Goal: Task Accomplishment & Management: Manage account settings

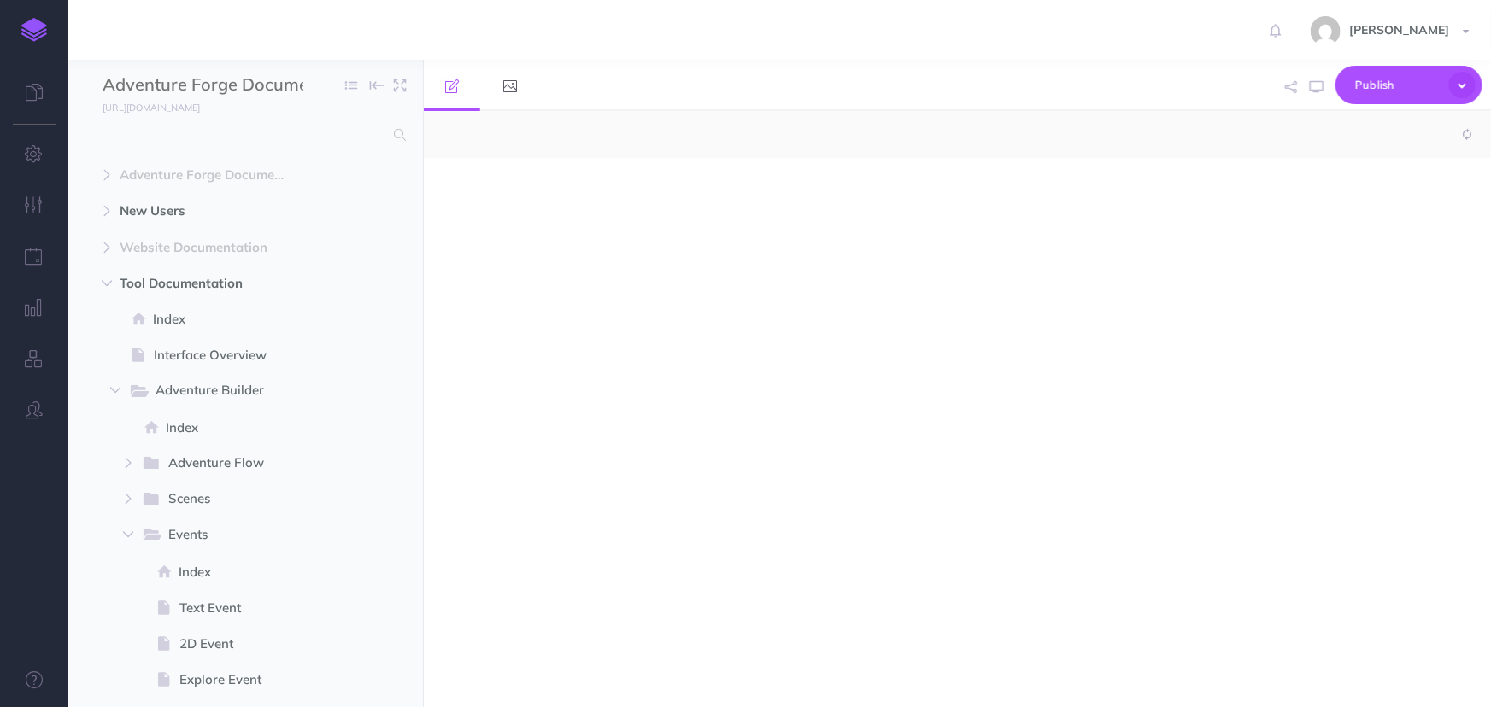
select select "null"
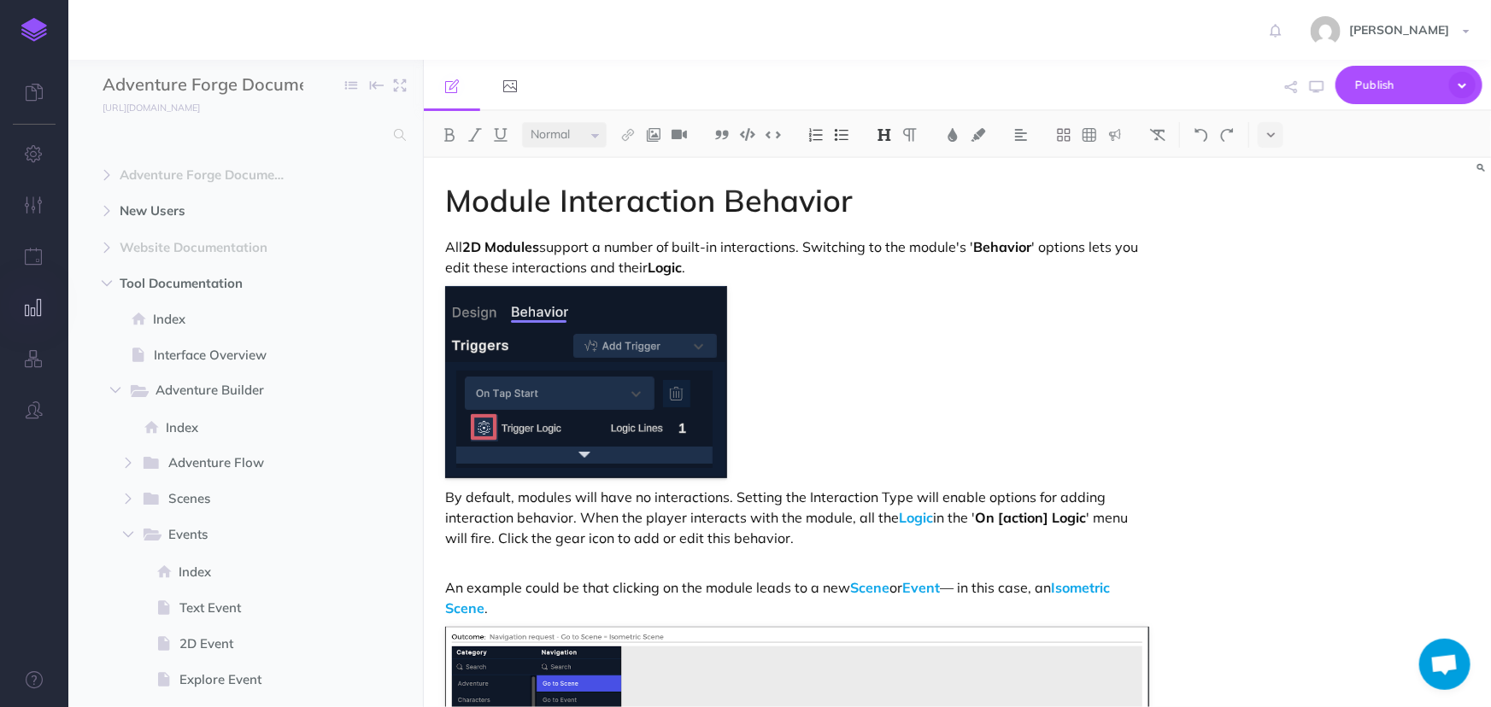
click at [45, 295] on button "button" at bounding box center [34, 308] width 68 height 51
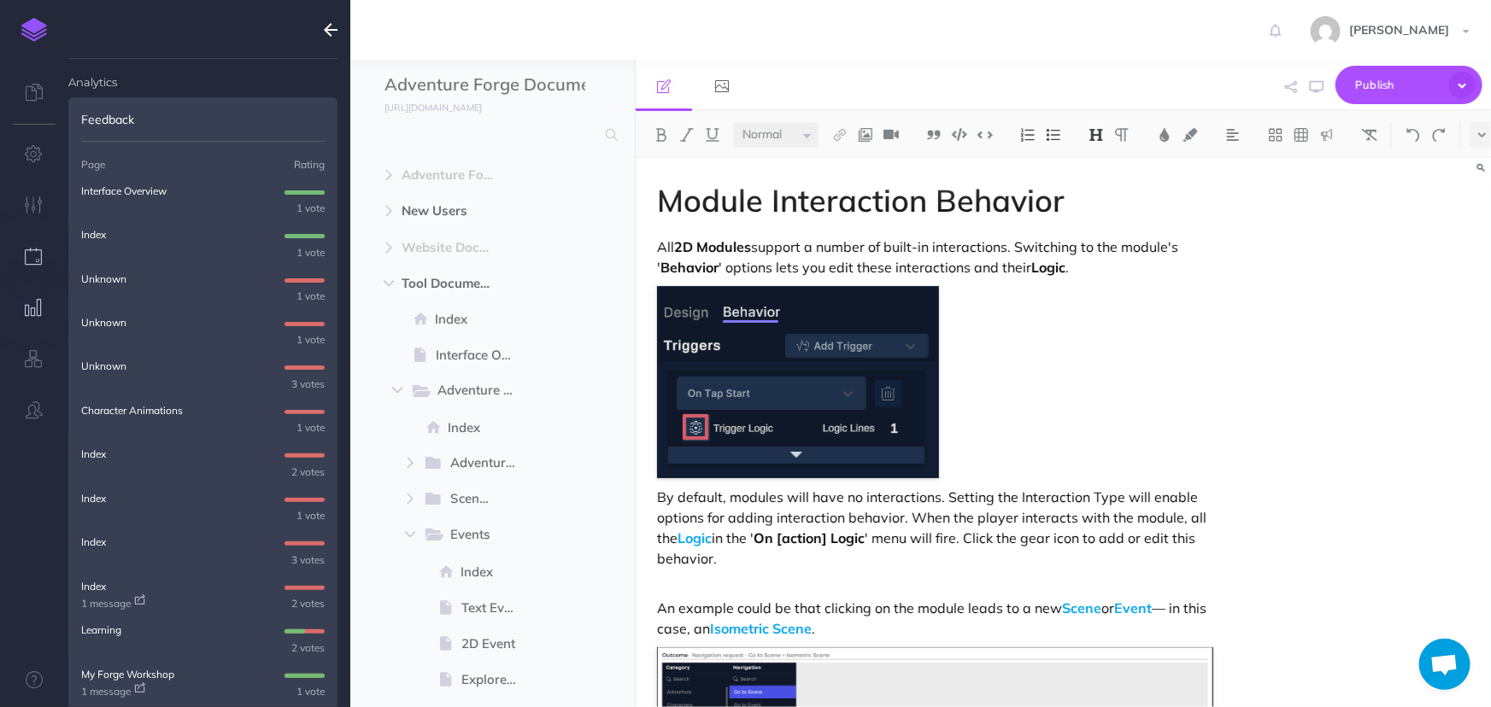
click at [43, 259] on button "button" at bounding box center [34, 257] width 68 height 51
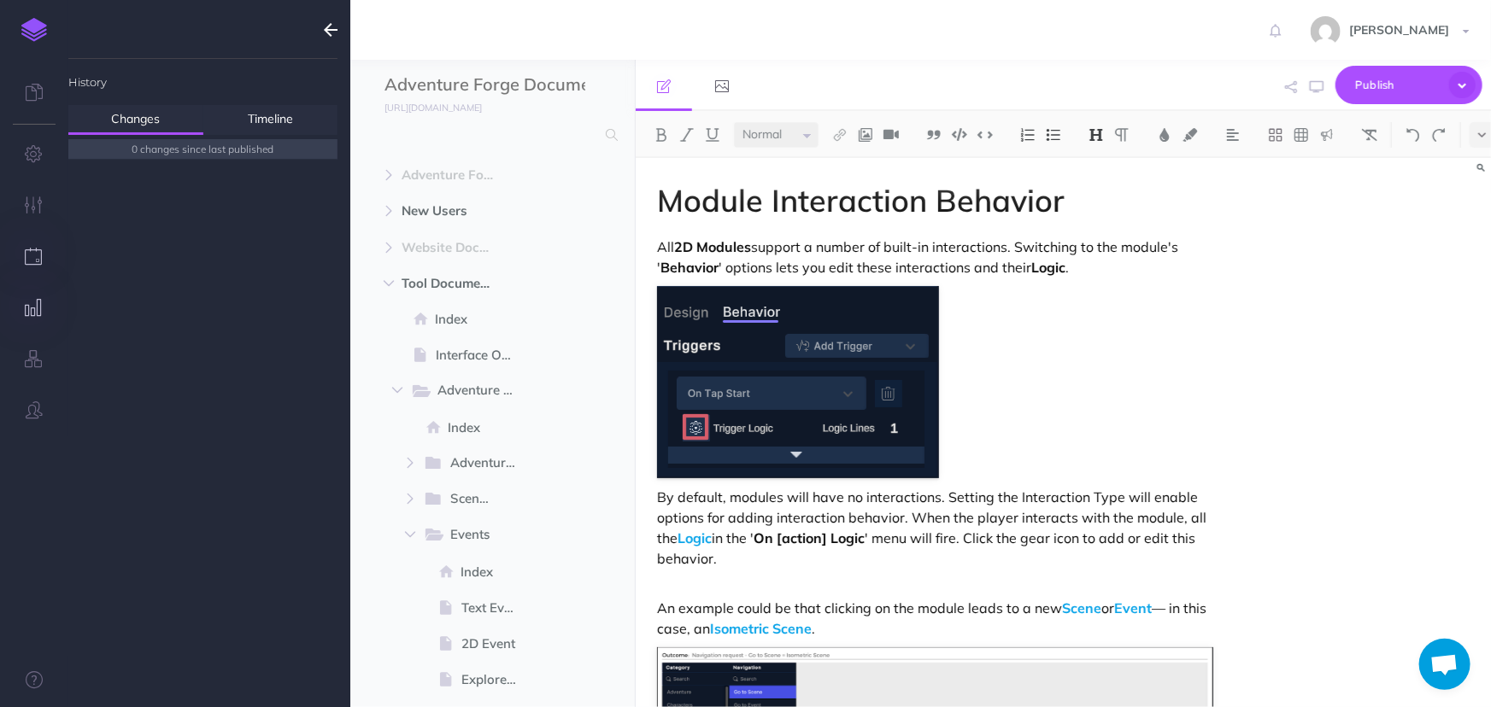
click at [23, 319] on button "button" at bounding box center [34, 308] width 68 height 51
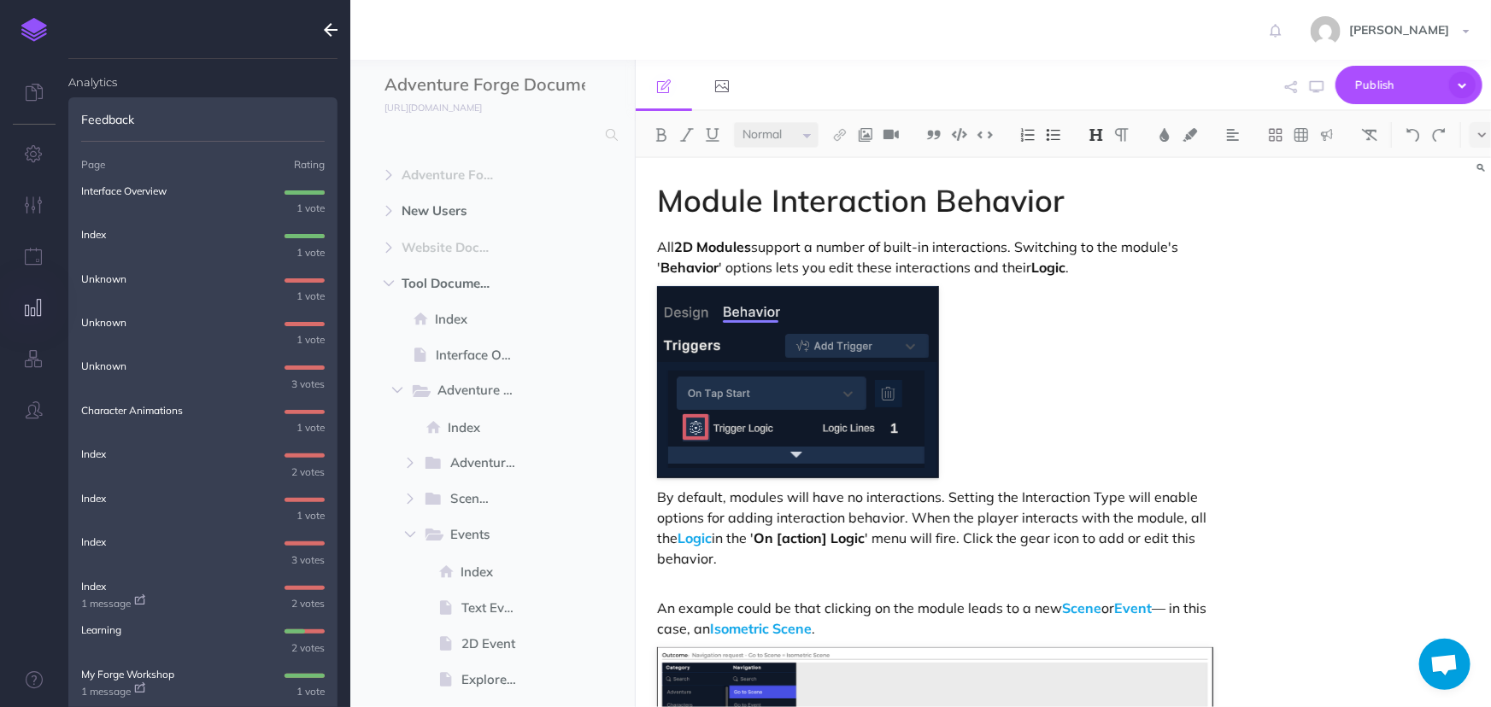
click at [120, 194] on p "Interface Overview" at bounding box center [123, 191] width 85 height 16
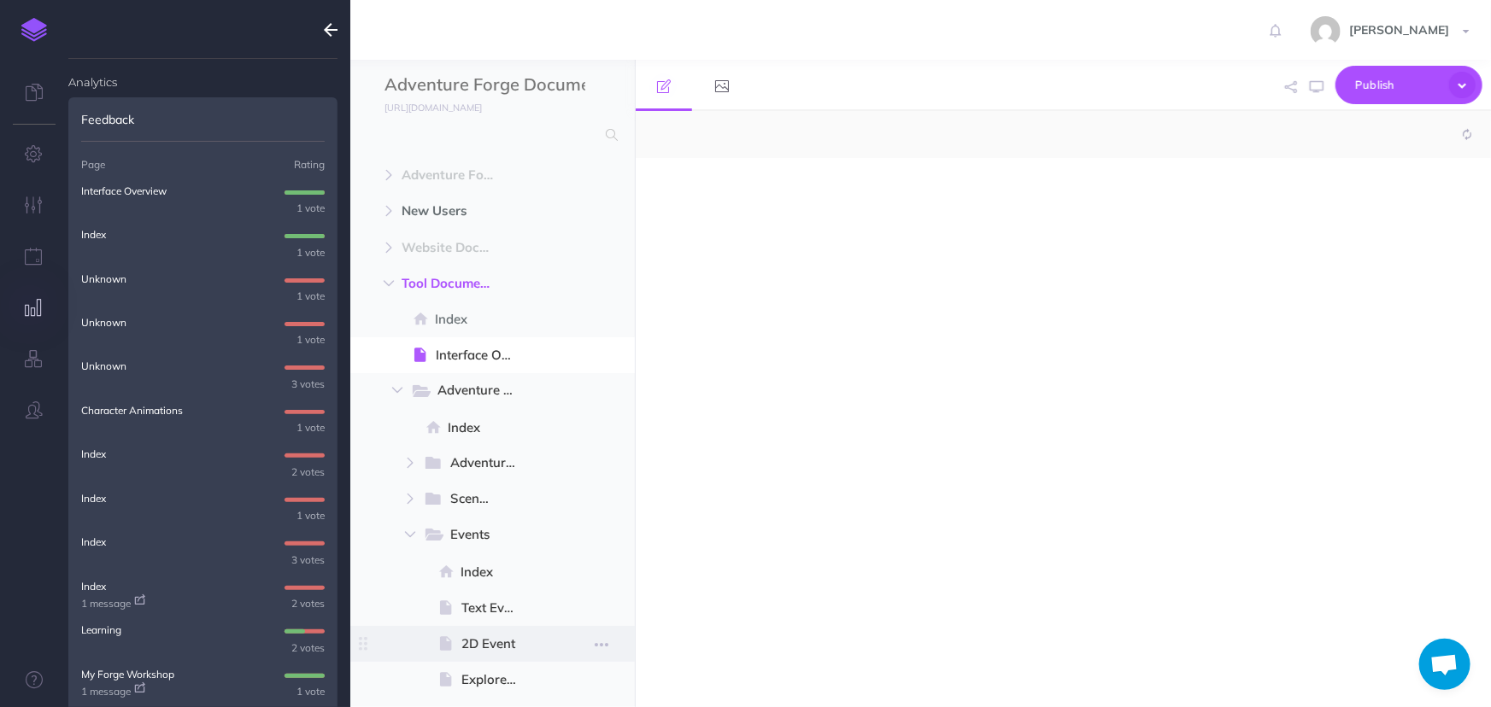
select select "null"
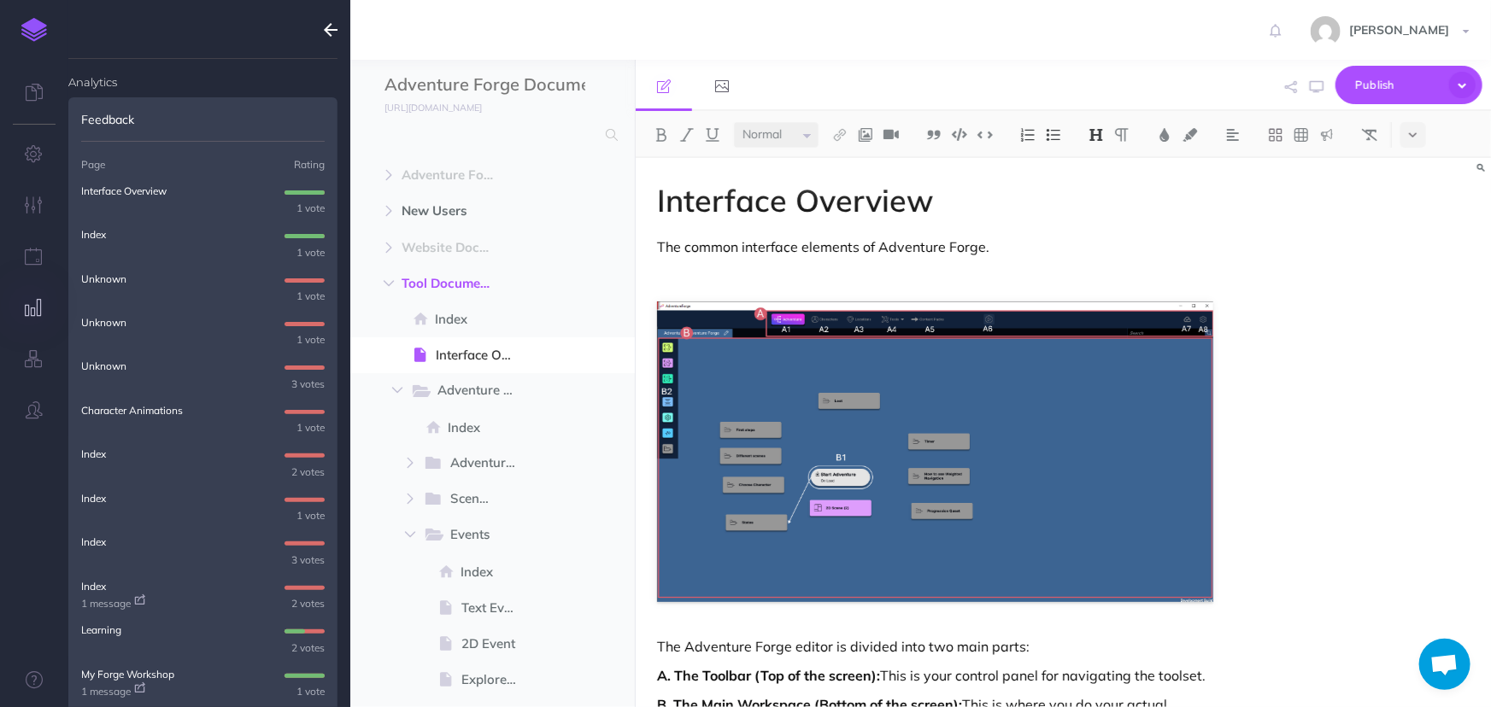
click at [92, 243] on span "Index" at bounding box center [93, 242] width 25 height 35
click at [91, 239] on p "Index" at bounding box center [93, 234] width 25 height 16
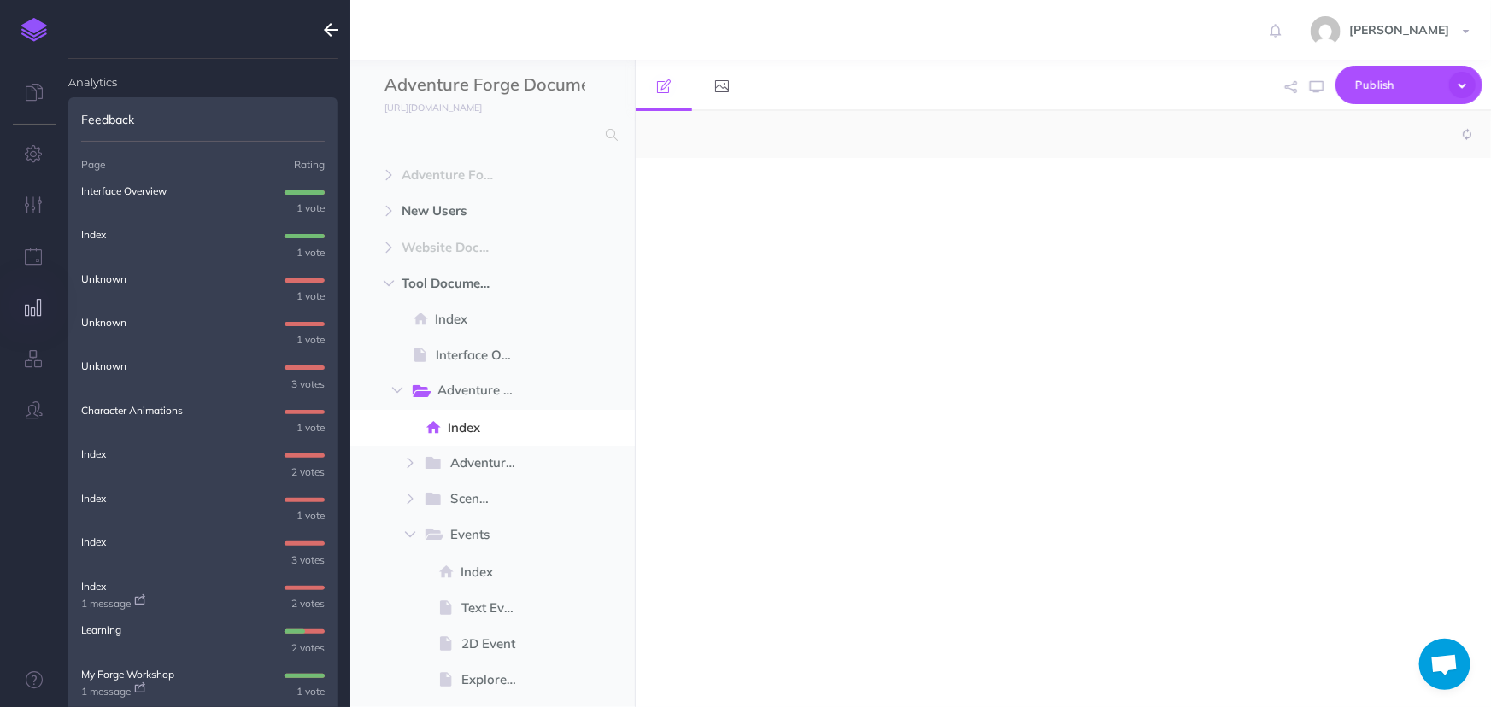
select select "null"
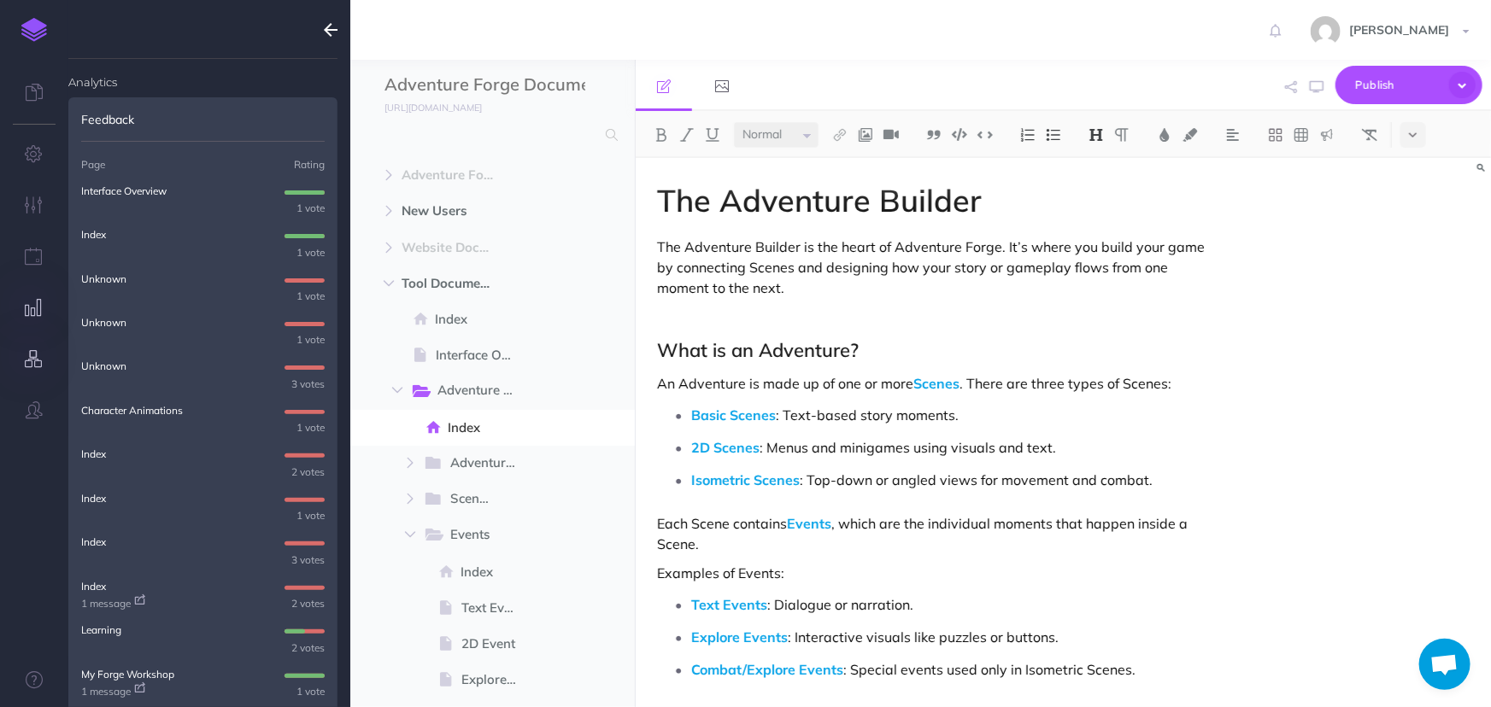
click at [24, 371] on button "button" at bounding box center [34, 359] width 68 height 51
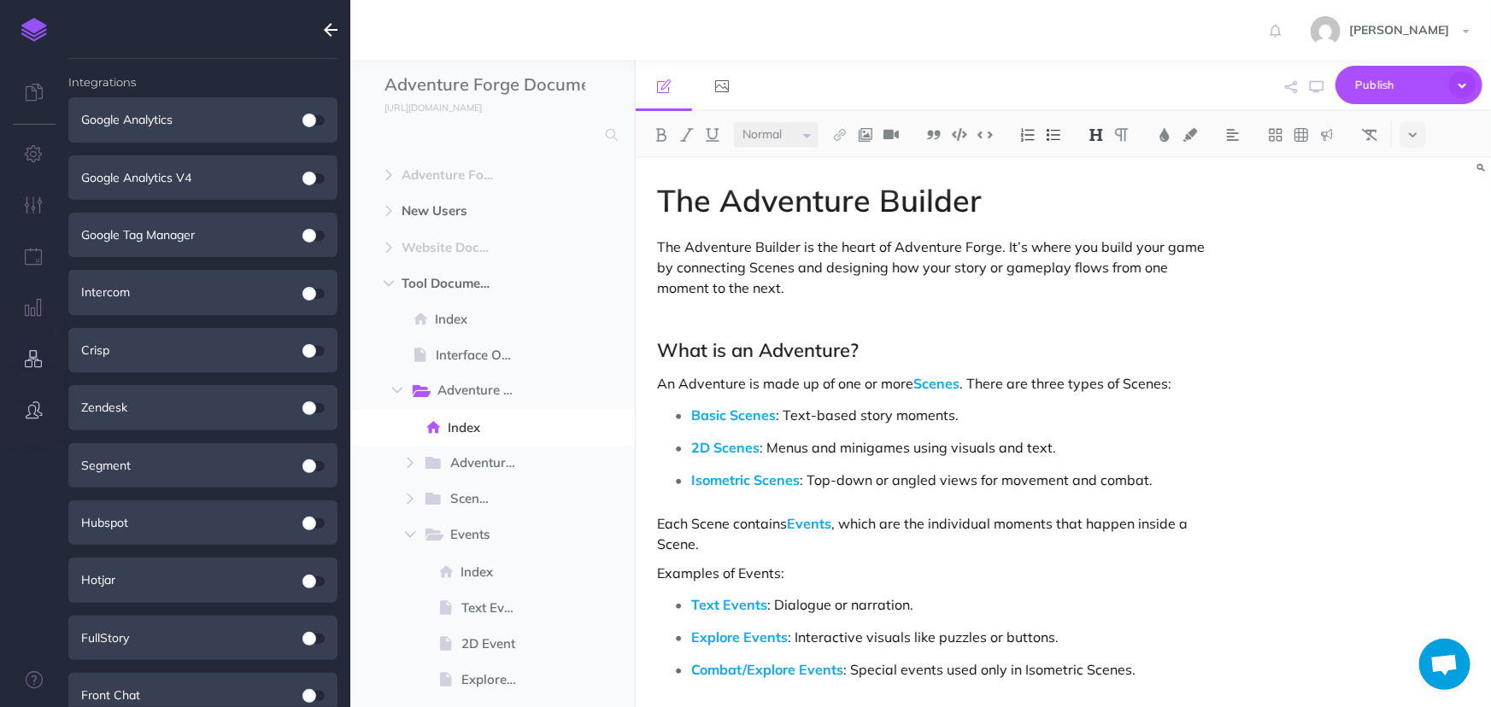
click at [21, 414] on button "button" at bounding box center [34, 410] width 68 height 51
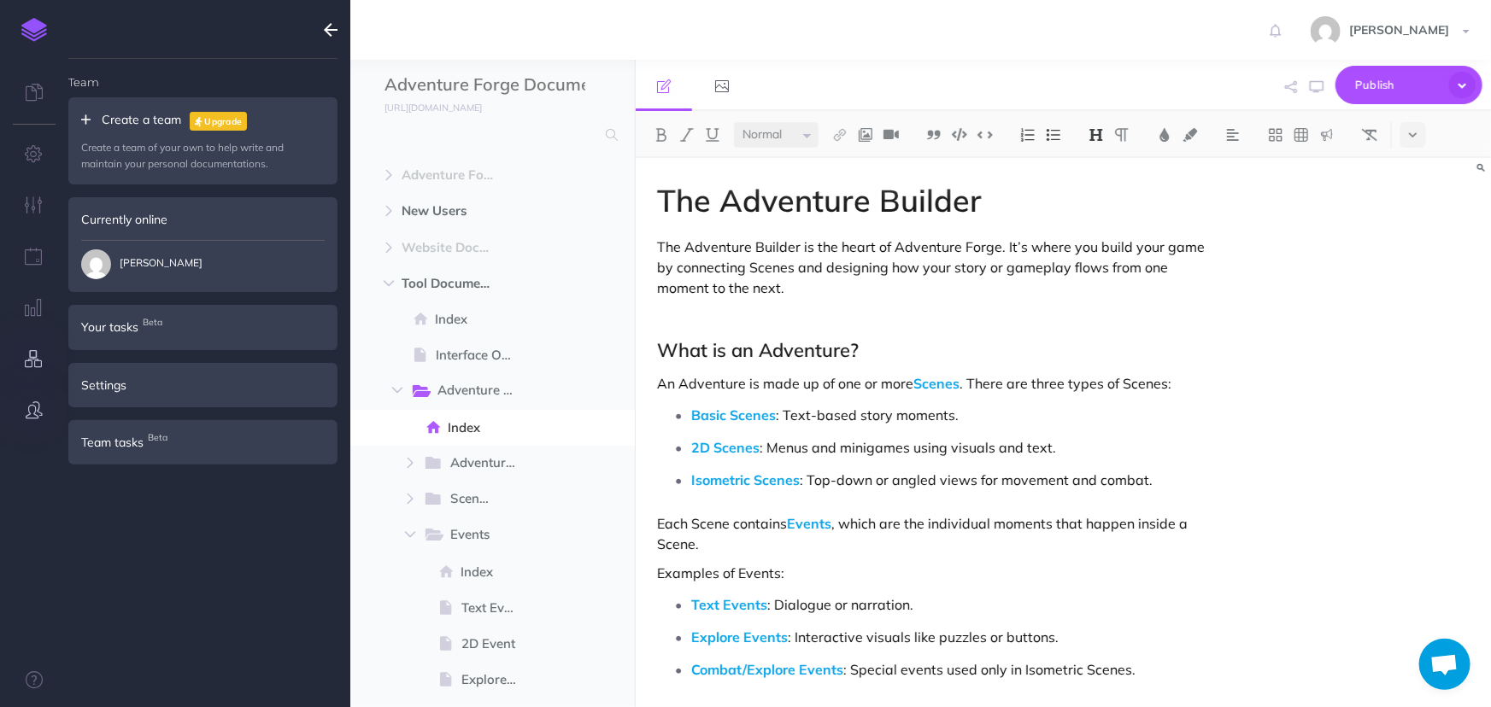
click at [26, 365] on icon "button" at bounding box center [35, 358] width 18 height 17
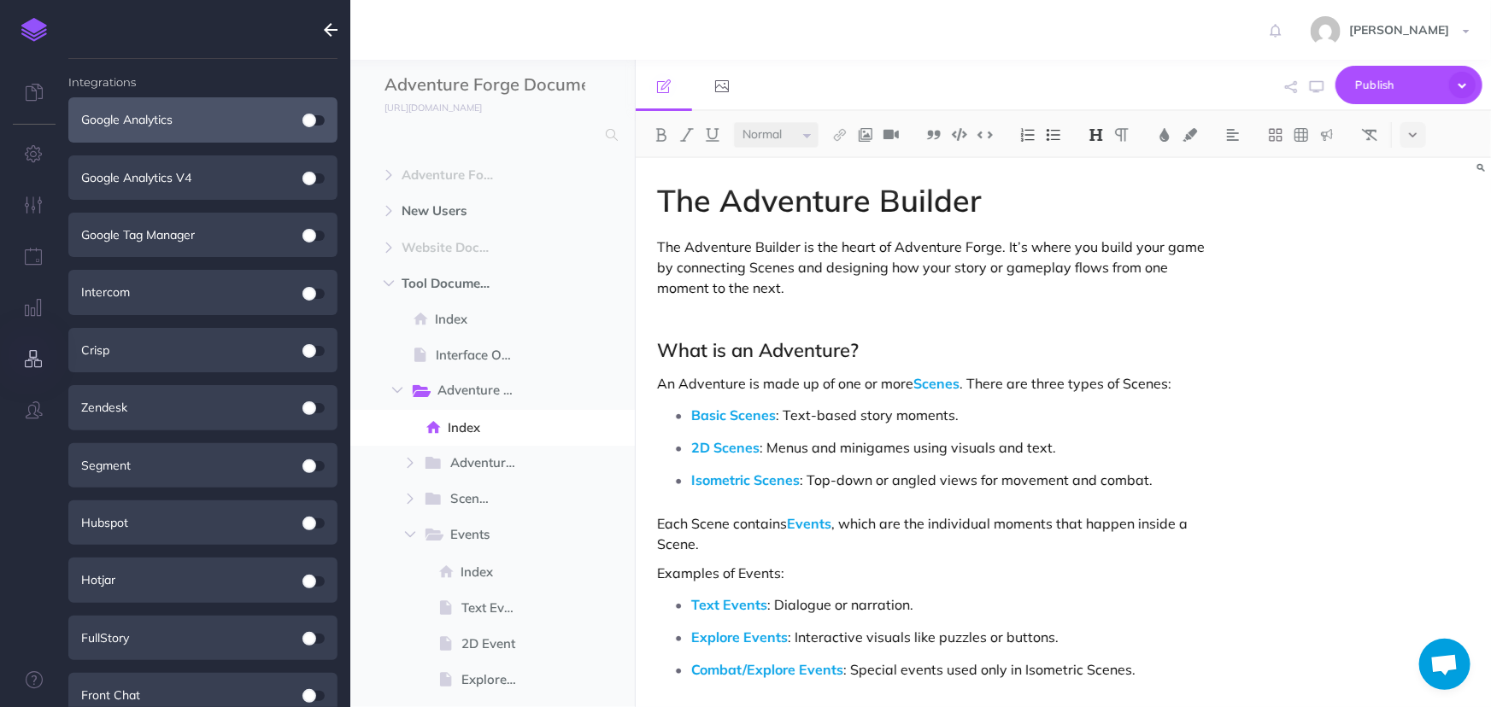
click at [307, 120] on span at bounding box center [309, 121] width 14 height 14
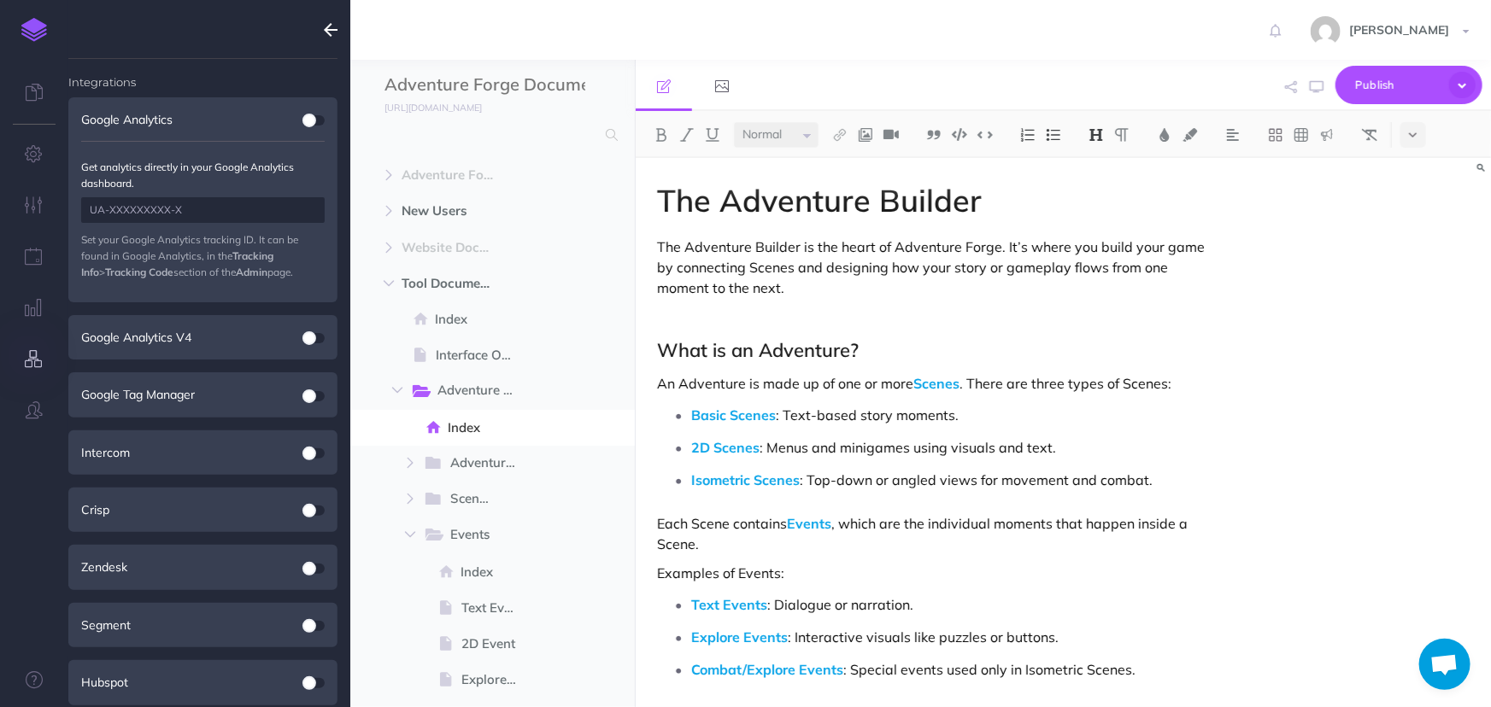
click at [235, 216] on input "text" at bounding box center [202, 210] width 243 height 26
click at [211, 196] on div "Get analytics directly in your Google Analytics dashboard. Set your Google Anal…" at bounding box center [202, 210] width 243 height 139
click at [220, 203] on input "text" at bounding box center [202, 210] width 243 height 26
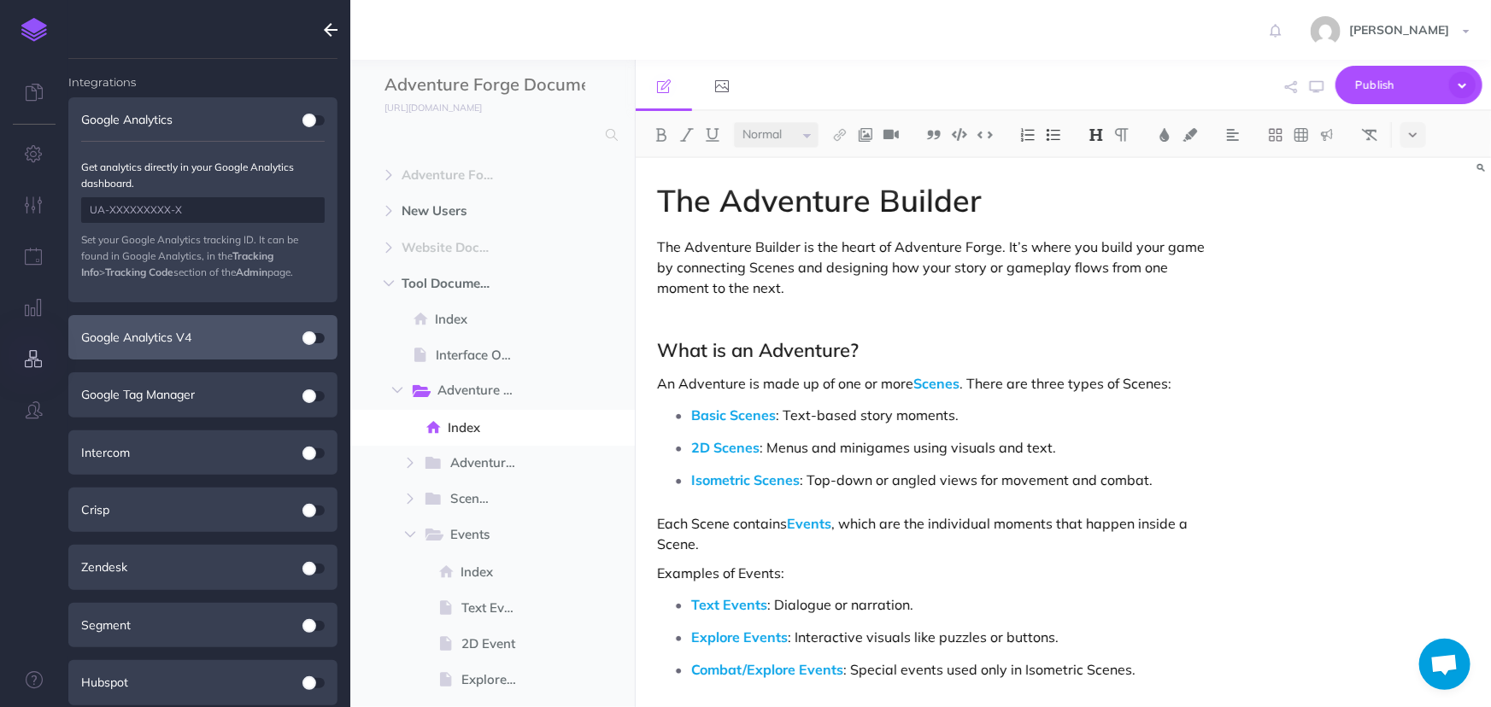
click at [187, 337] on div "Google Analytics V4" at bounding box center [202, 337] width 269 height 44
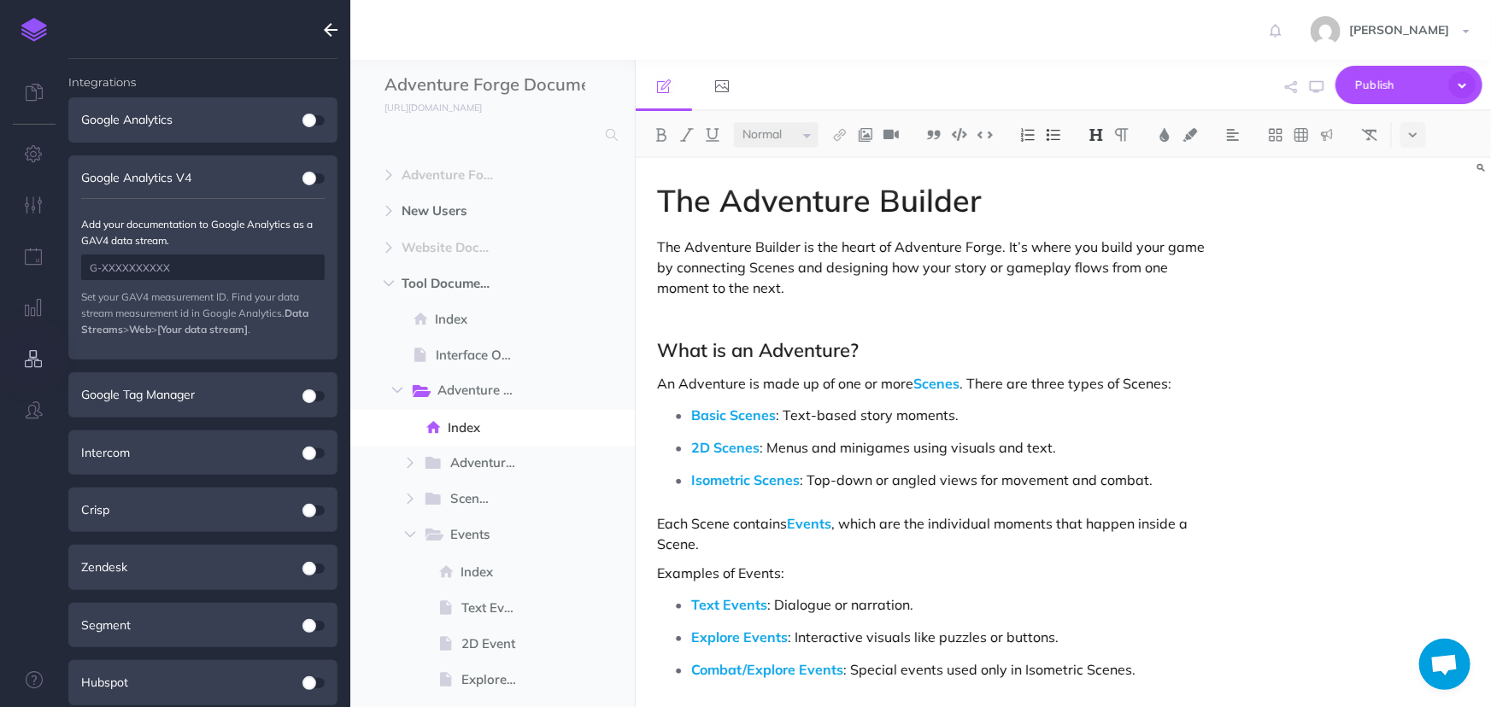
click at [190, 261] on input "text" at bounding box center [202, 268] width 243 height 26
click at [119, 265] on input "text" at bounding box center [202, 268] width 243 height 26
paste input "G-BDPW41JK3B"
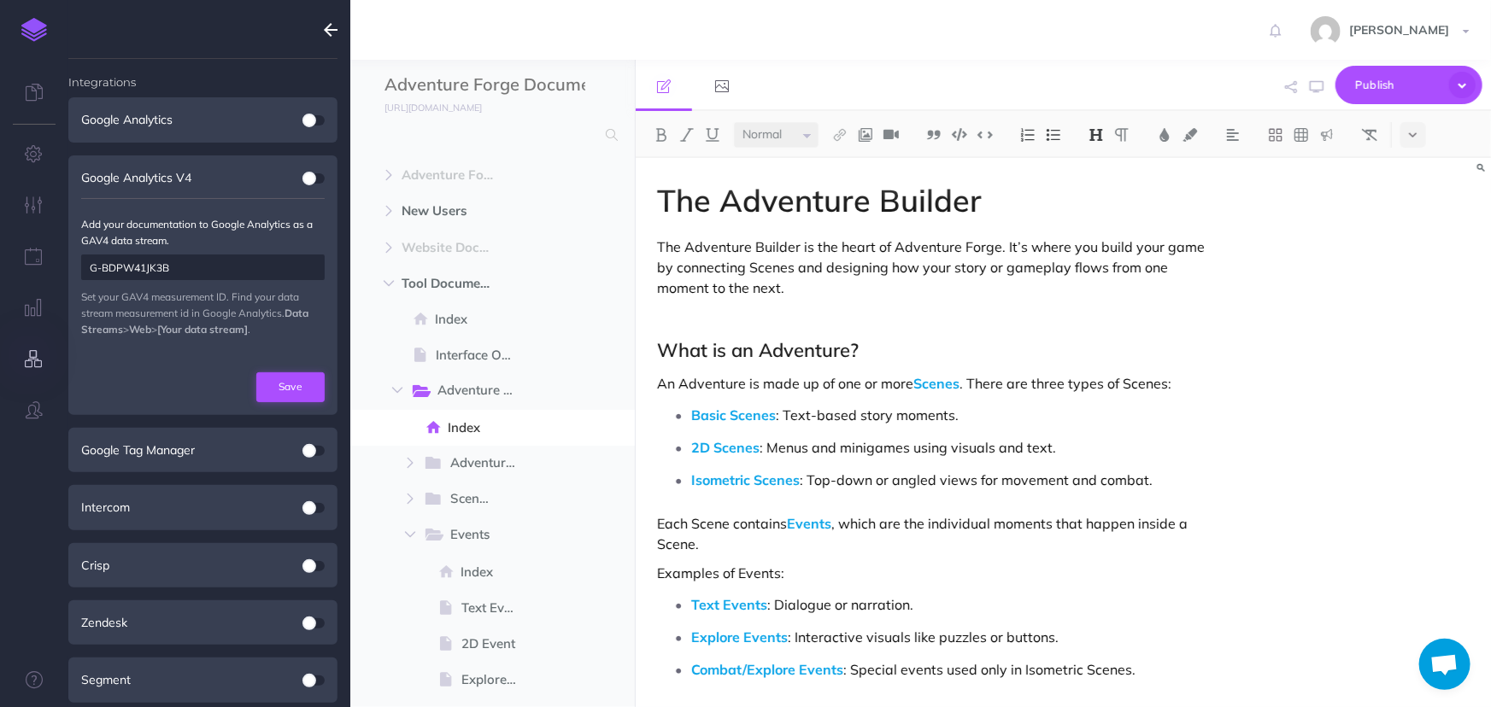
type input "G-BDPW41JK3B"
click at [284, 388] on button "Save" at bounding box center [290, 386] width 68 height 29
click at [296, 396] on button "Save" at bounding box center [290, 386] width 68 height 29
click at [160, 109] on div "Google Analytics" at bounding box center [202, 119] width 269 height 44
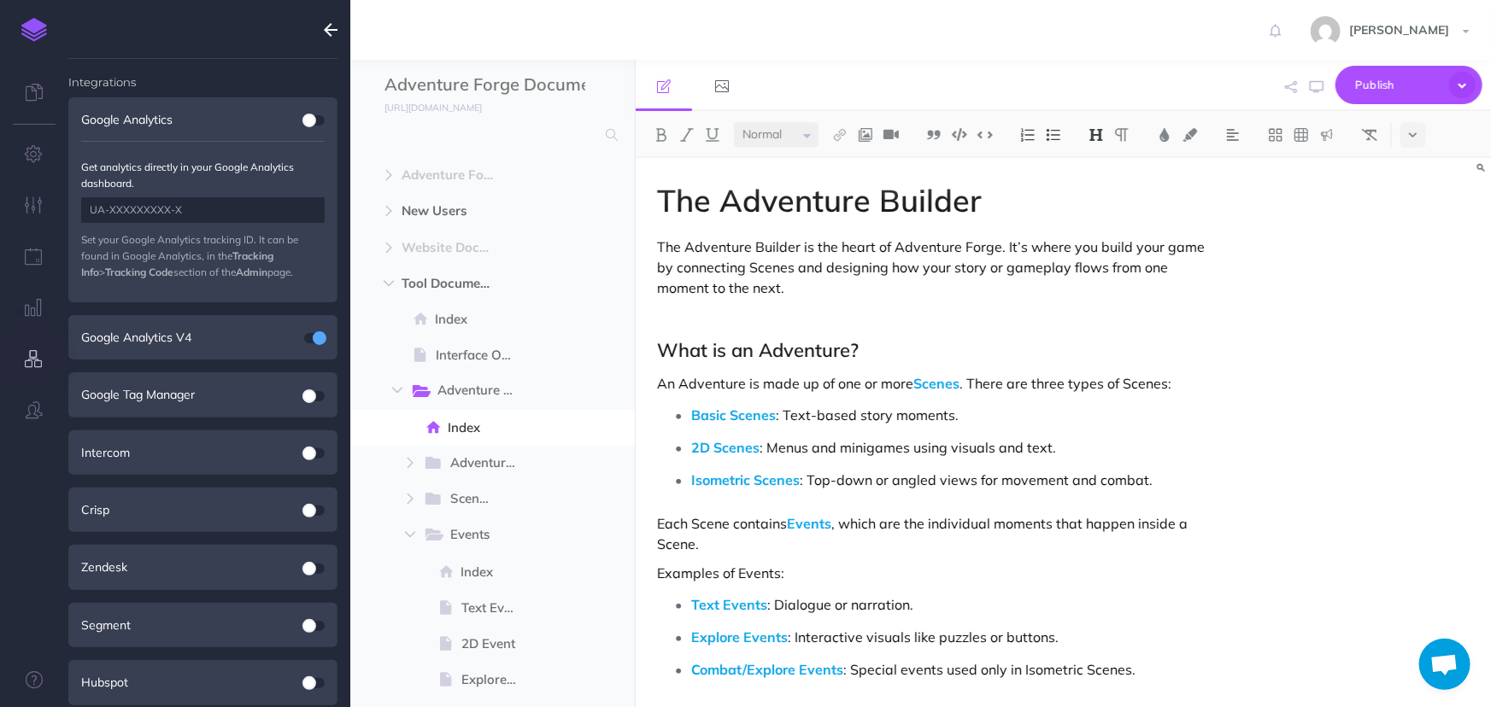
click at [168, 219] on input "text" at bounding box center [202, 210] width 243 height 26
click at [181, 222] on input "text" at bounding box center [202, 210] width 243 height 26
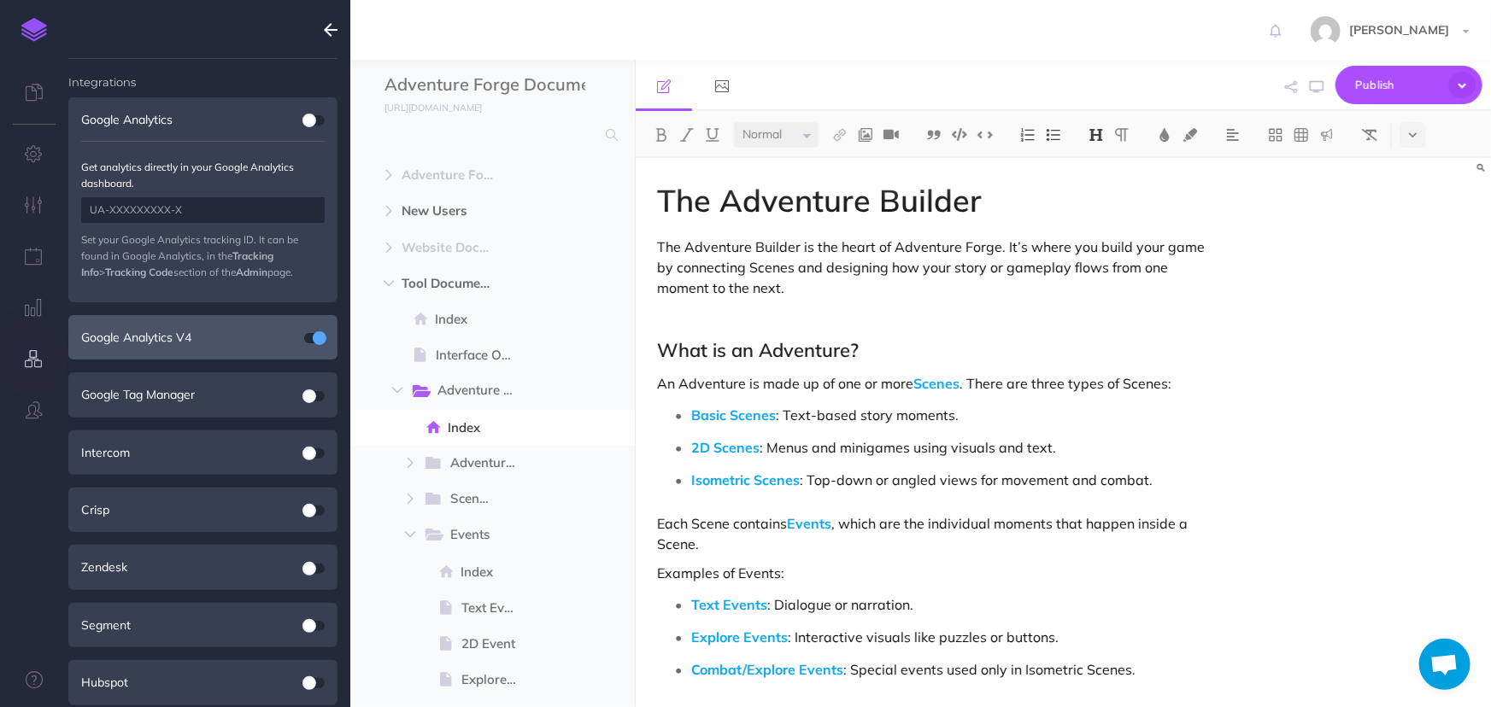
click at [124, 345] on div "Google Analytics V4" at bounding box center [202, 337] width 269 height 44
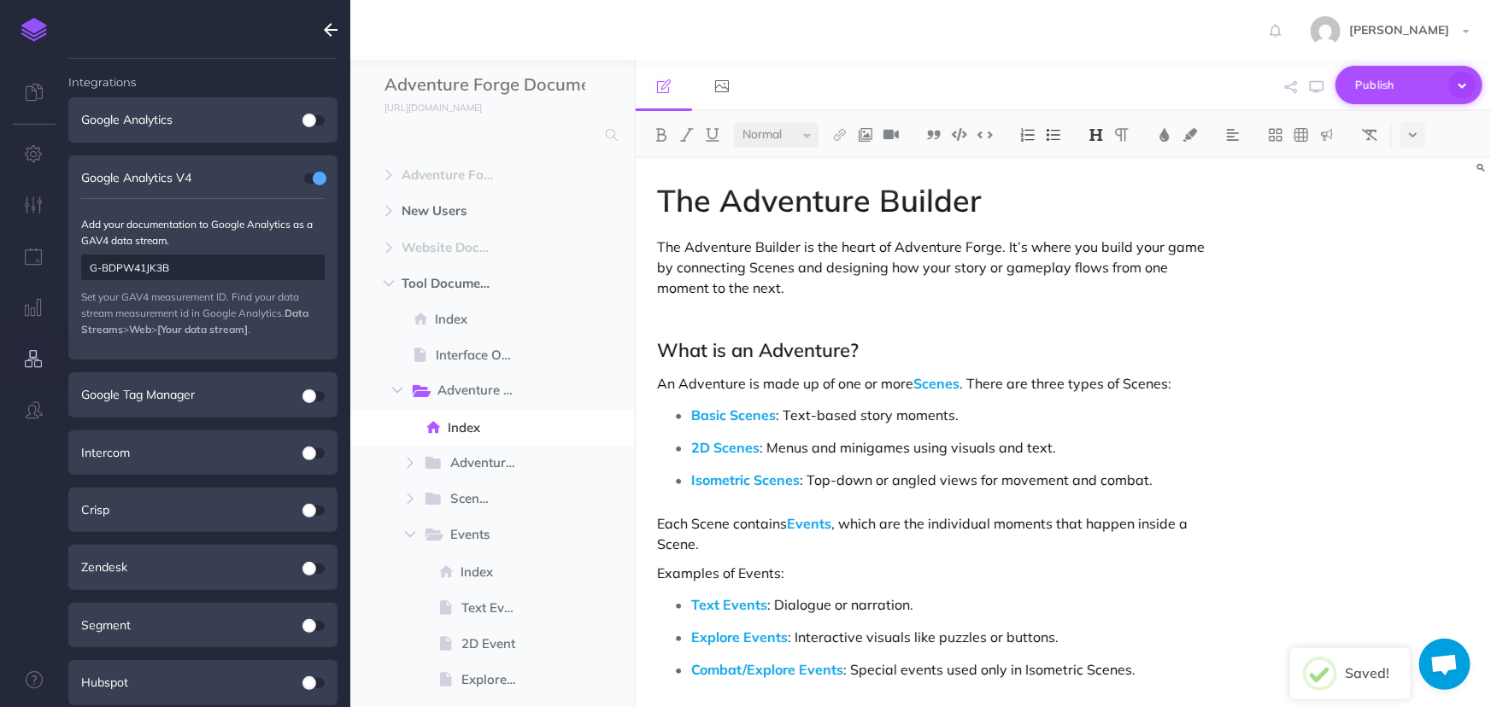
click at [1375, 68] on button "Publish" at bounding box center [1408, 85] width 147 height 38
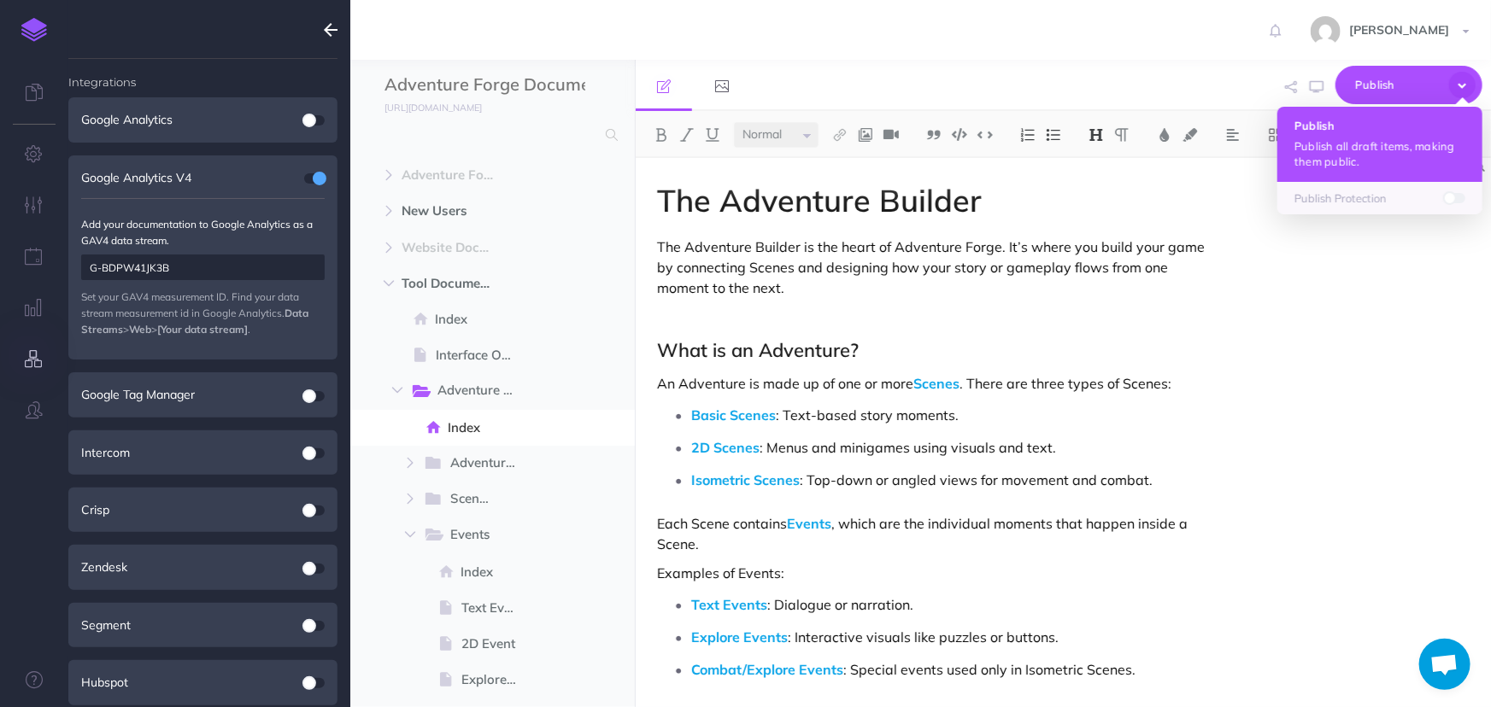
click at [1360, 157] on p "Publish all draft items, making them public." at bounding box center [1379, 153] width 171 height 31
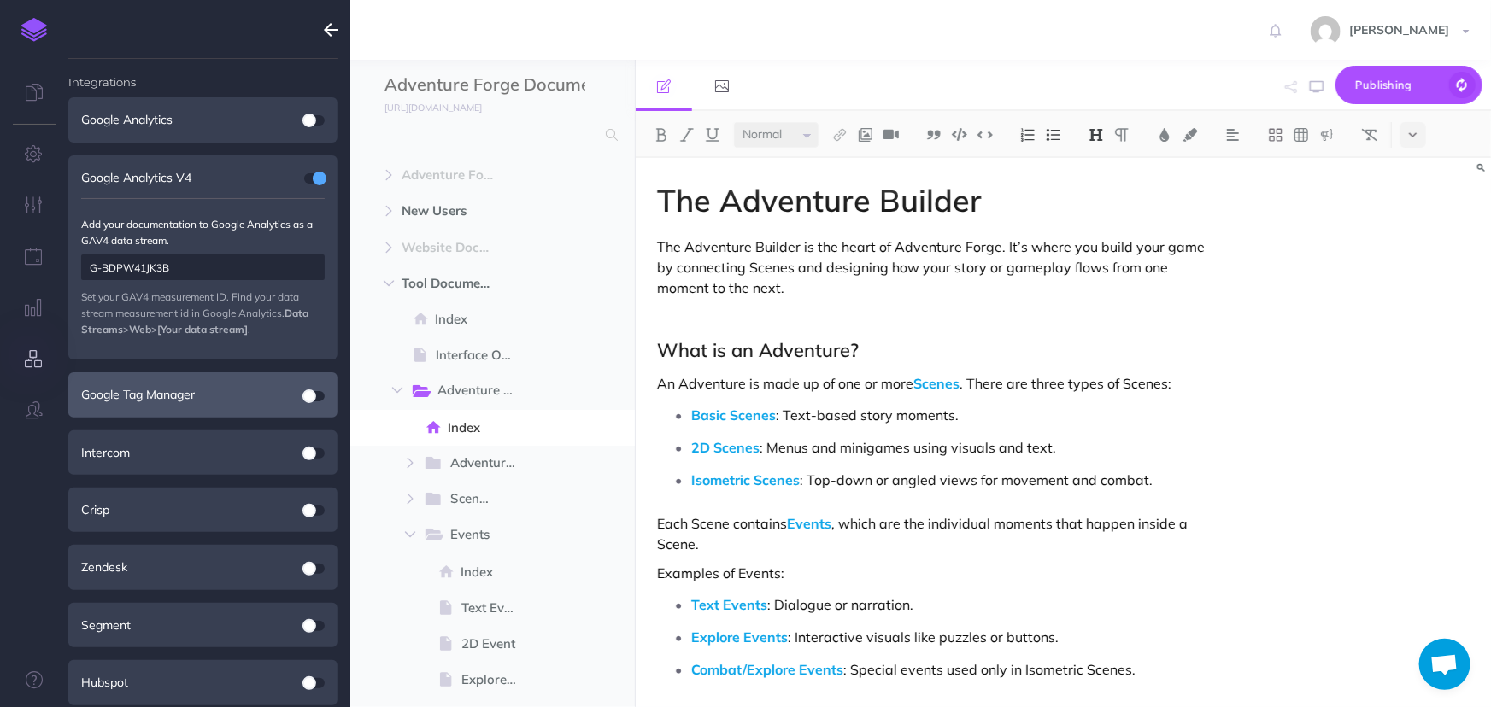
click at [202, 384] on div "Google Tag Manager" at bounding box center [202, 394] width 269 height 44
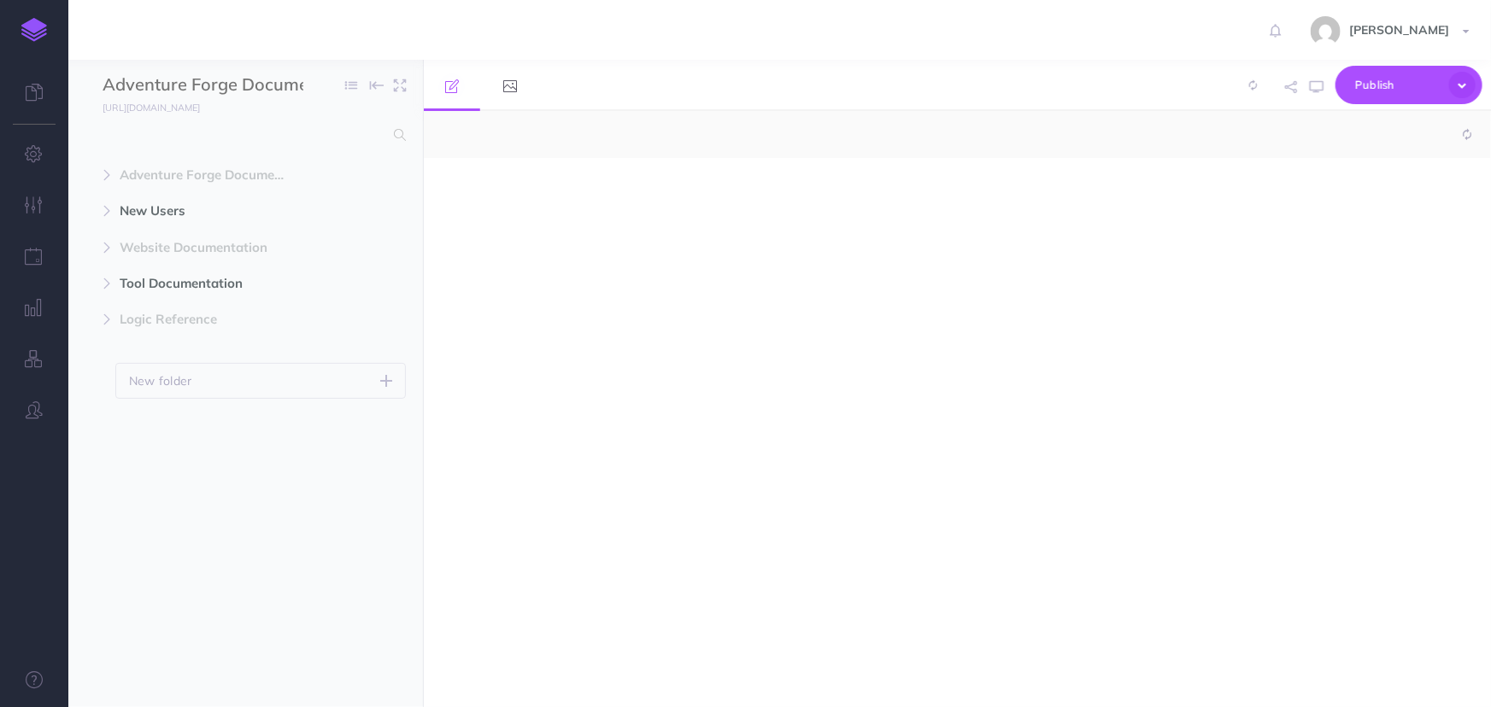
select select "null"
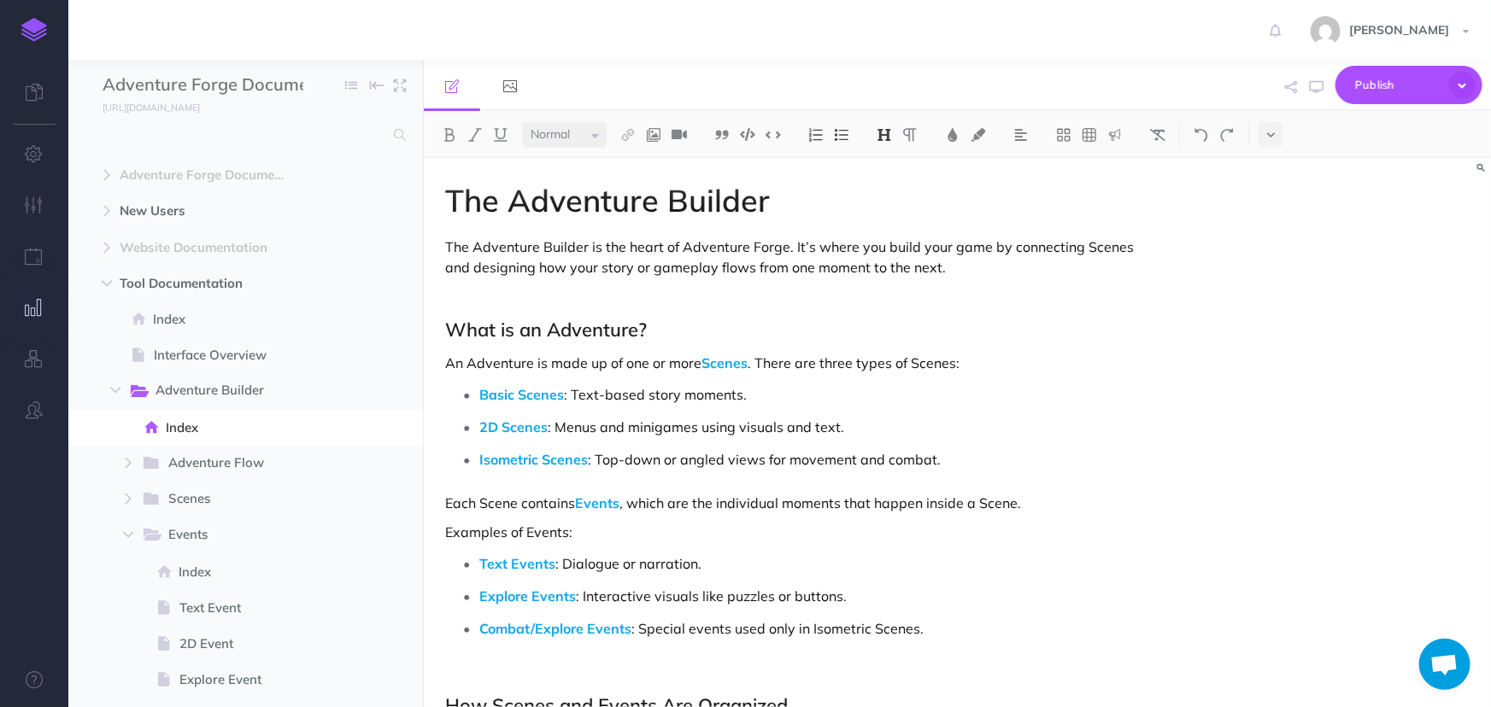
click at [26, 316] on icon "button" at bounding box center [35, 307] width 18 height 17
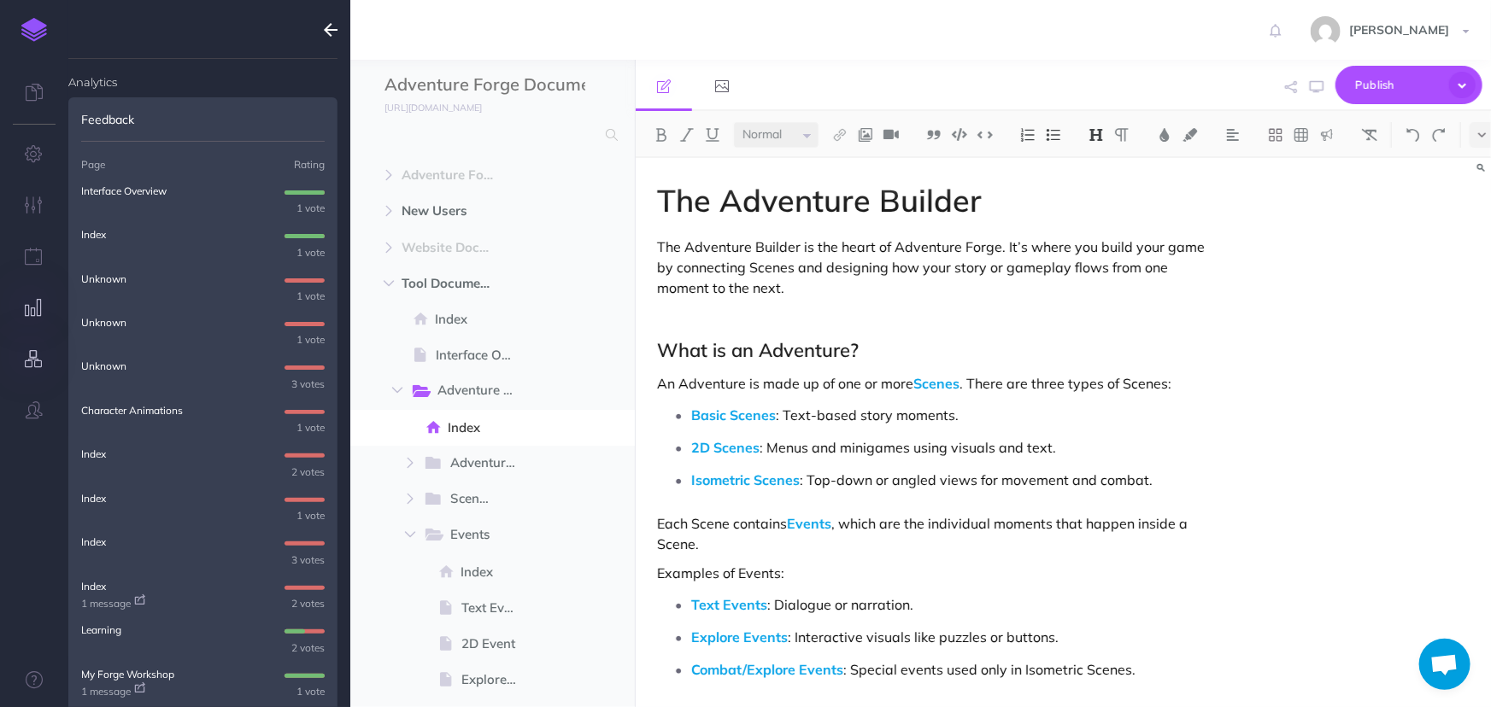
click at [21, 353] on button "button" at bounding box center [34, 359] width 68 height 51
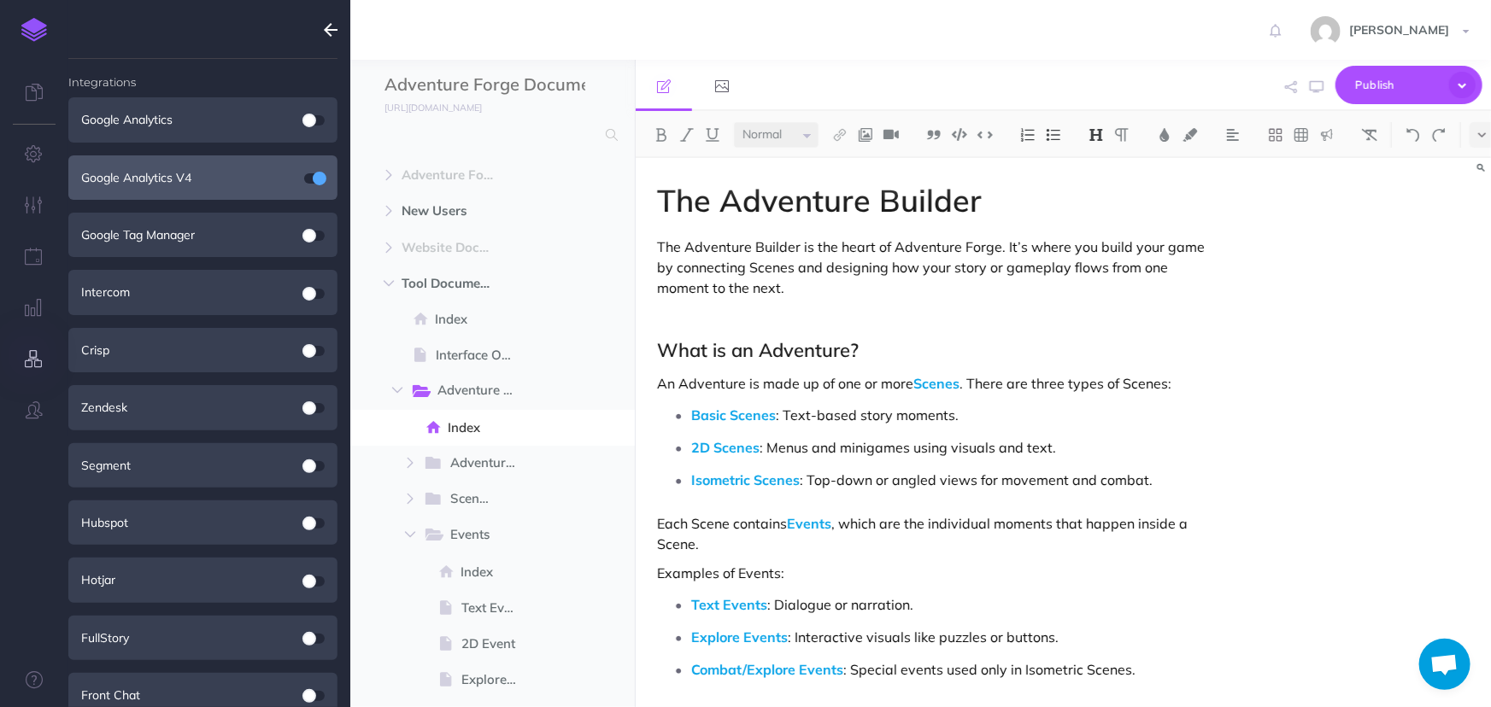
click at [171, 155] on div "Google Analytics V4" at bounding box center [202, 177] width 269 height 44
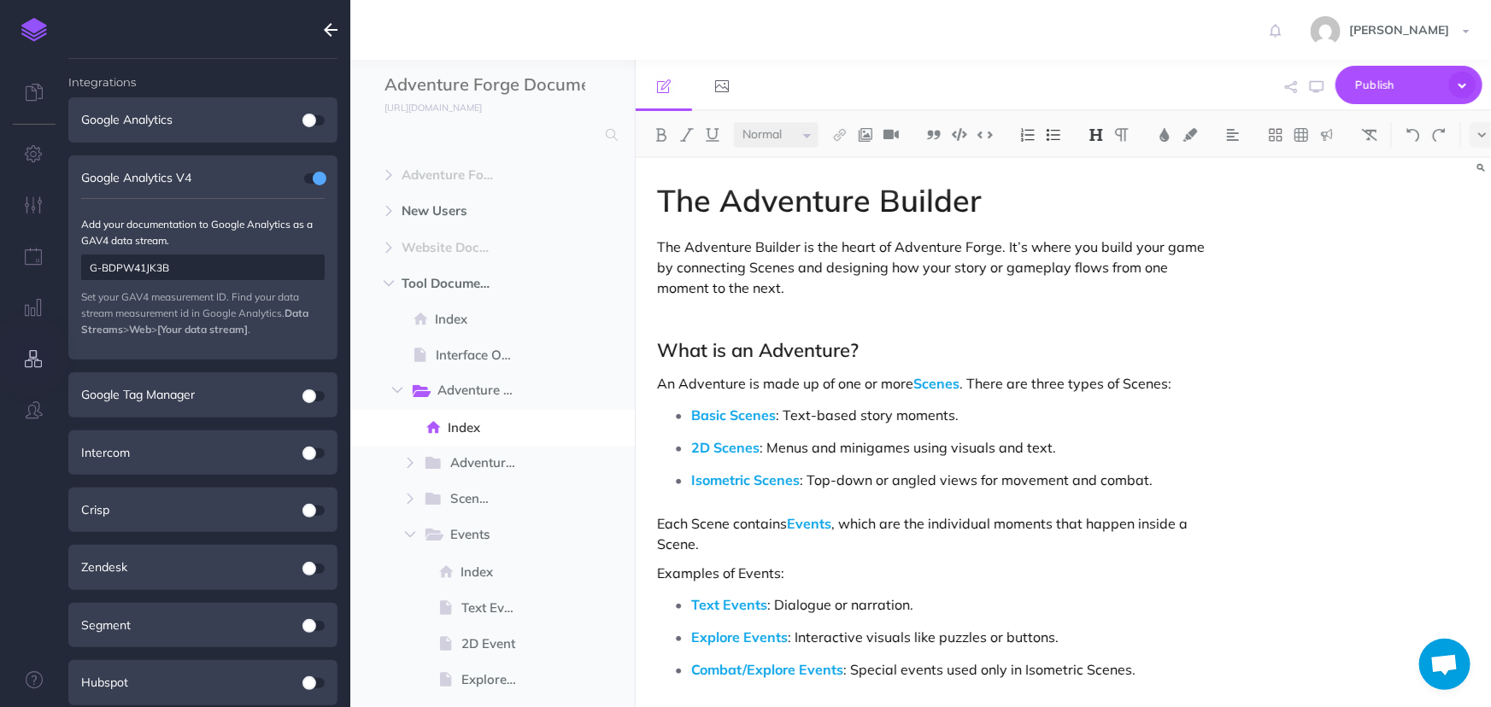
click at [189, 273] on input "G-BDPW41JK3B" at bounding box center [202, 268] width 243 height 26
click at [161, 405] on div "Google Tag Manager" at bounding box center [202, 394] width 269 height 44
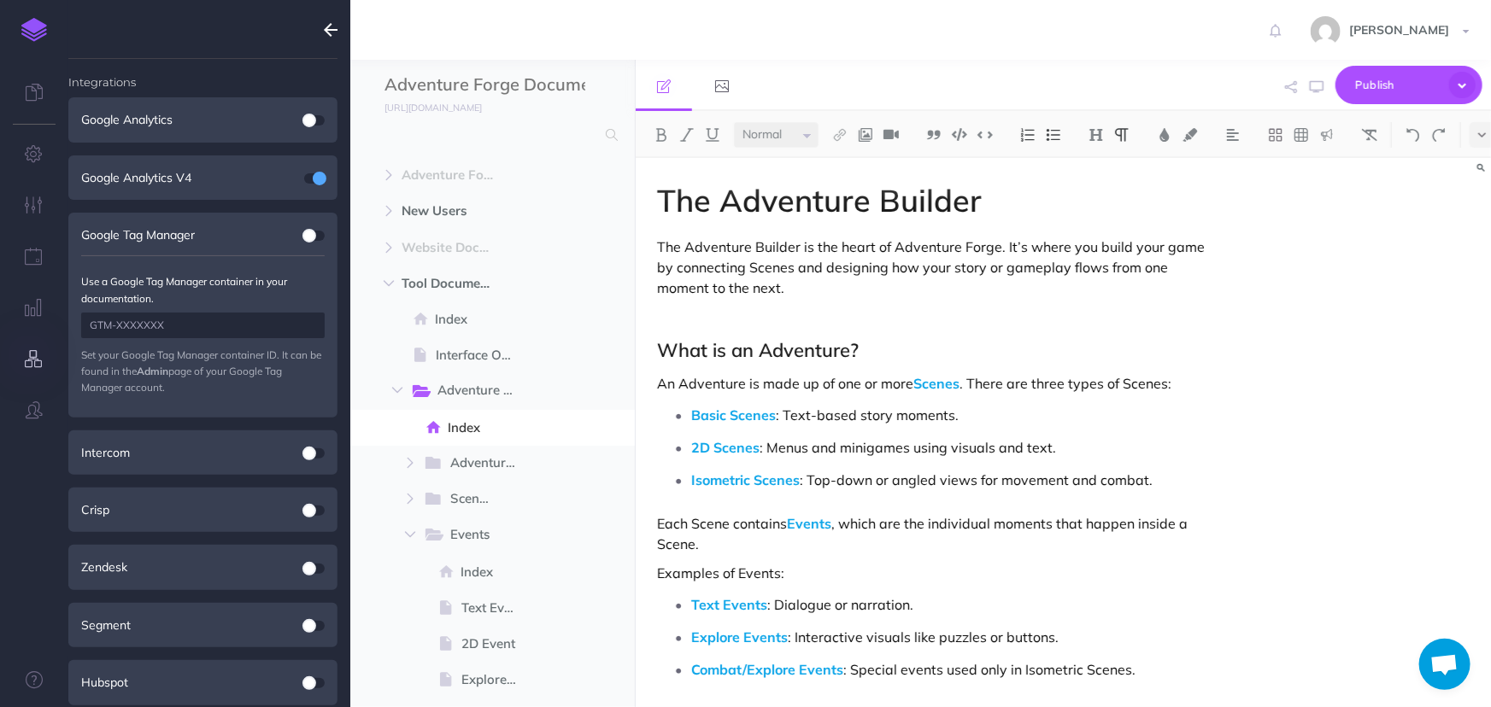
click at [138, 316] on input "text" at bounding box center [202, 326] width 243 height 26
paste input "GTM-KM2CLFFM"
type input "GTM-KM2CLFFM"
click at [290, 439] on button "Save" at bounding box center [290, 445] width 68 height 29
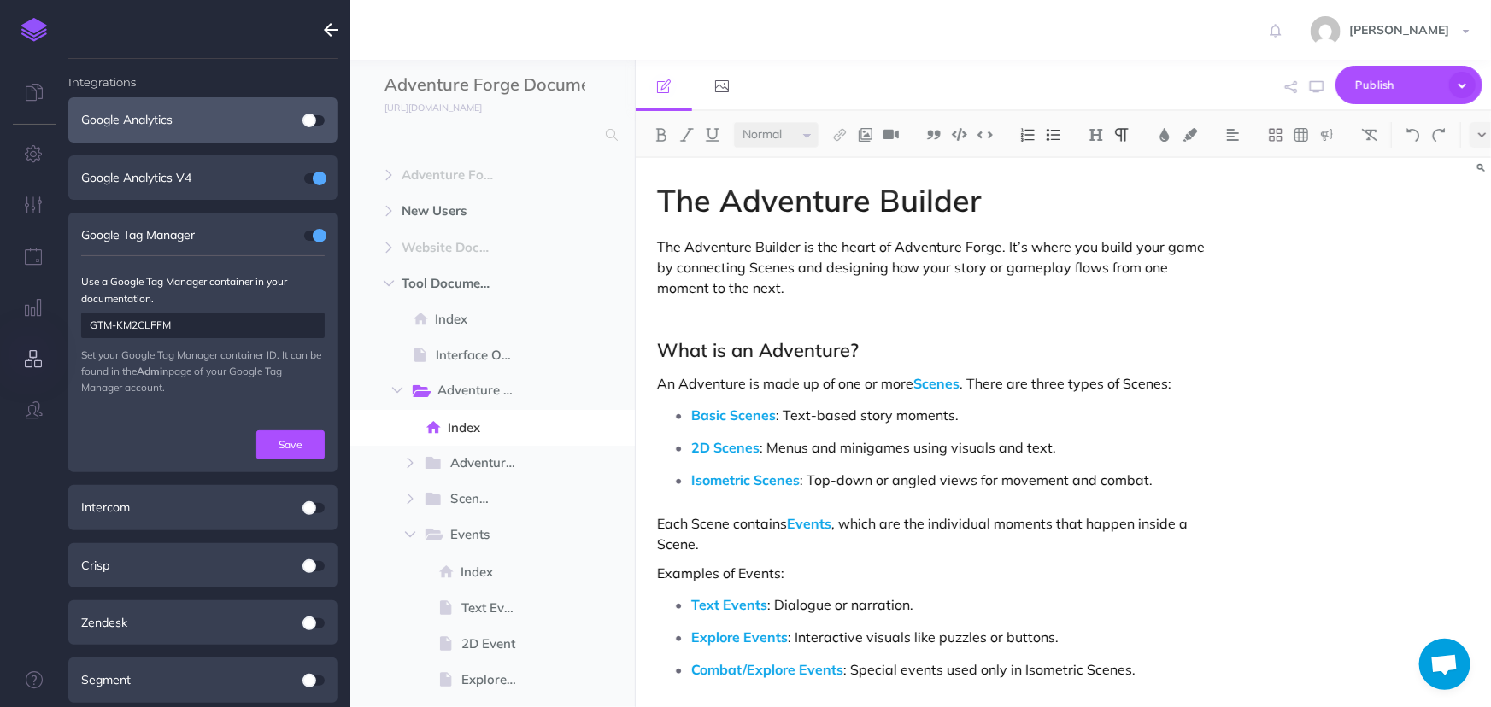
click at [202, 119] on div "Google Analytics" at bounding box center [202, 119] width 269 height 44
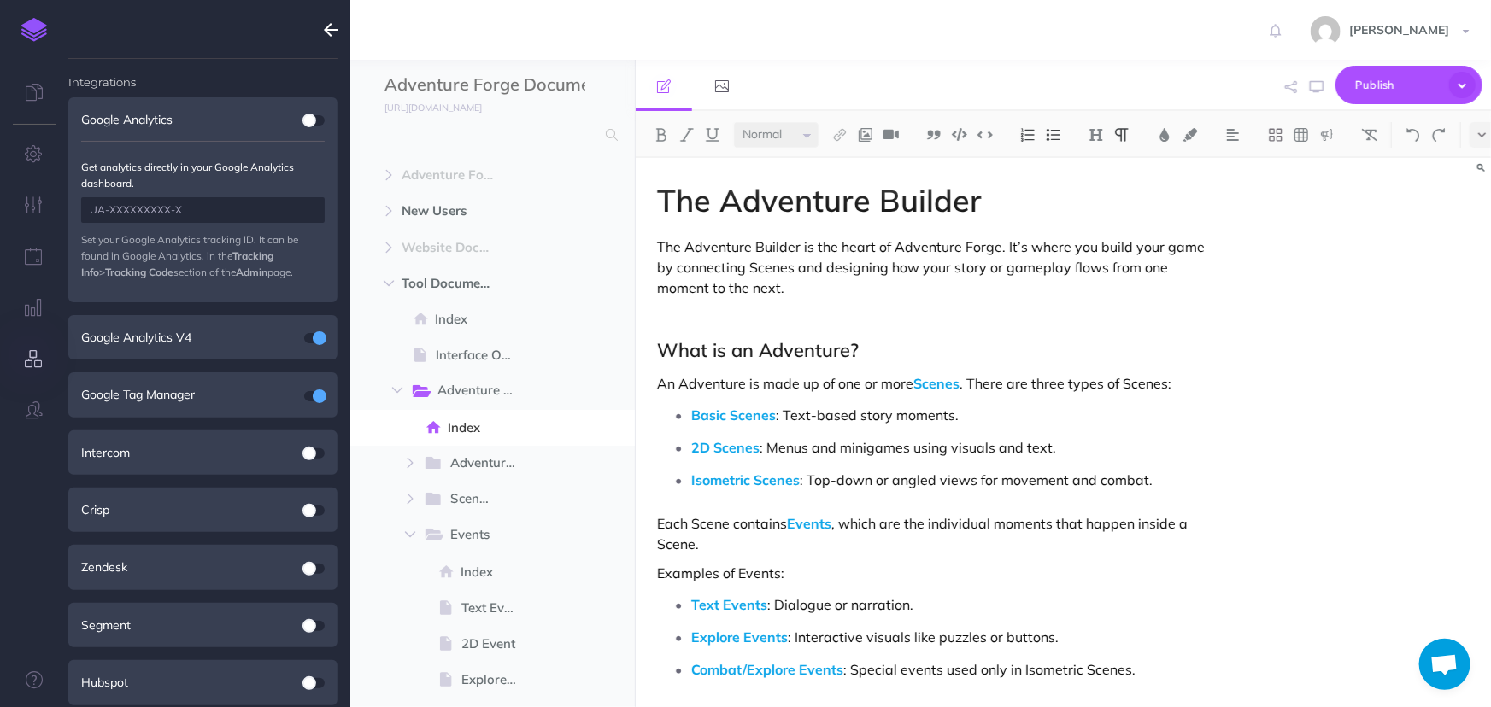
click at [184, 215] on input "text" at bounding box center [202, 210] width 243 height 26
click at [220, 197] on input "text" at bounding box center [202, 210] width 243 height 26
click at [161, 326] on div "Google Analytics V4" at bounding box center [202, 337] width 269 height 44
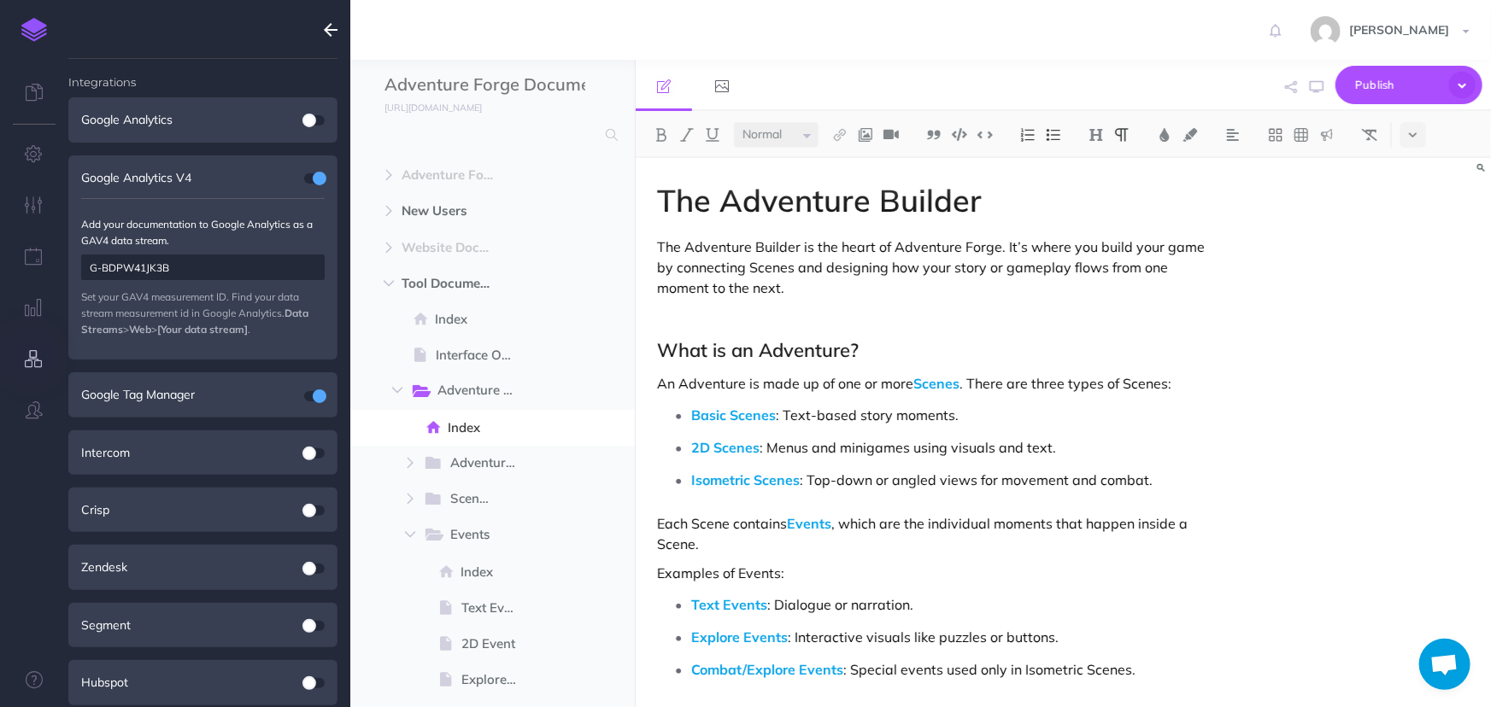
click at [1490, 707] on html "Toggle Navigation [PERSON_NAME] Settings Account Settings Teams Create Team End…" at bounding box center [745, 353] width 1491 height 707
click at [857, 243] on p "The Adventure Builder is the heart of Adventure Forge. It’s where you build you…" at bounding box center [935, 268] width 556 height 62
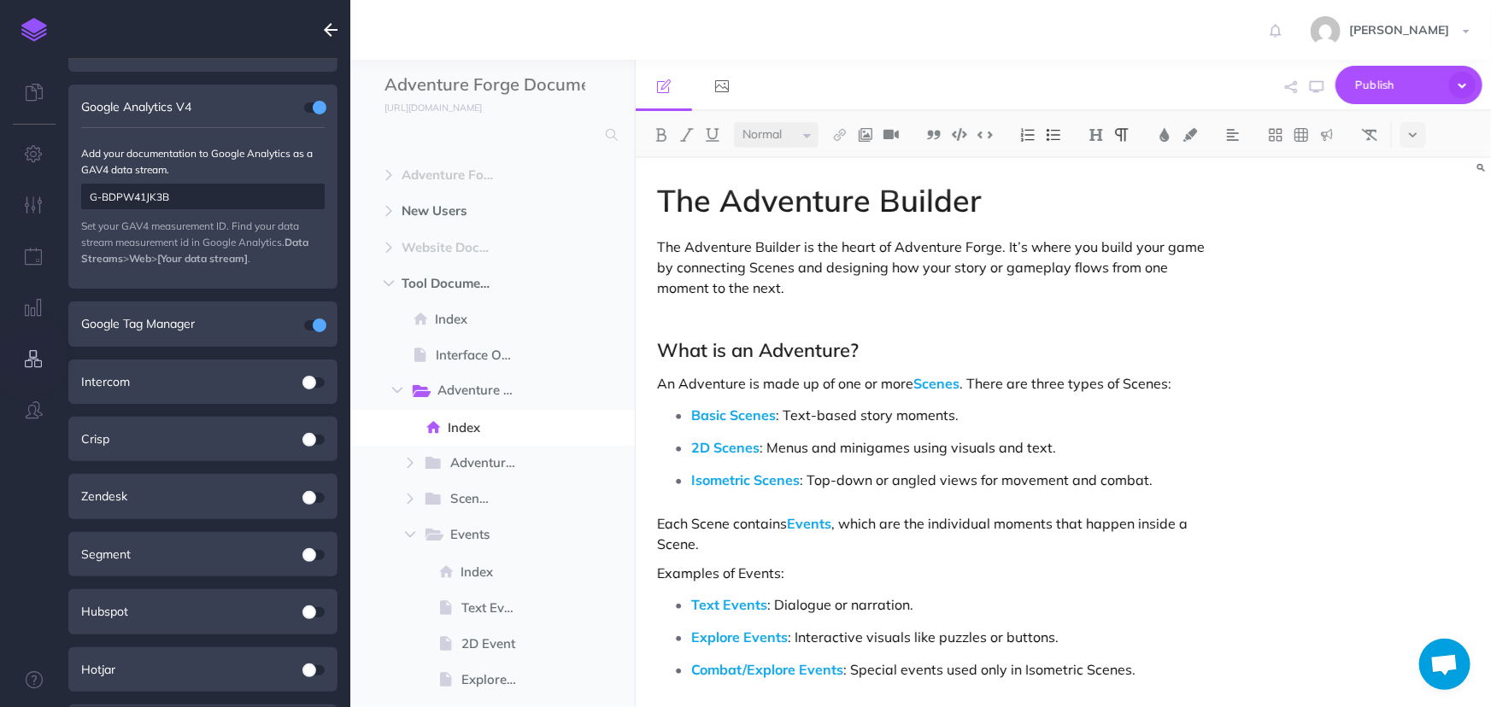
scroll to position [77, 0]
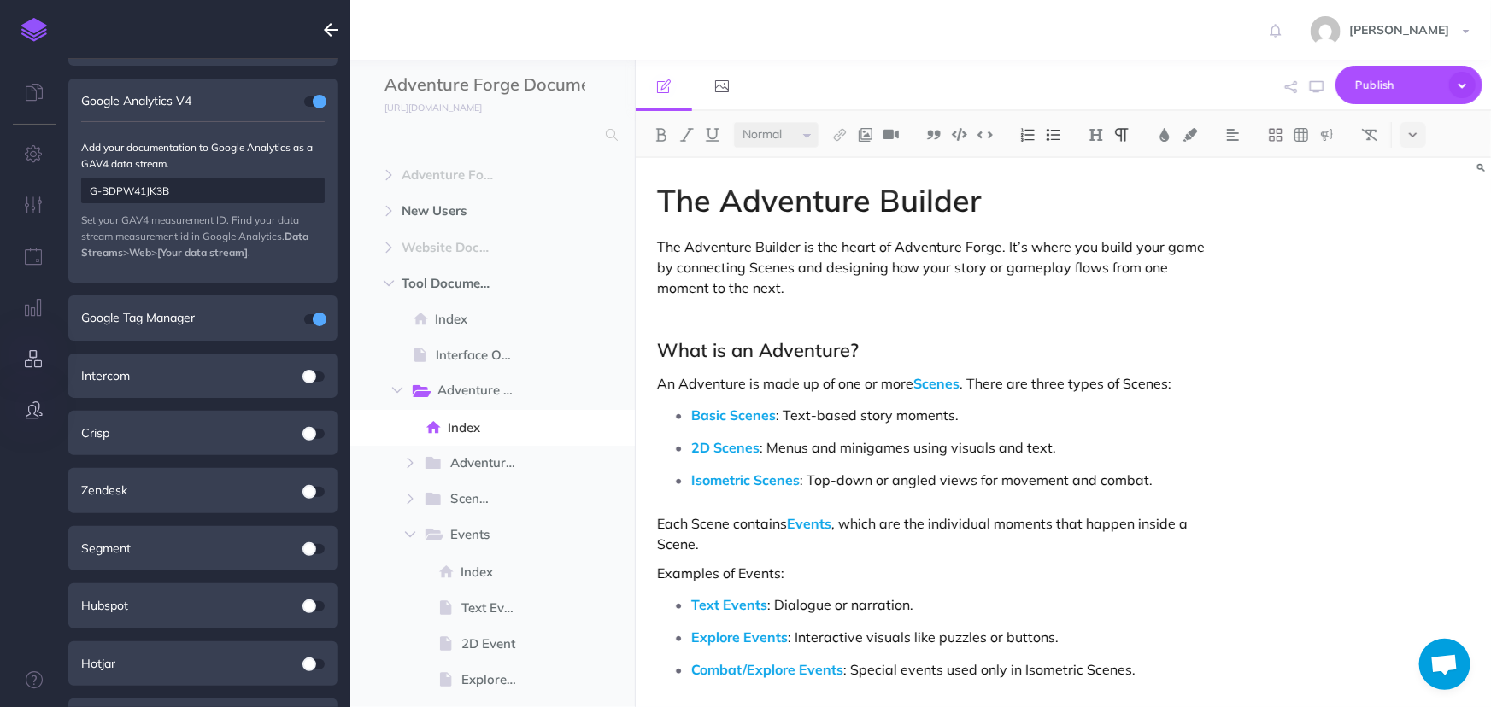
click at [37, 424] on button "button" at bounding box center [34, 410] width 68 height 51
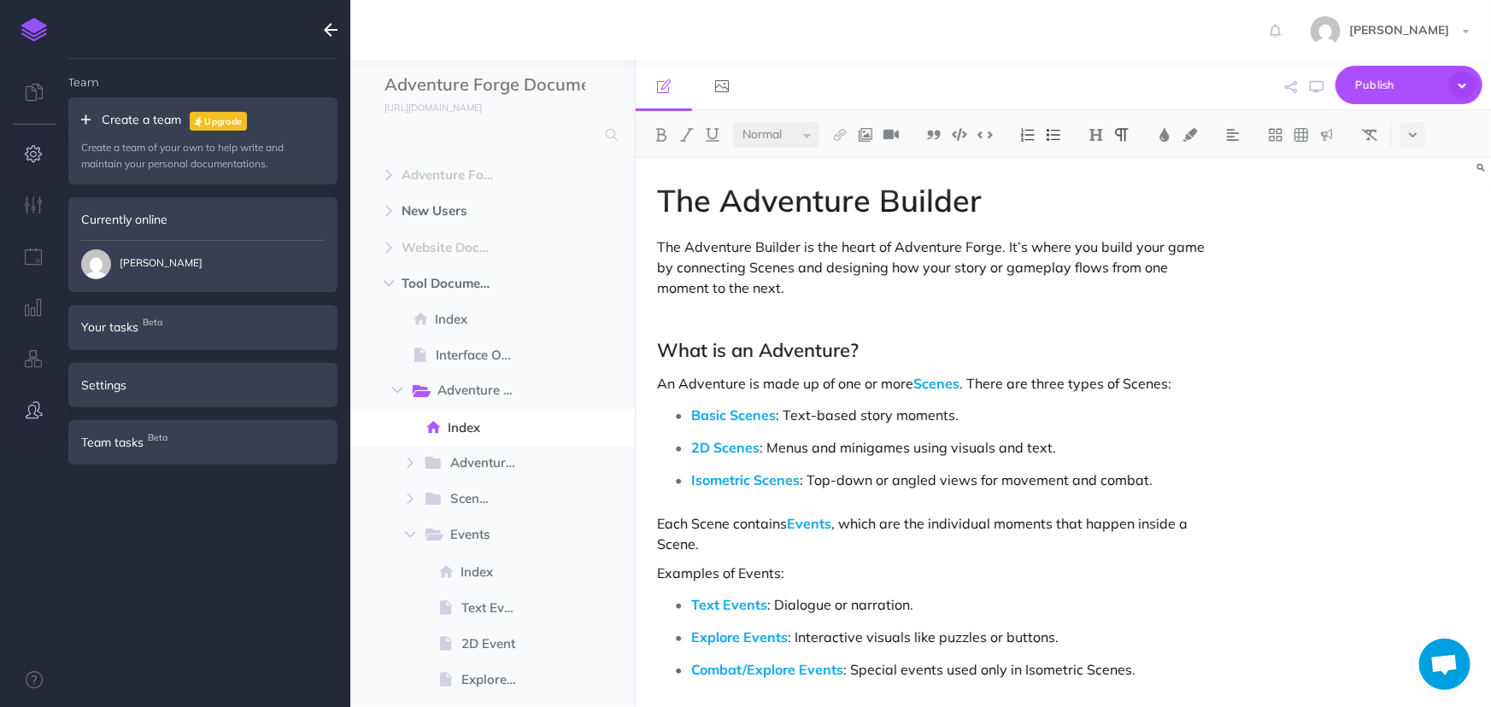
click at [46, 144] on button "button" at bounding box center [34, 154] width 68 height 51
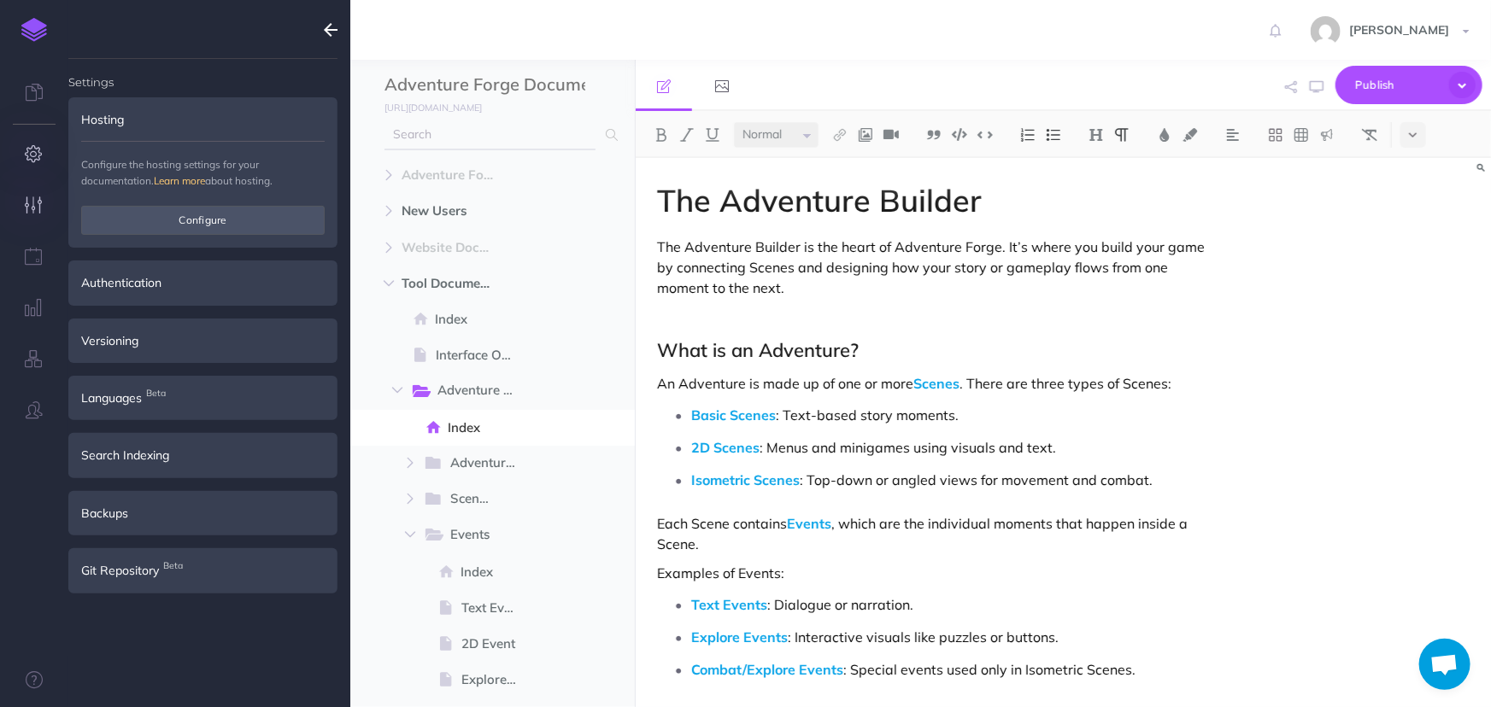
type input "[PERSON_NAME][EMAIL_ADDRESS][PERSON_NAME][DOMAIN_NAME]"
click at [35, 197] on icon "button" at bounding box center [35, 205] width 18 height 17
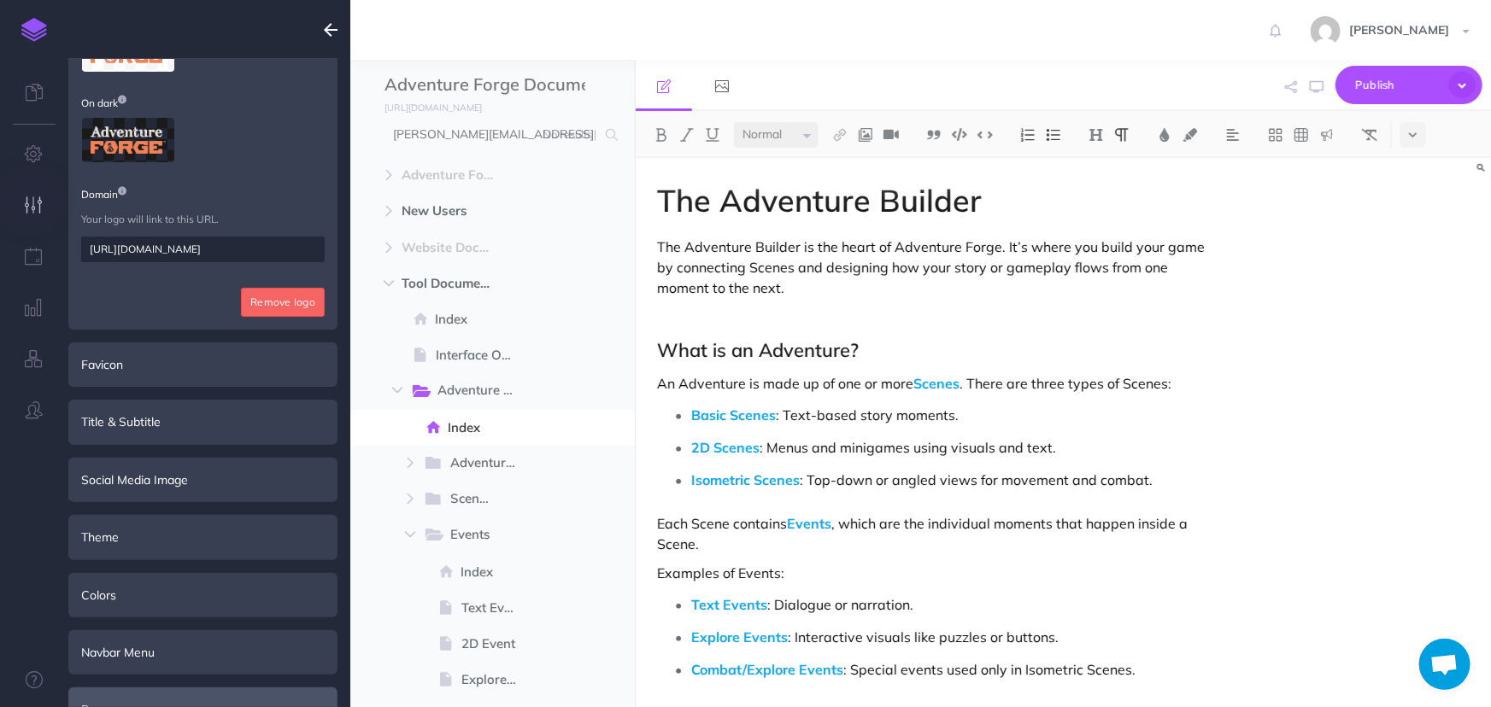
scroll to position [310, 0]
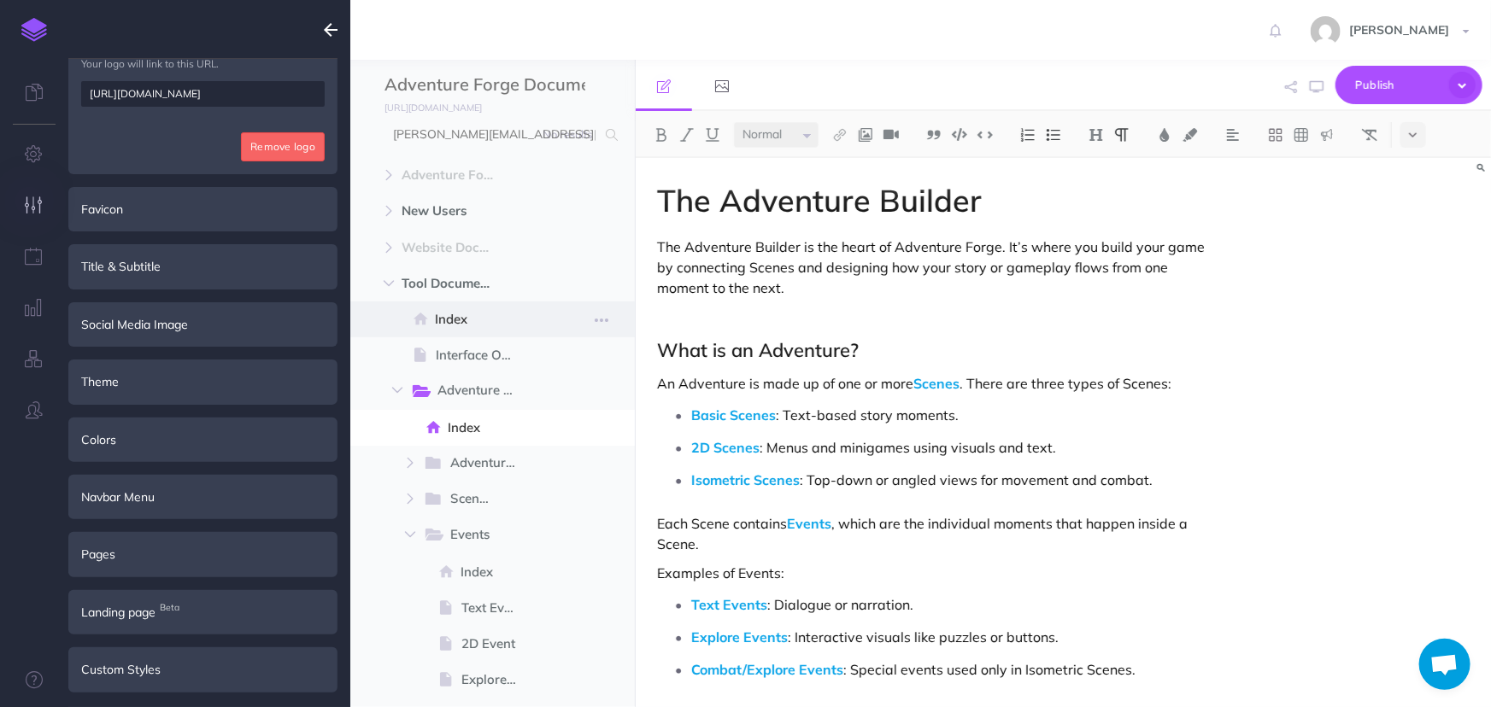
click at [462, 326] on span "Index" at bounding box center [483, 319] width 97 height 21
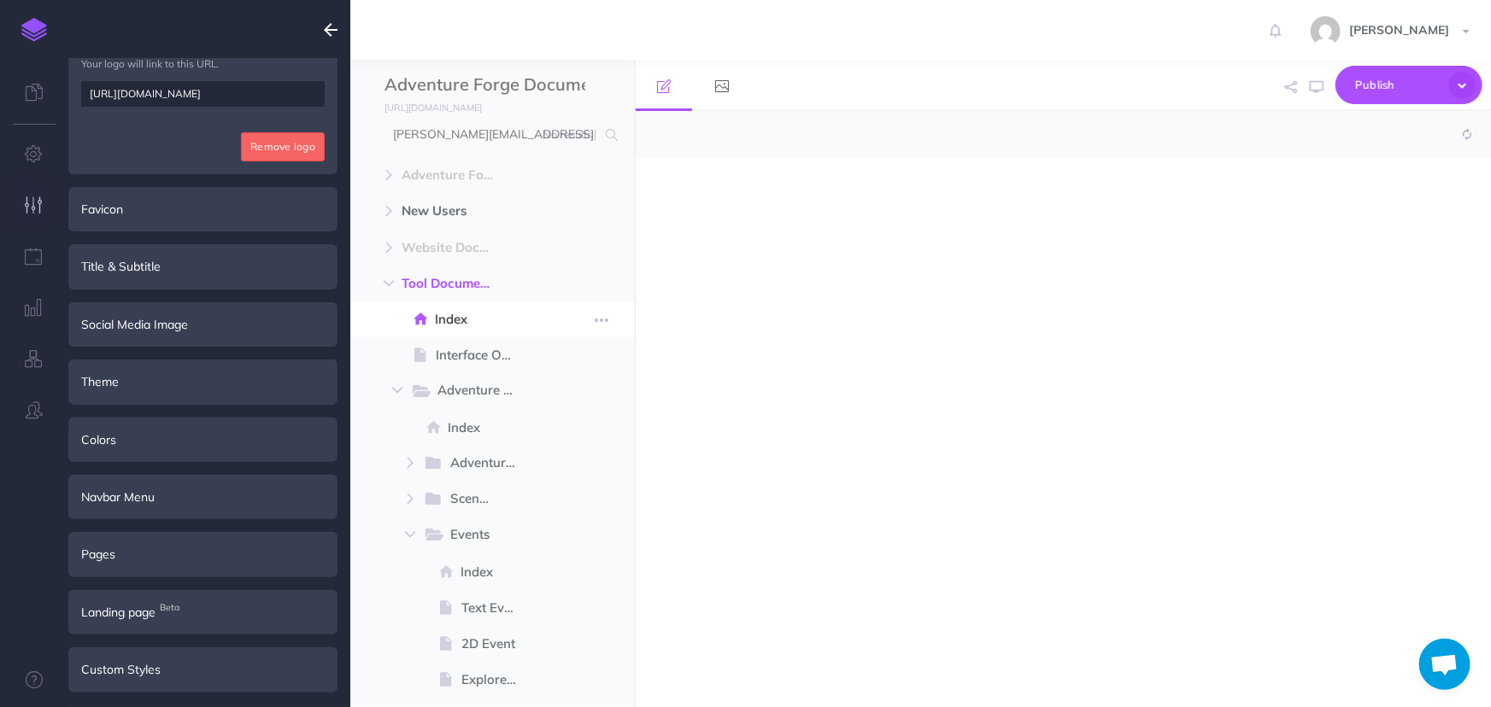
select select "null"
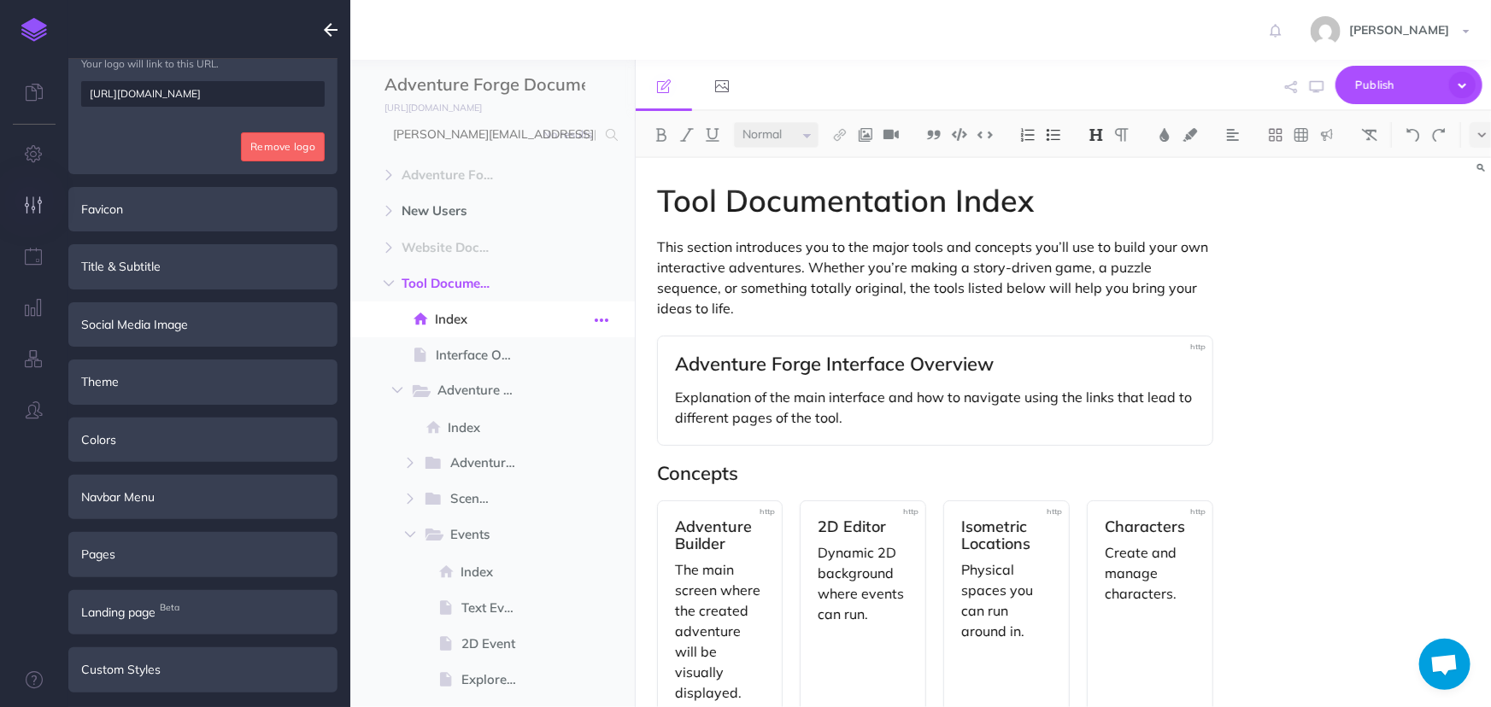
click at [601, 316] on icon "button" at bounding box center [602, 320] width 14 height 21
click at [542, 438] on link "Settings" at bounding box center [554, 435] width 128 height 28
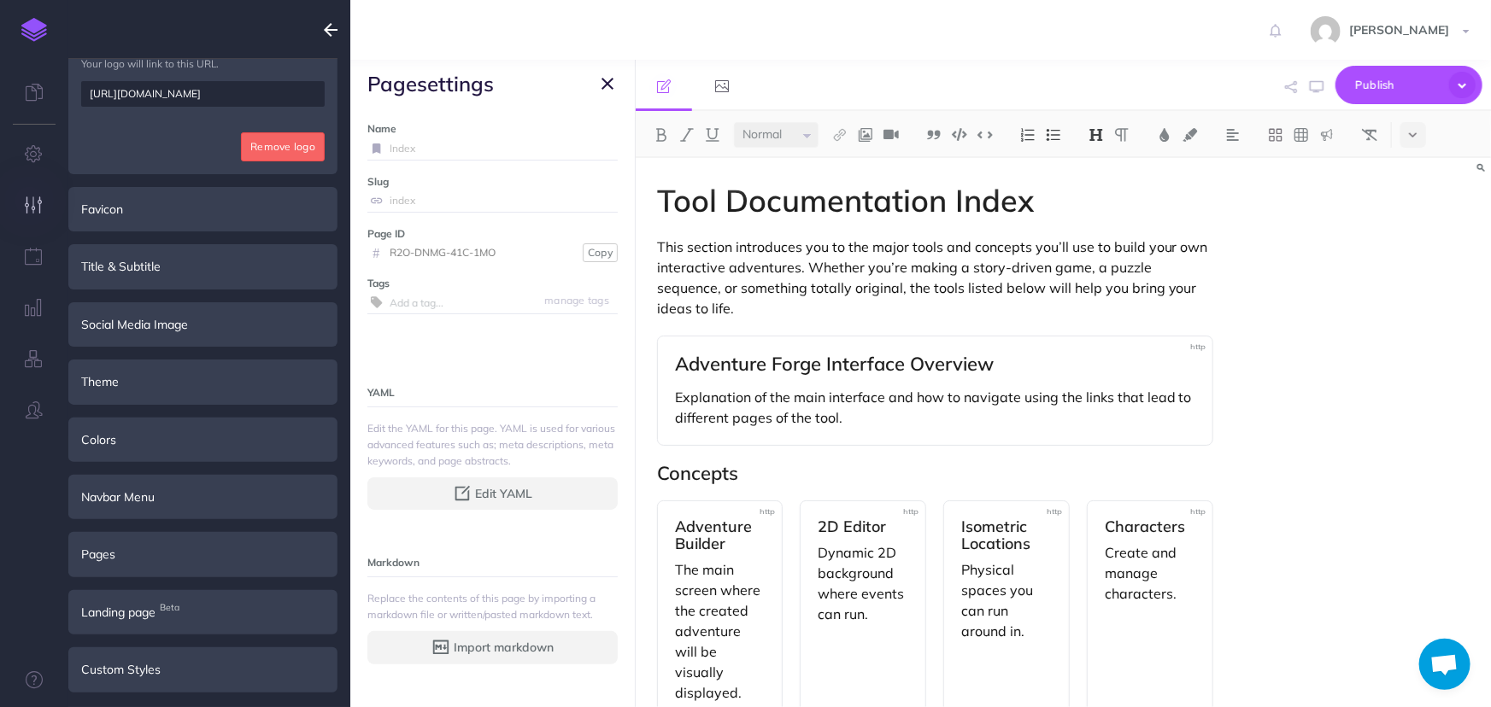
click at [413, 301] on input "text" at bounding box center [504, 302] width 228 height 22
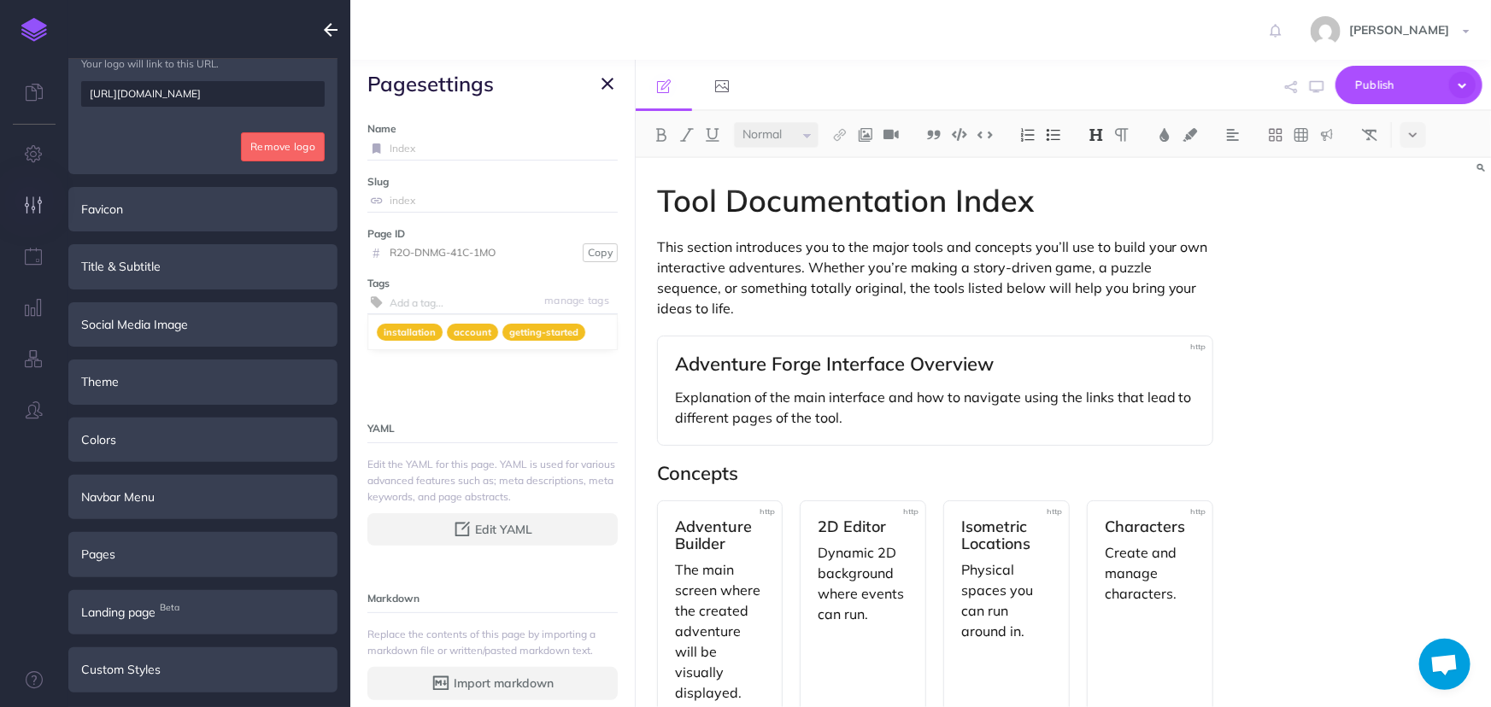
click at [879, 252] on p "This section introduces you to the major tools and concepts you’ll use to build…" at bounding box center [935, 278] width 556 height 82
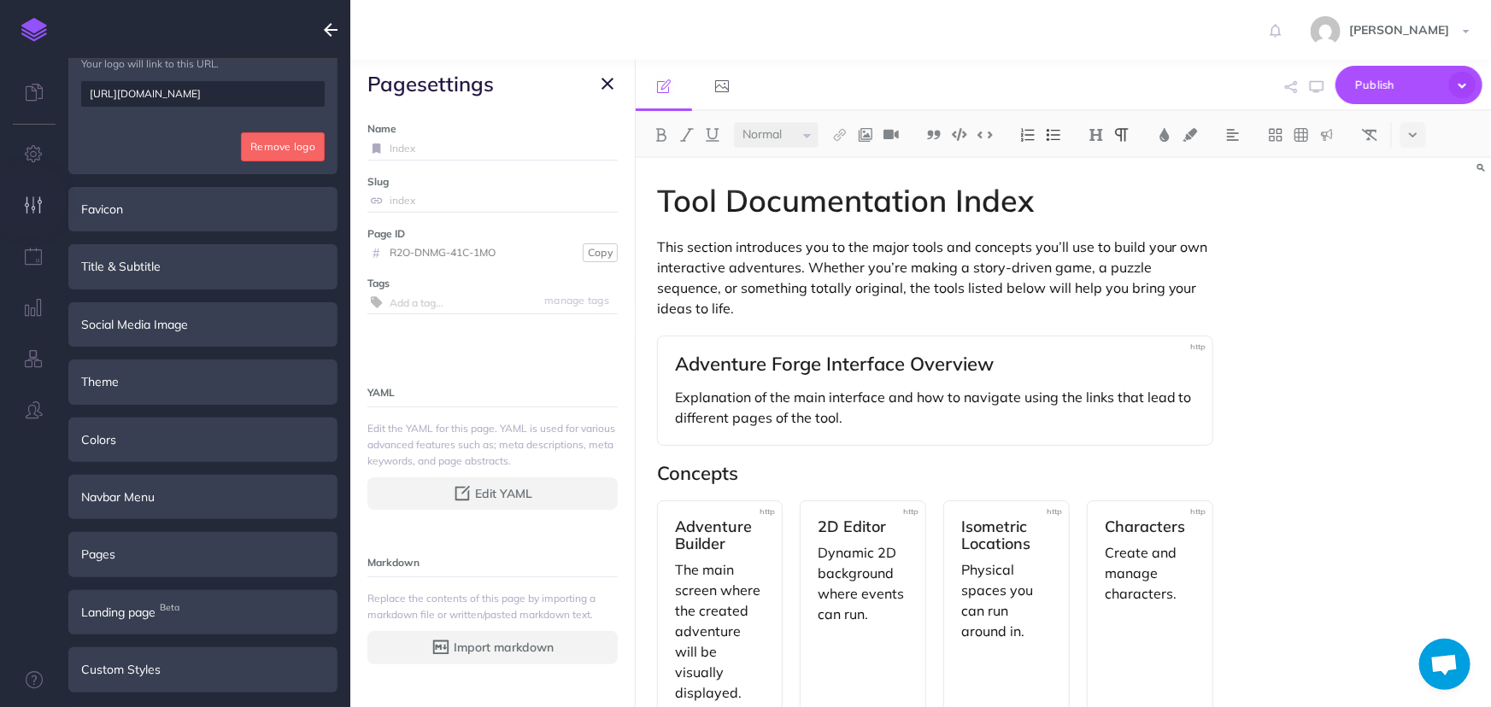
click at [607, 88] on icon "button" at bounding box center [607, 83] width 12 height 21
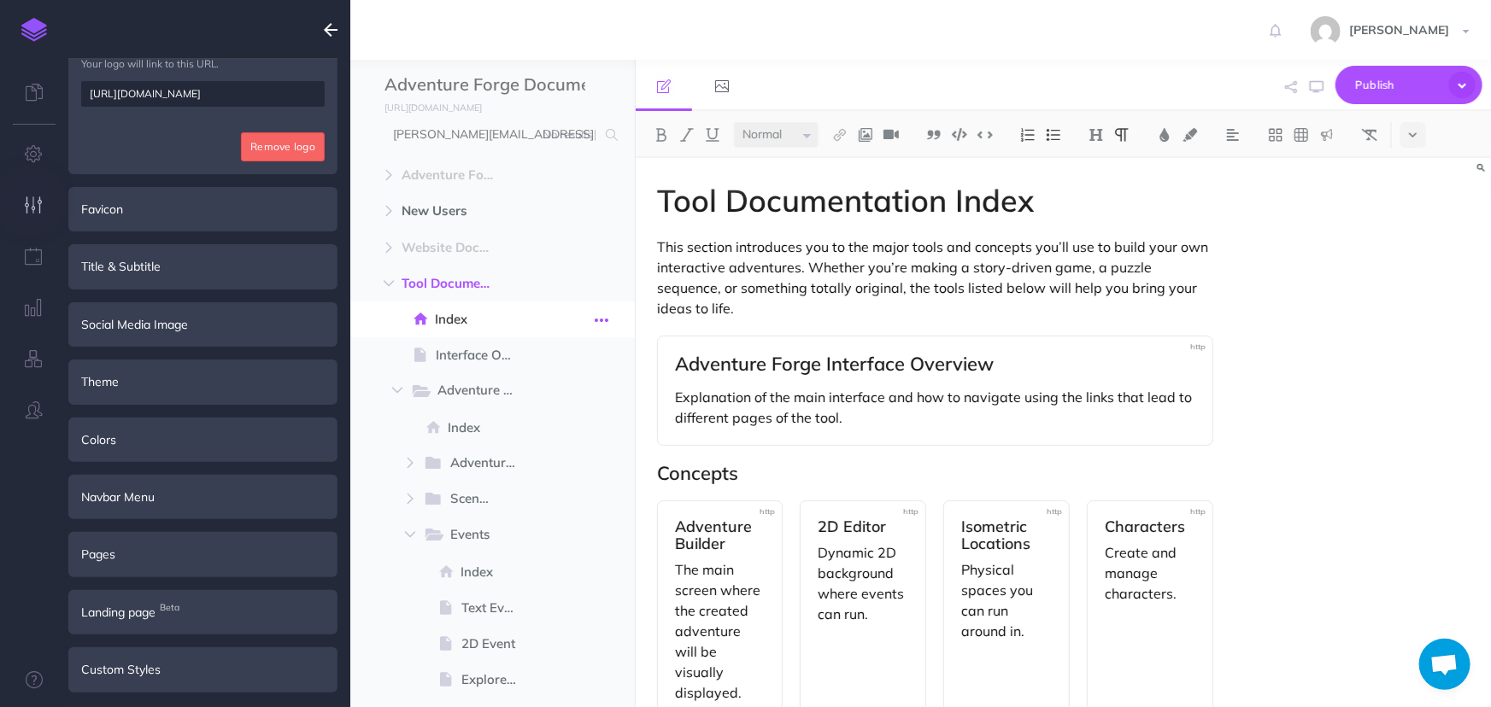
click at [614, 316] on button "button" at bounding box center [602, 319] width 31 height 22
click at [548, 428] on link "Settings" at bounding box center [554, 435] width 128 height 28
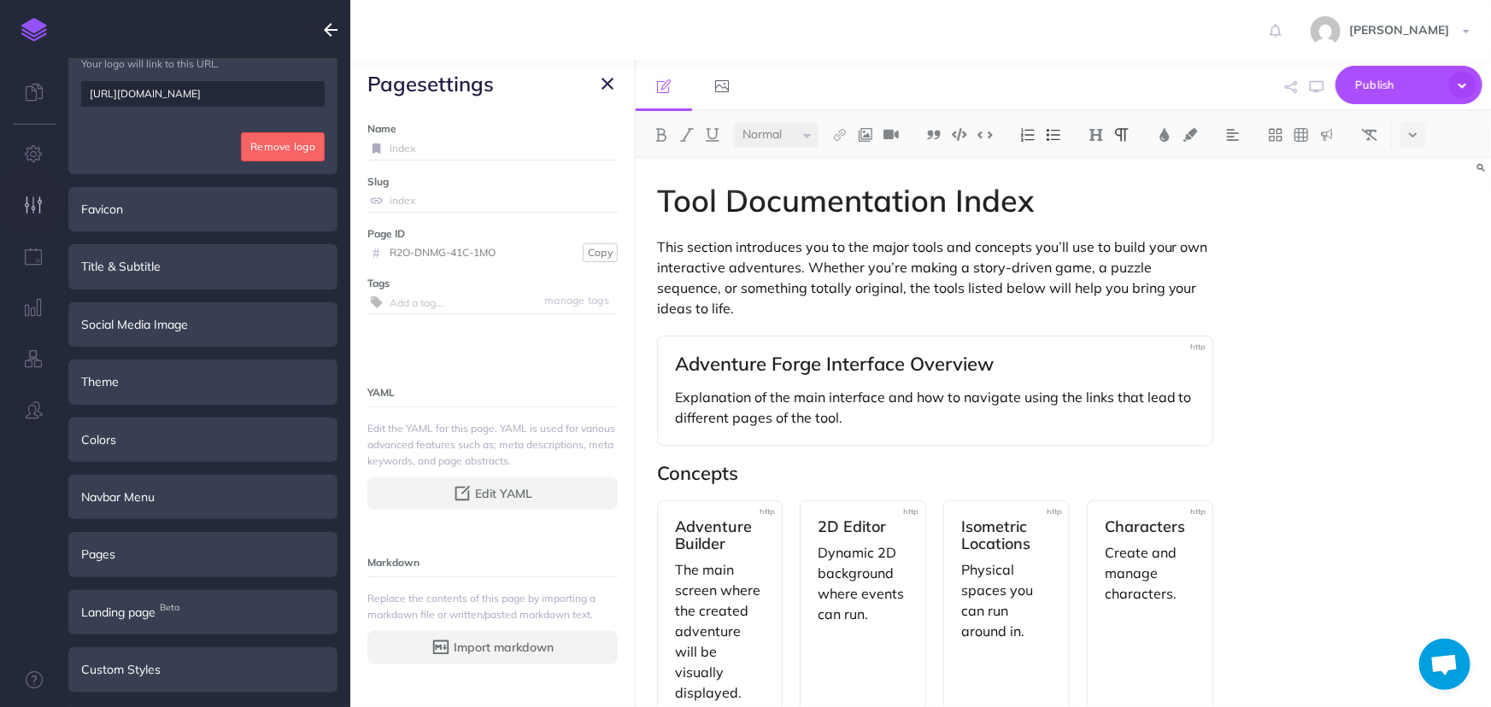
click at [476, 296] on input "text" at bounding box center [504, 302] width 228 height 22
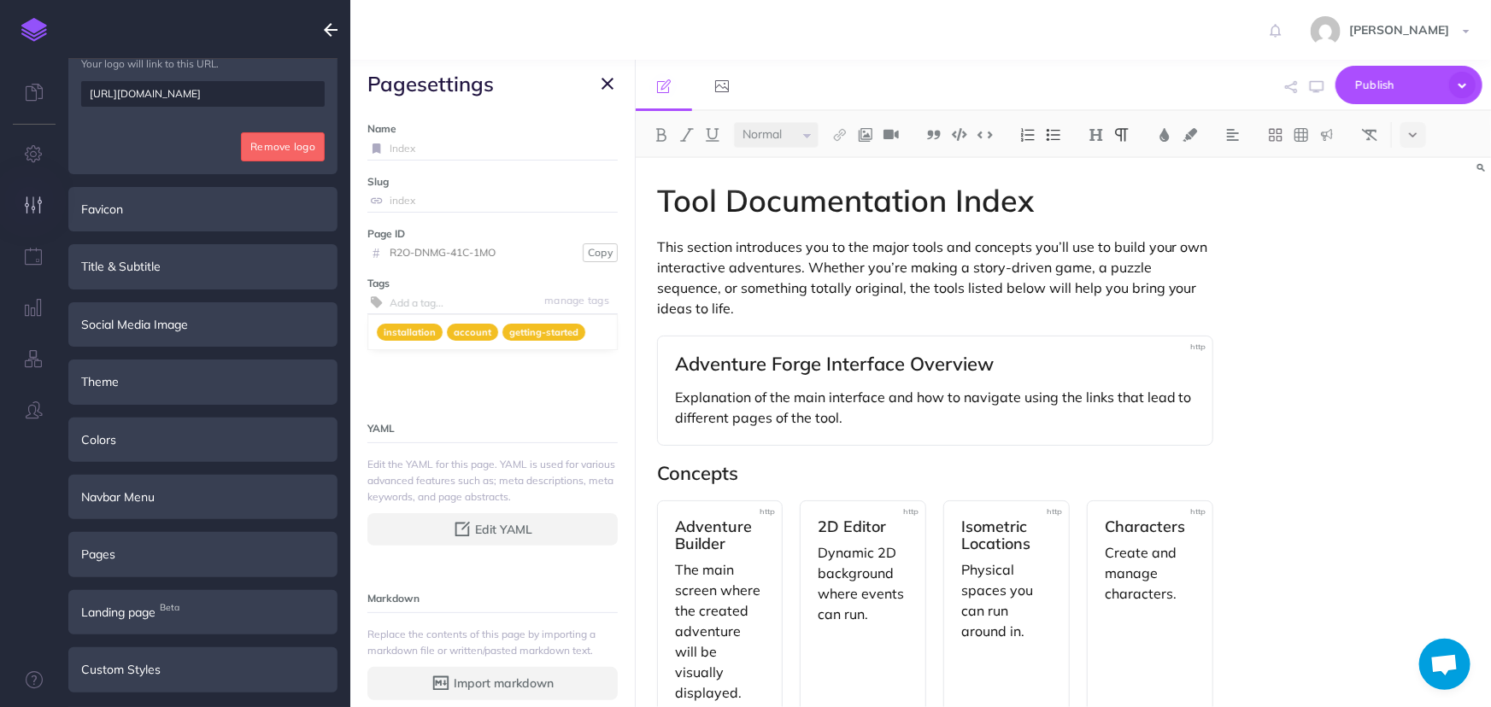
click at [443, 209] on input "index" at bounding box center [504, 201] width 228 height 22
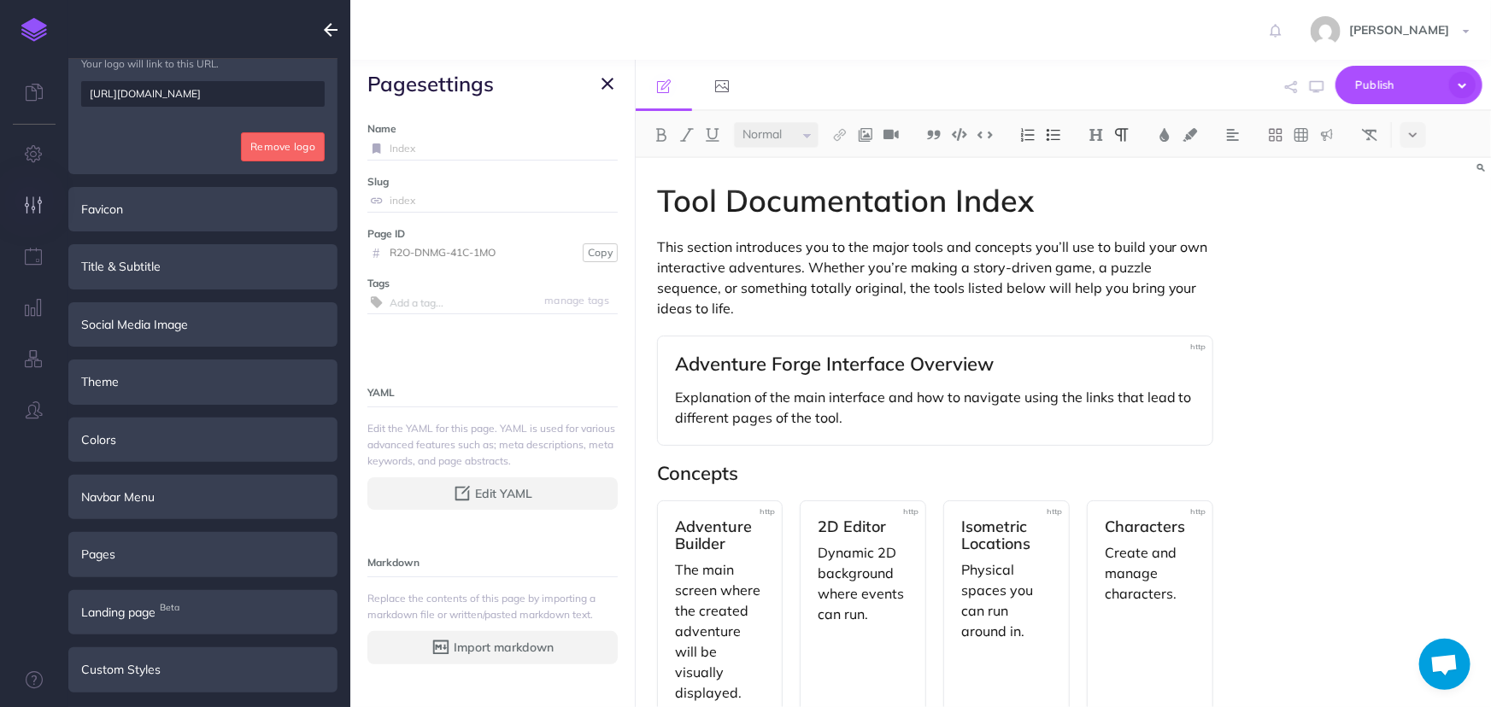
click at [474, 307] on input "text" at bounding box center [504, 302] width 228 height 22
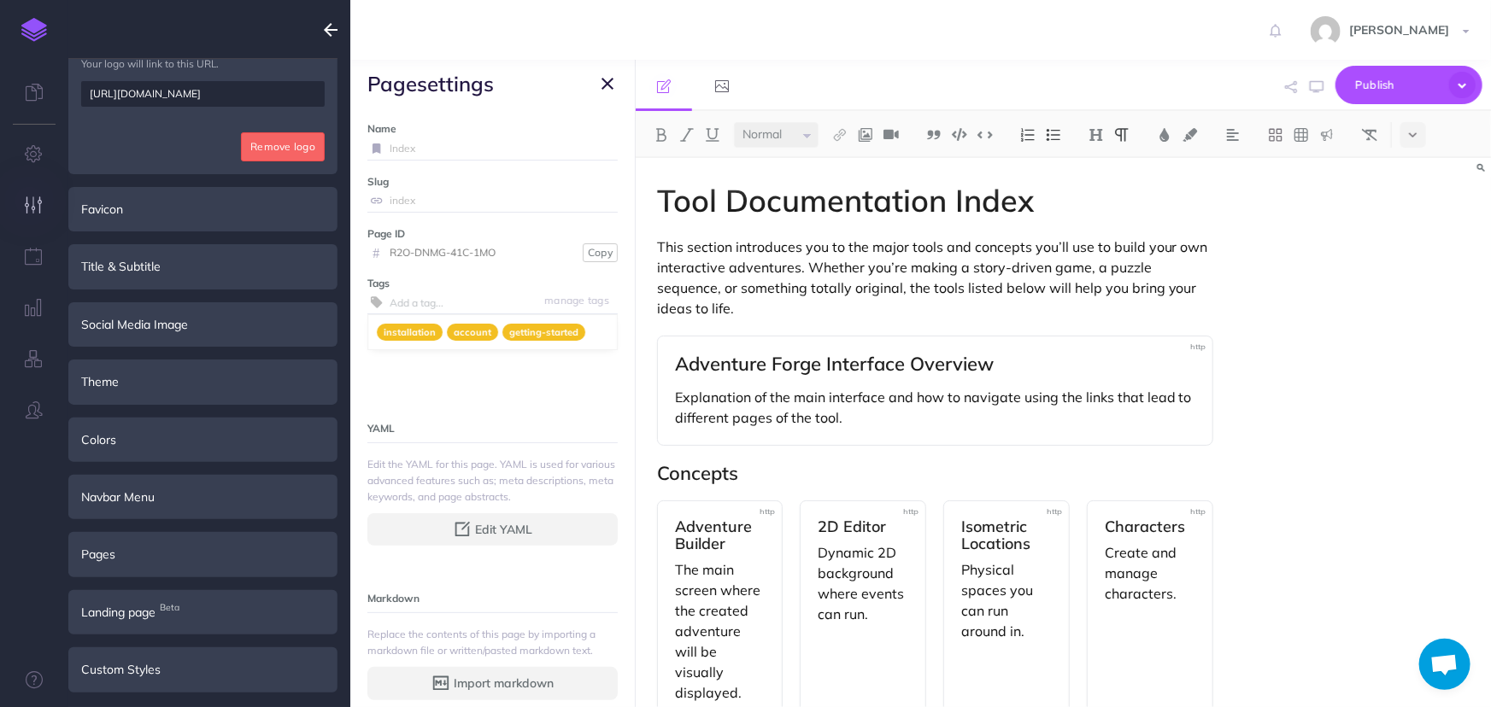
click at [609, 84] on icon "button" at bounding box center [607, 83] width 12 height 21
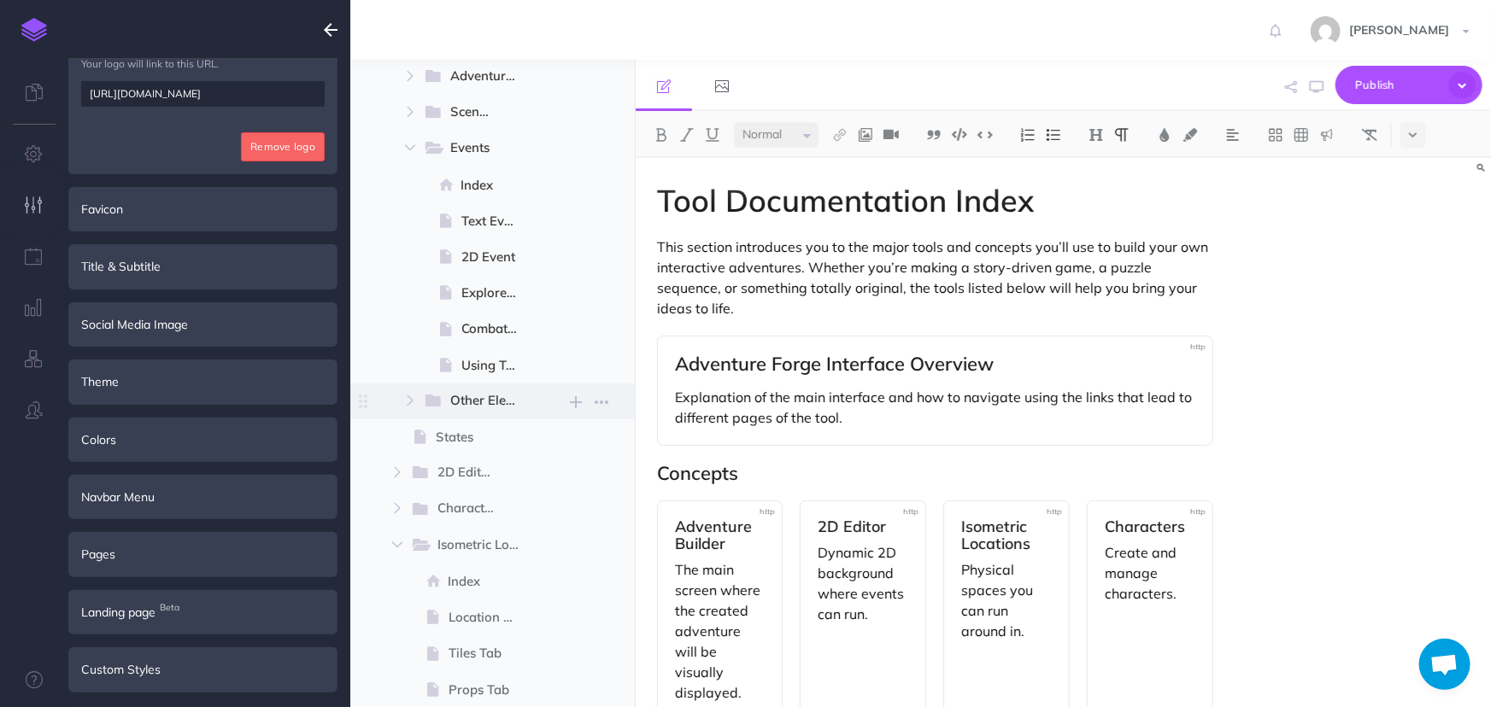
scroll to position [388, 0]
click at [600, 366] on icon "button" at bounding box center [602, 365] width 14 height 21
click at [559, 483] on link "Settings" at bounding box center [554, 480] width 128 height 28
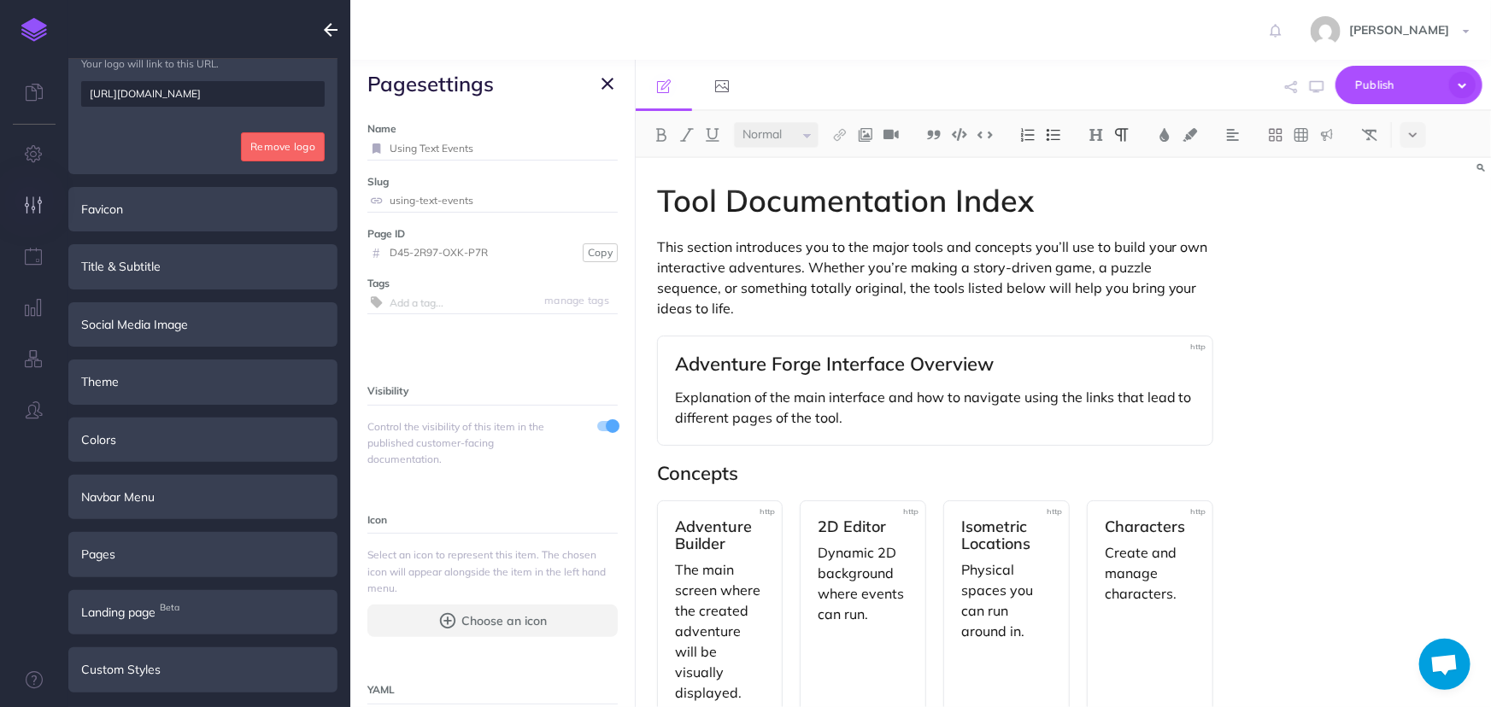
click at [456, 302] on input "text" at bounding box center [504, 302] width 228 height 22
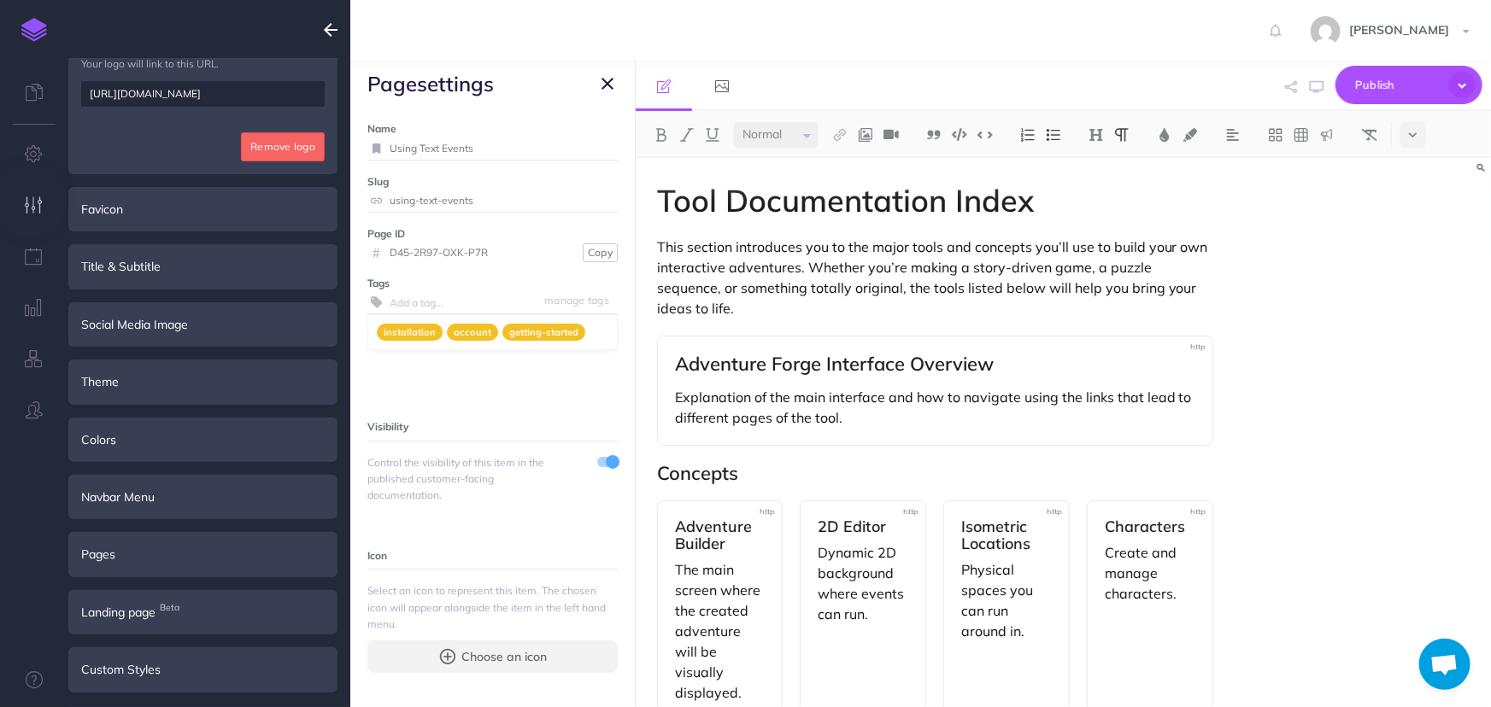
click at [613, 85] on button "button" at bounding box center [607, 83] width 21 height 21
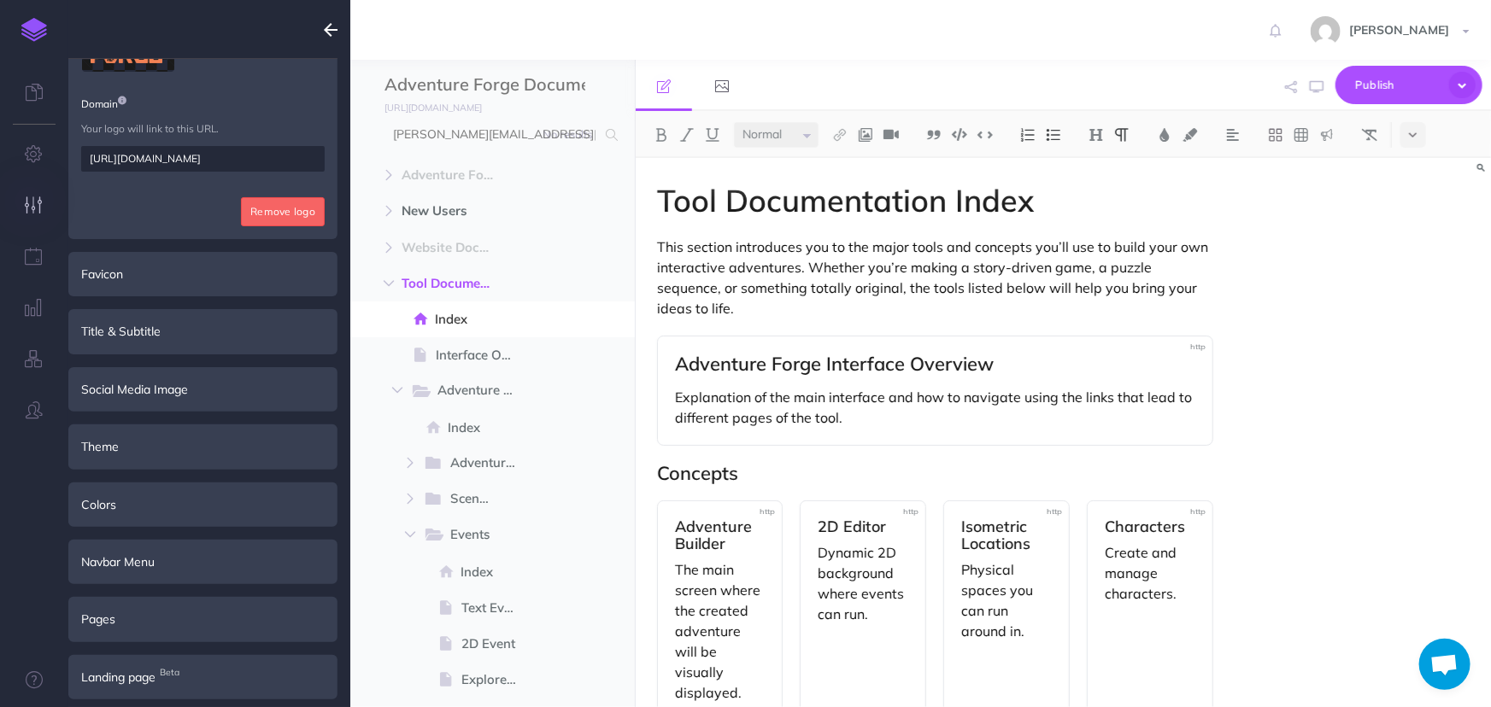
scroll to position [0, 0]
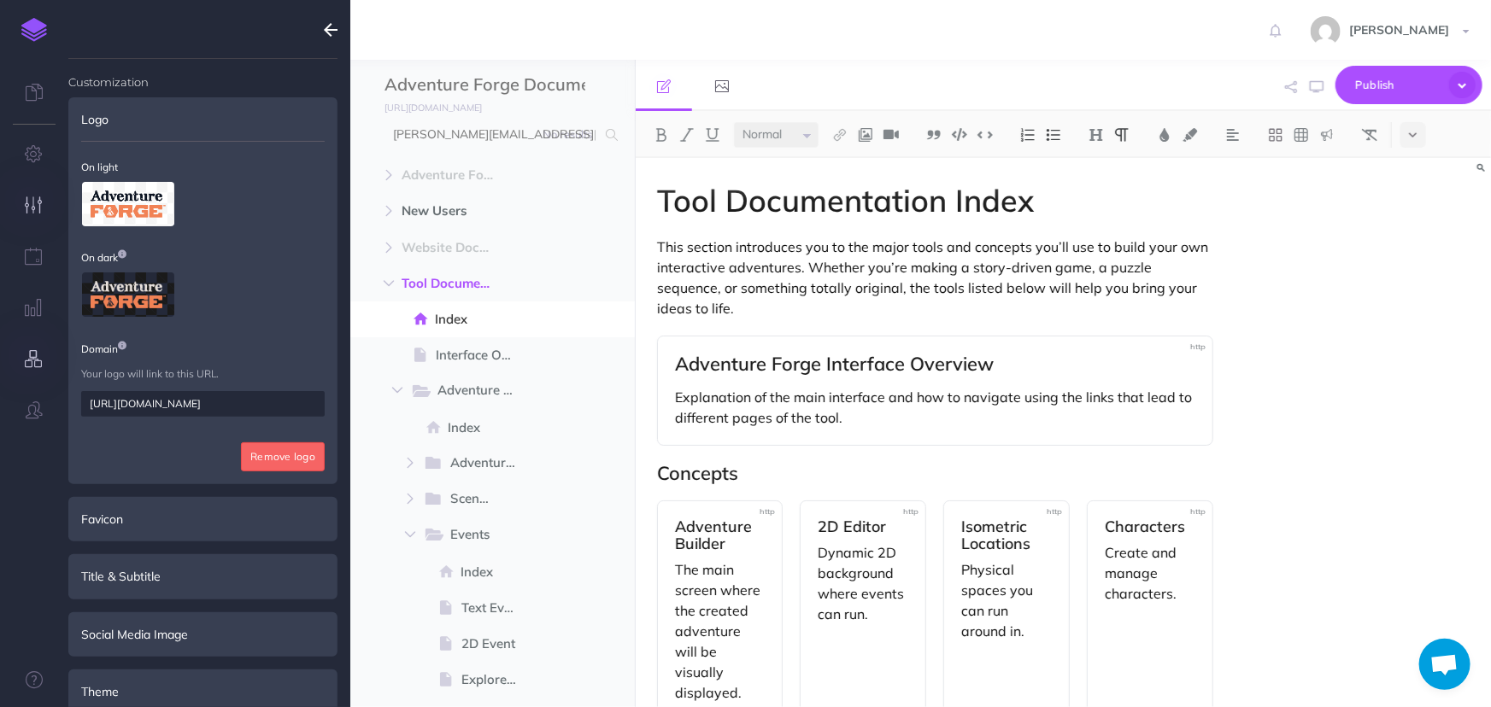
click at [40, 342] on button "button" at bounding box center [34, 359] width 68 height 51
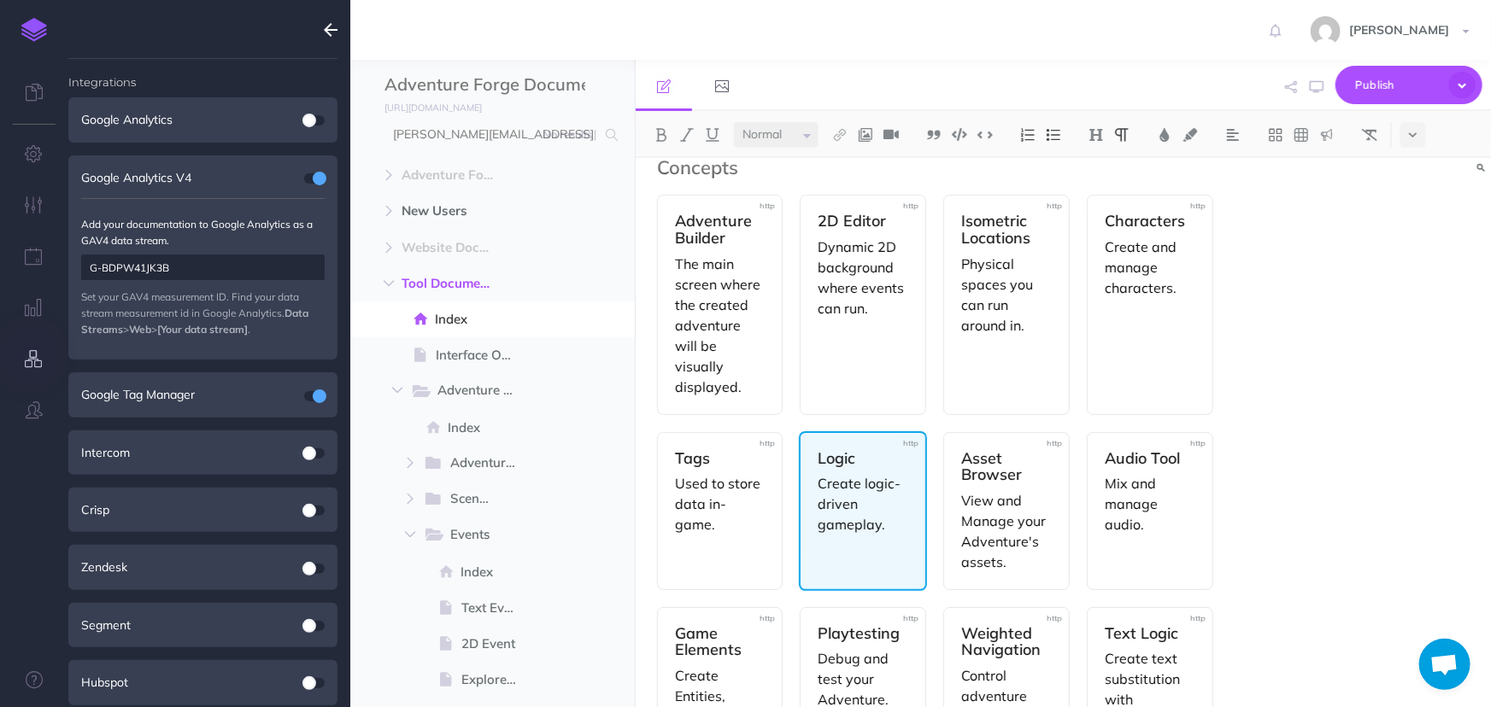
scroll to position [310, 0]
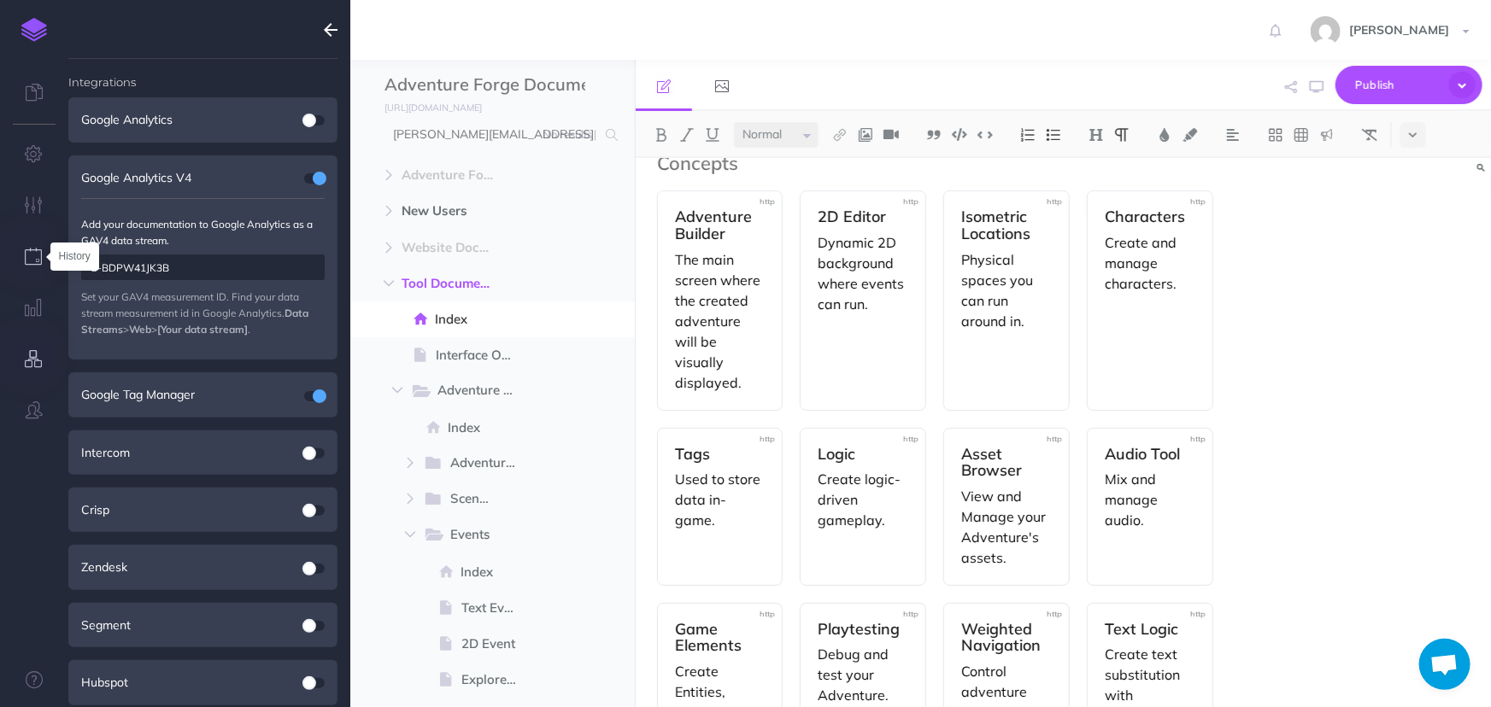
click at [28, 260] on icon "button" at bounding box center [35, 256] width 18 height 17
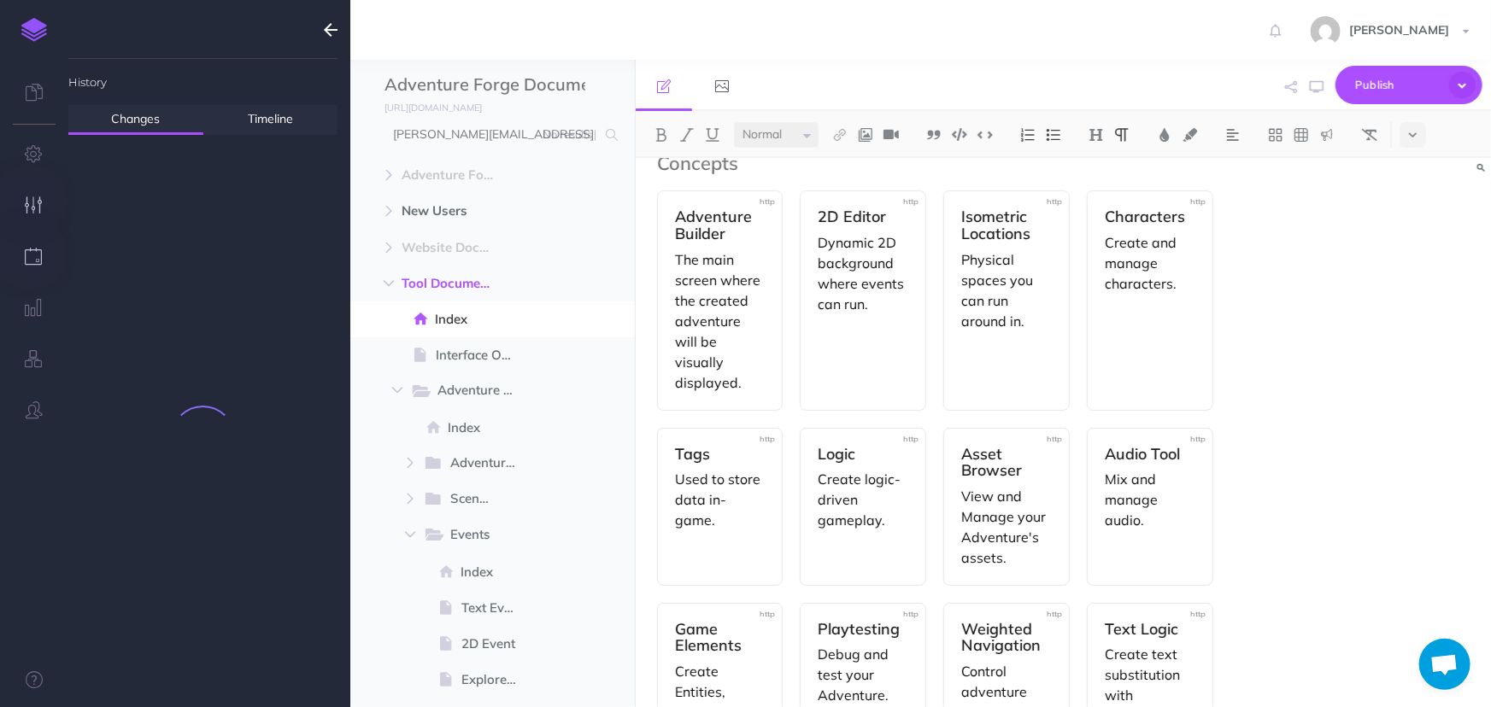
click at [17, 212] on button "button" at bounding box center [34, 205] width 68 height 51
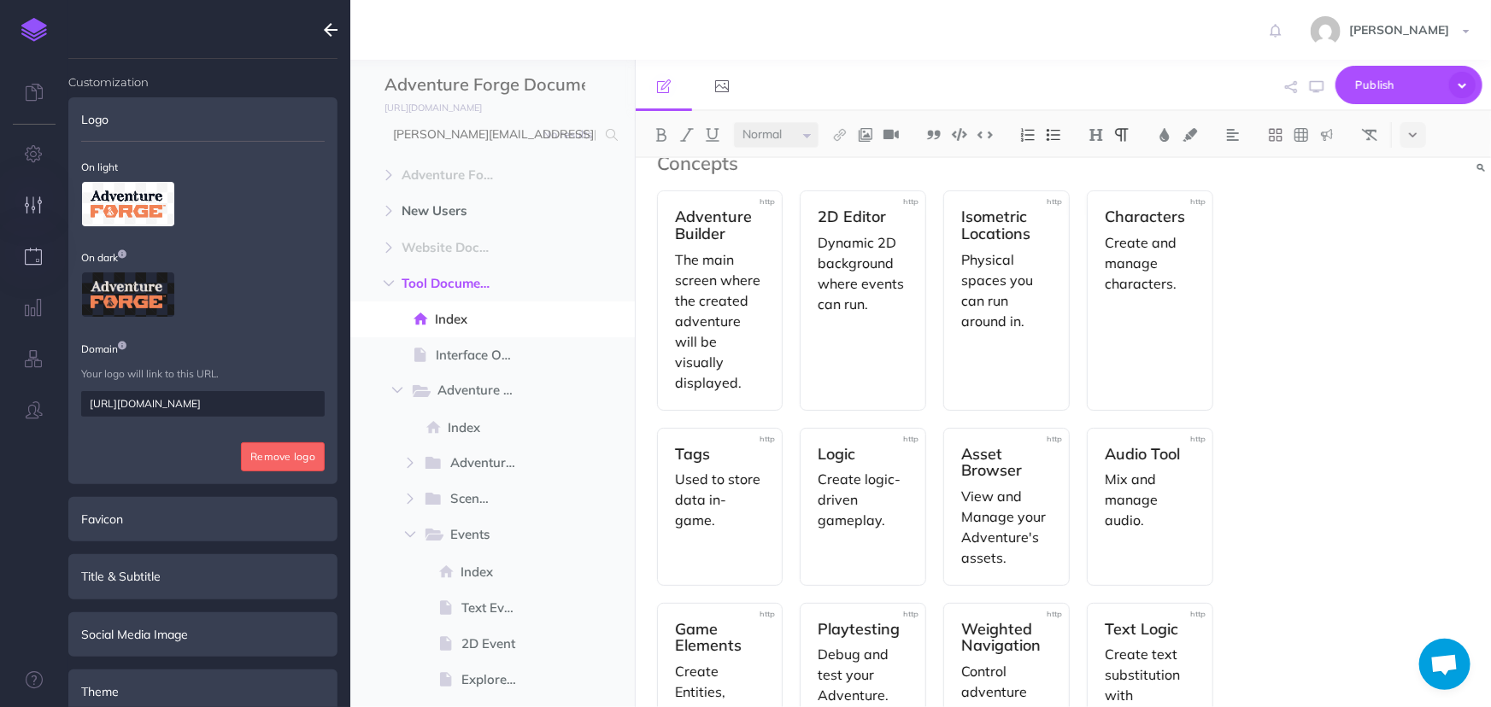
click at [21, 265] on button "button" at bounding box center [34, 257] width 68 height 51
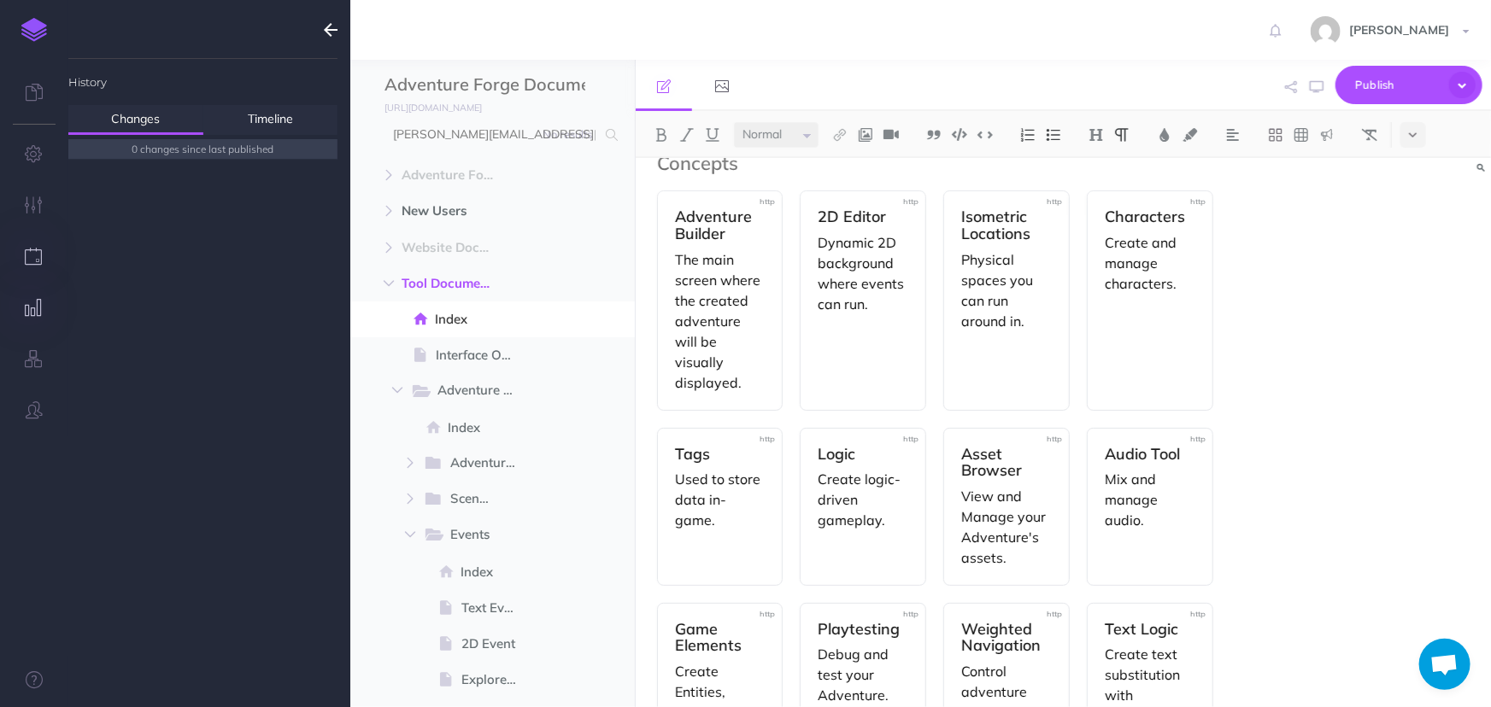
click at [32, 307] on icon "button" at bounding box center [35, 307] width 18 height 17
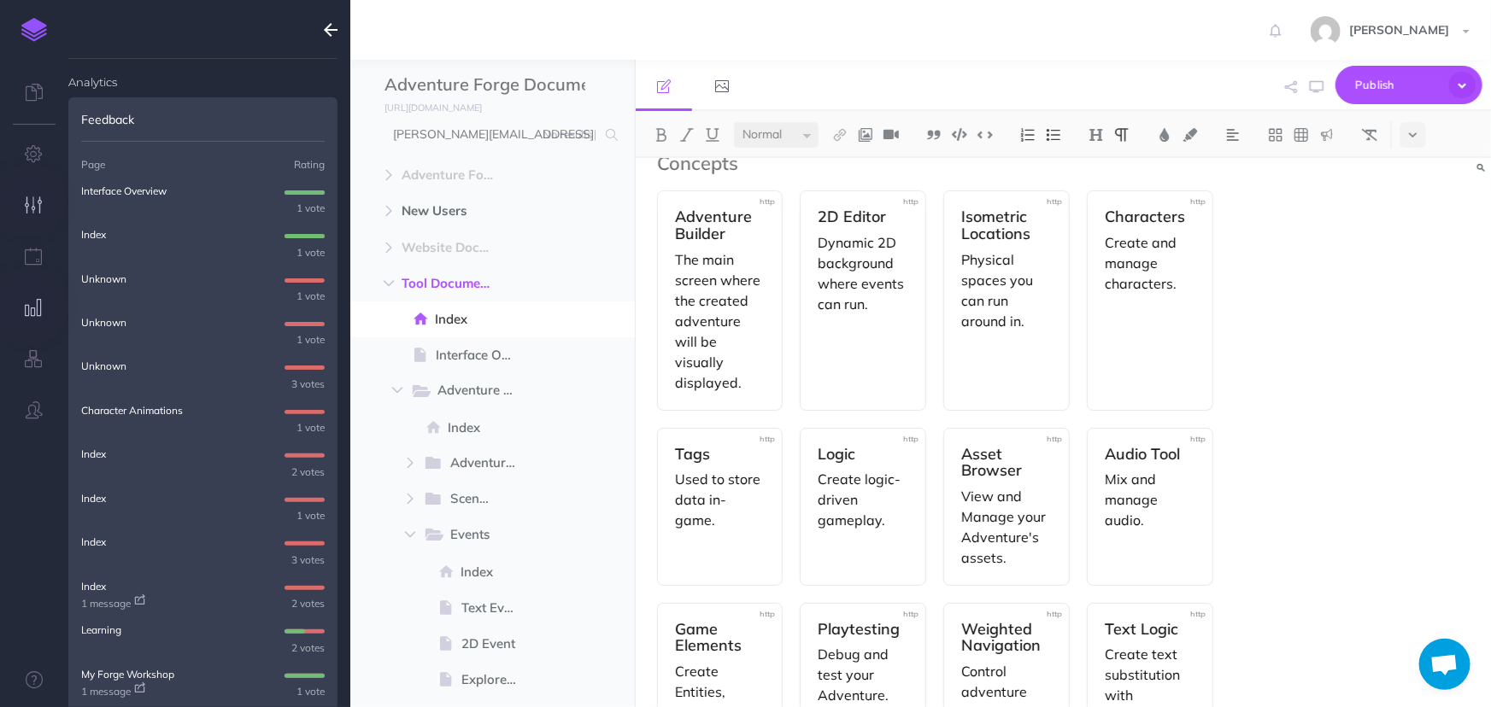
click at [26, 188] on button "button" at bounding box center [34, 205] width 68 height 51
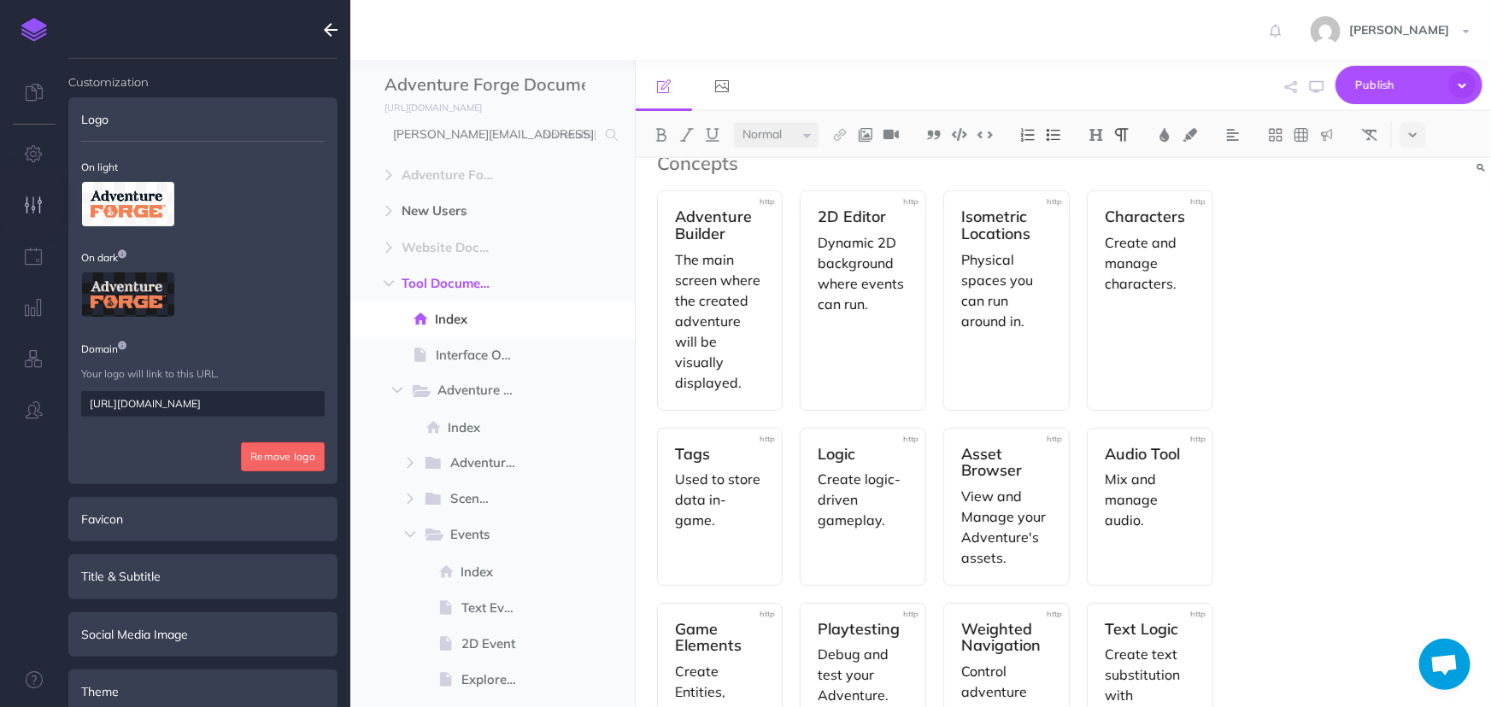
click at [35, 189] on button "button" at bounding box center [34, 205] width 68 height 51
click at [321, 29] on button "button" at bounding box center [330, 30] width 39 height 60
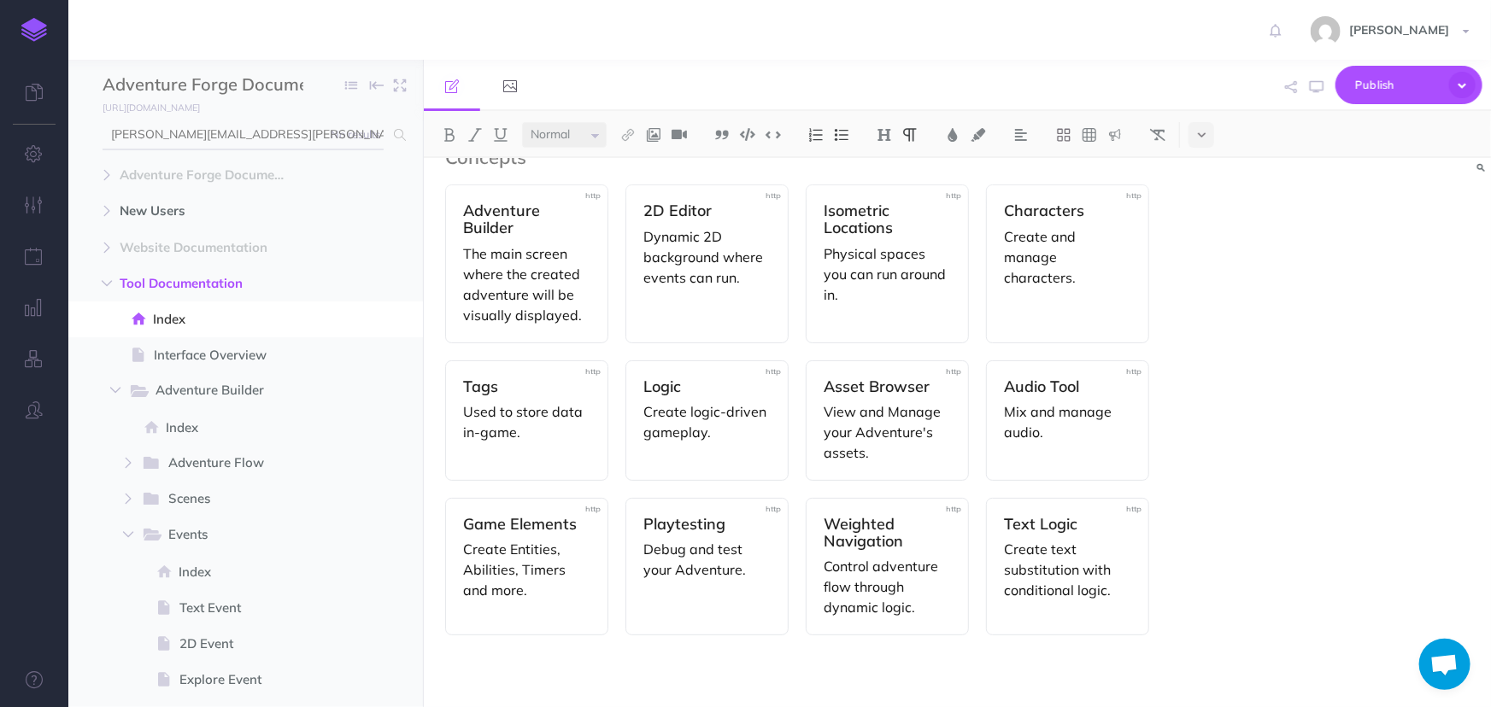
scroll to position [294, 0]
click at [236, 370] on span at bounding box center [245, 355] width 355 height 36
select select "null"
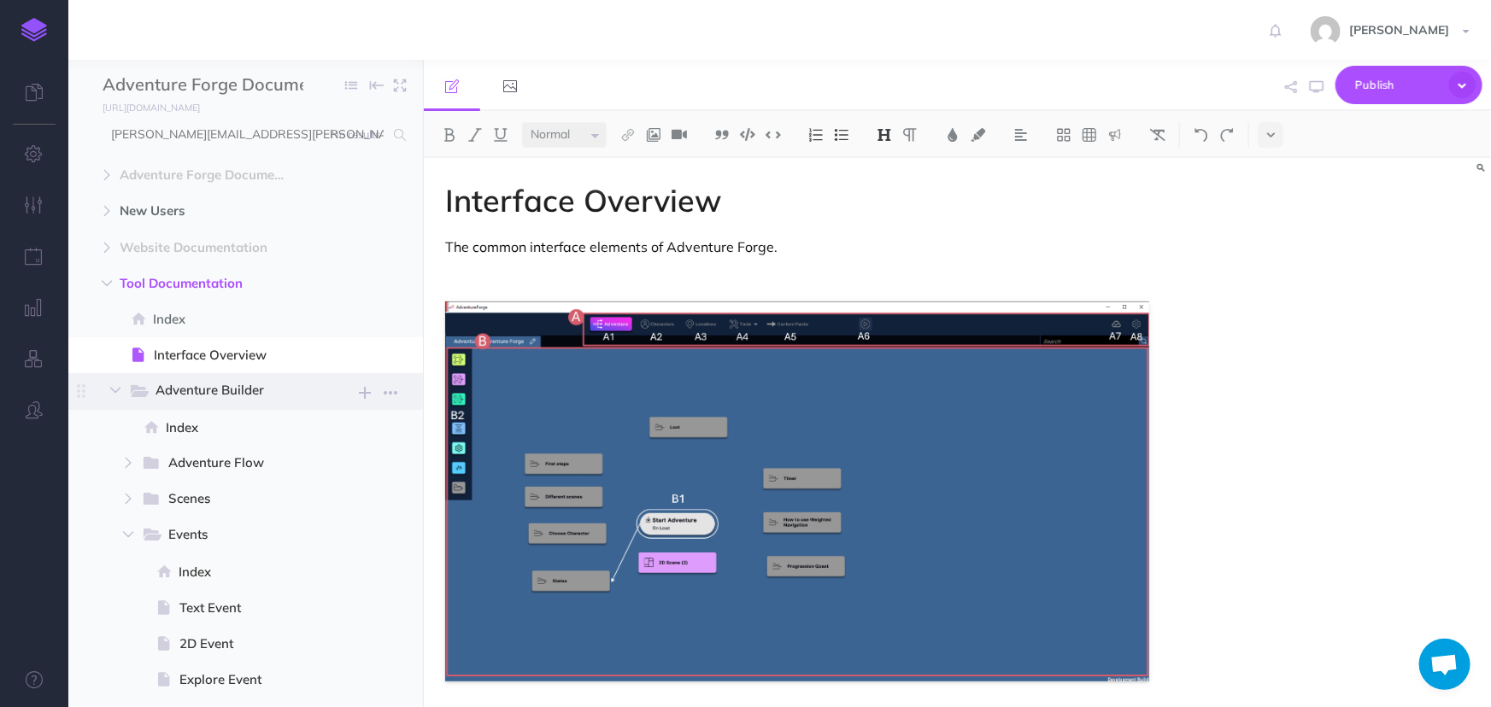
click at [238, 401] on span "Adventure Builder" at bounding box center [224, 391] width 139 height 22
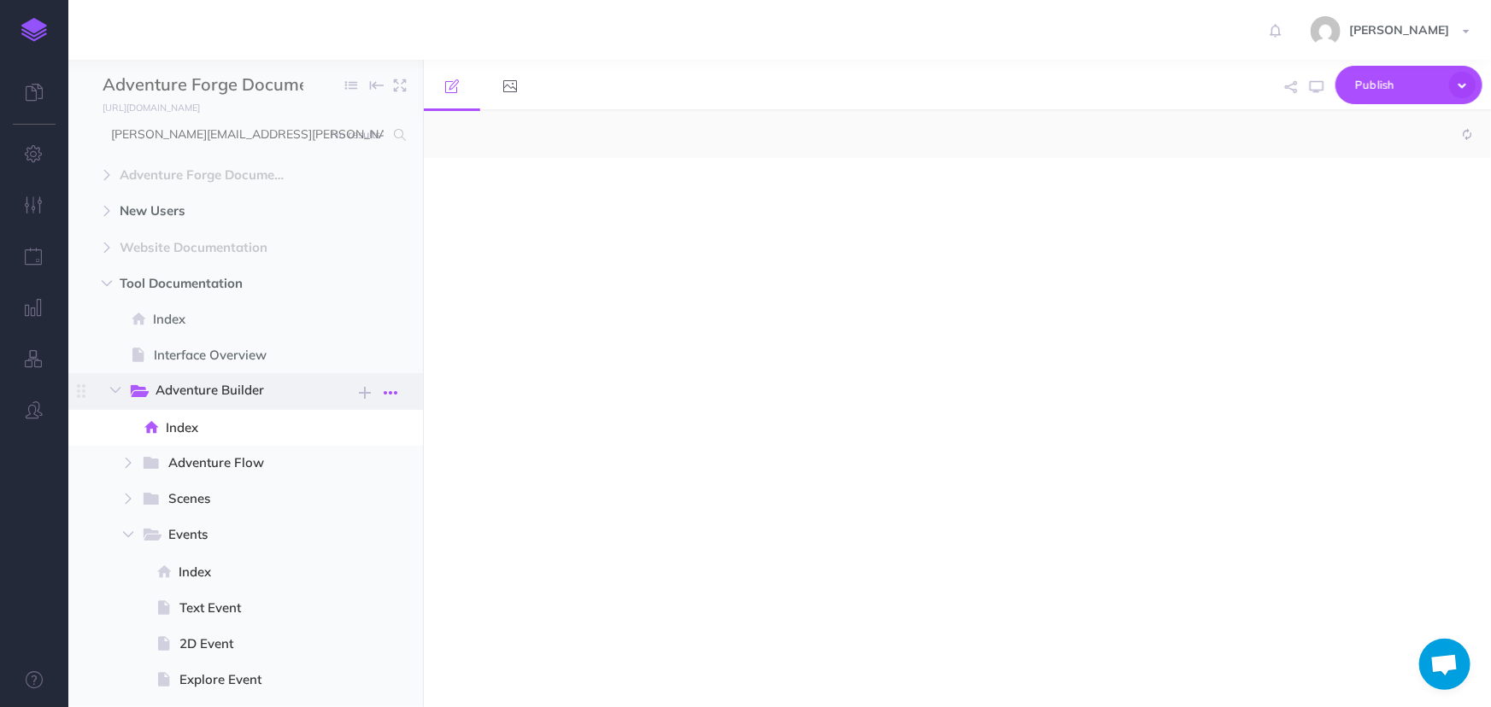
select select "null"
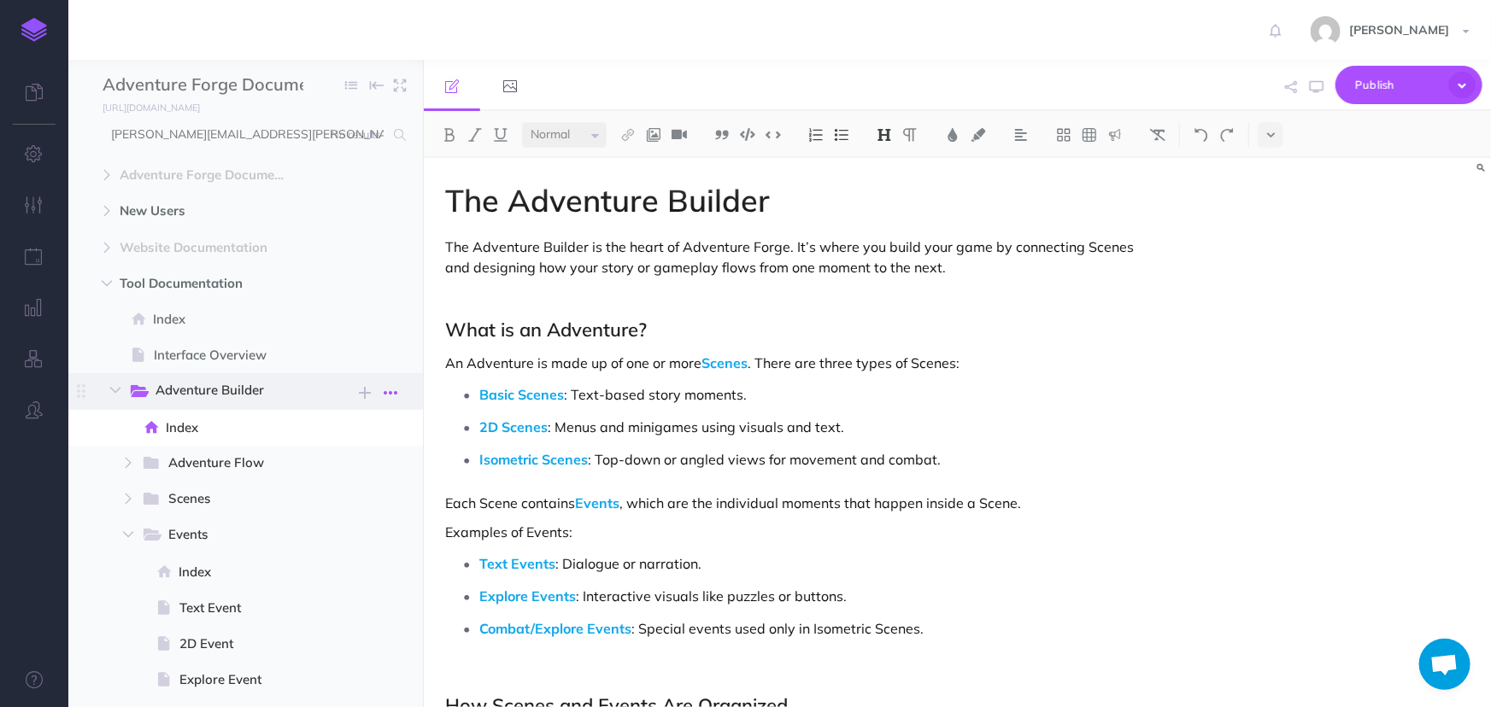
click at [389, 397] on icon "button" at bounding box center [391, 393] width 14 height 21
click at [350, 474] on link "Settings" at bounding box center [342, 479] width 128 height 28
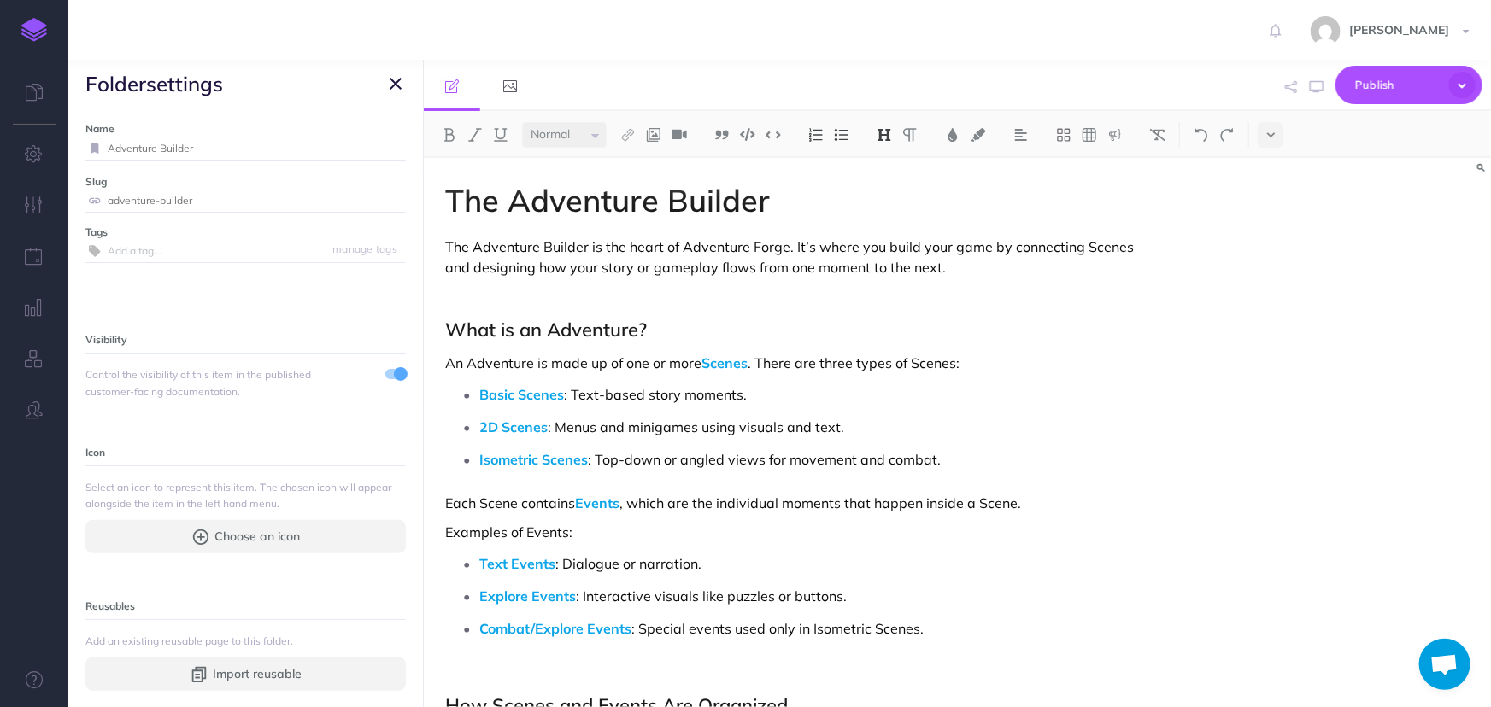
click at [167, 255] on input "text" at bounding box center [257, 251] width 298 height 22
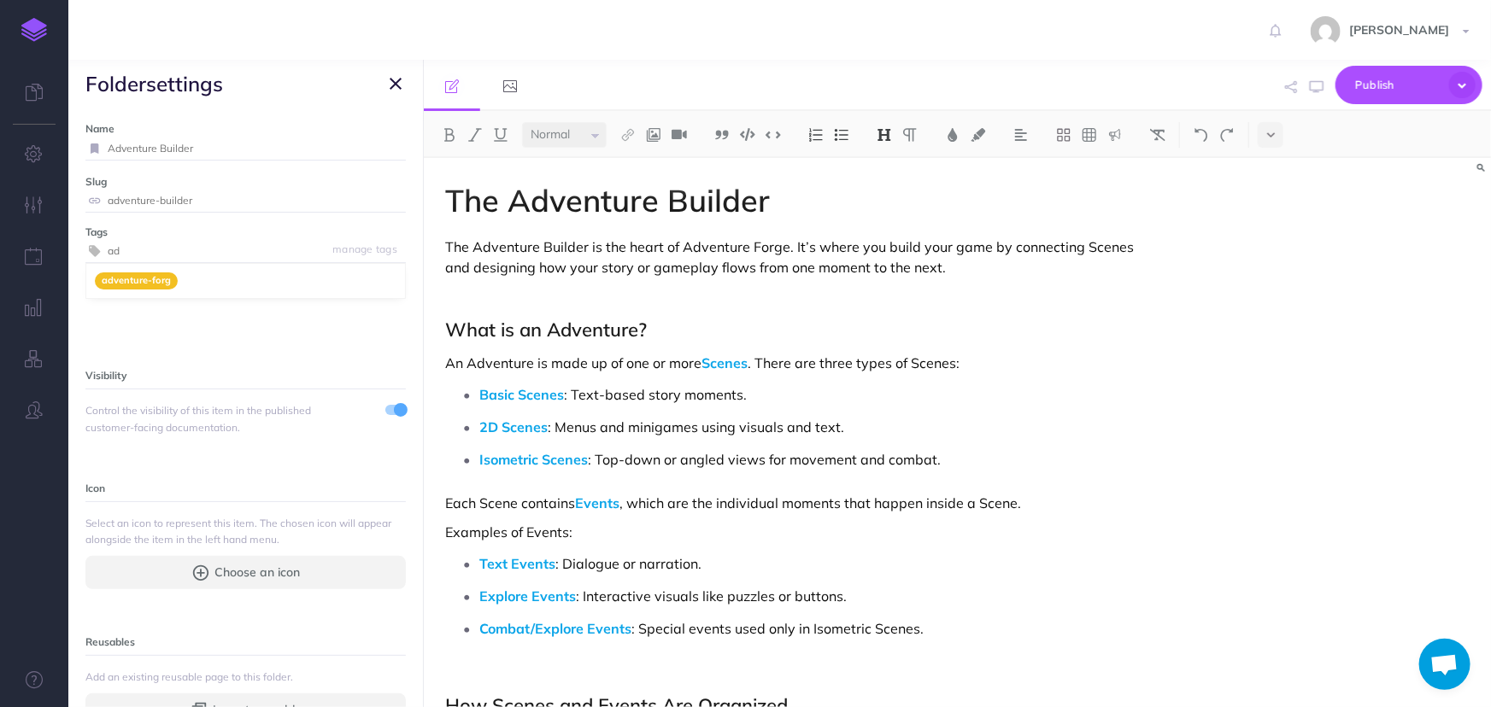
type input "a"
type input "overview"
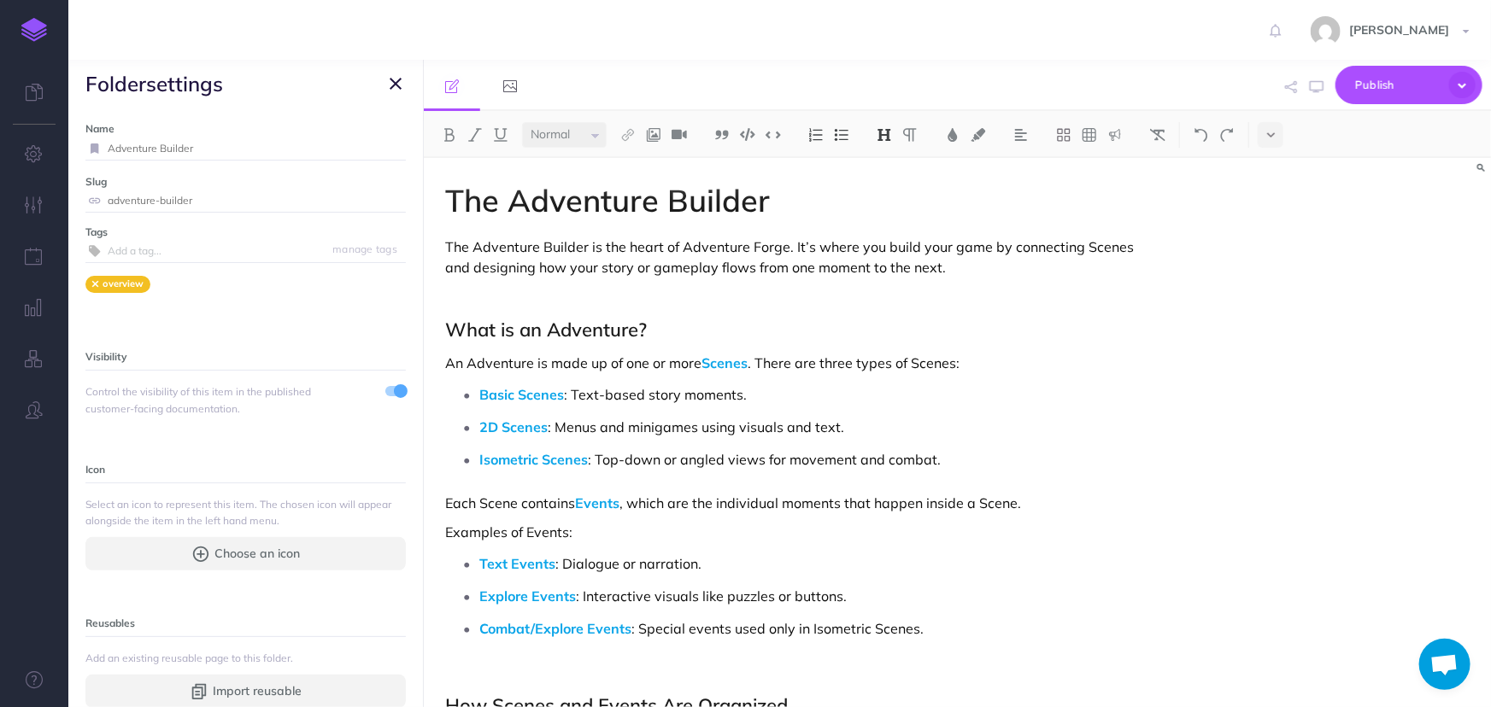
click at [554, 297] on p at bounding box center [797, 296] width 704 height 21
click at [390, 102] on span "folder settings" at bounding box center [245, 84] width 355 height 48
click at [397, 82] on icon "button" at bounding box center [396, 83] width 12 height 21
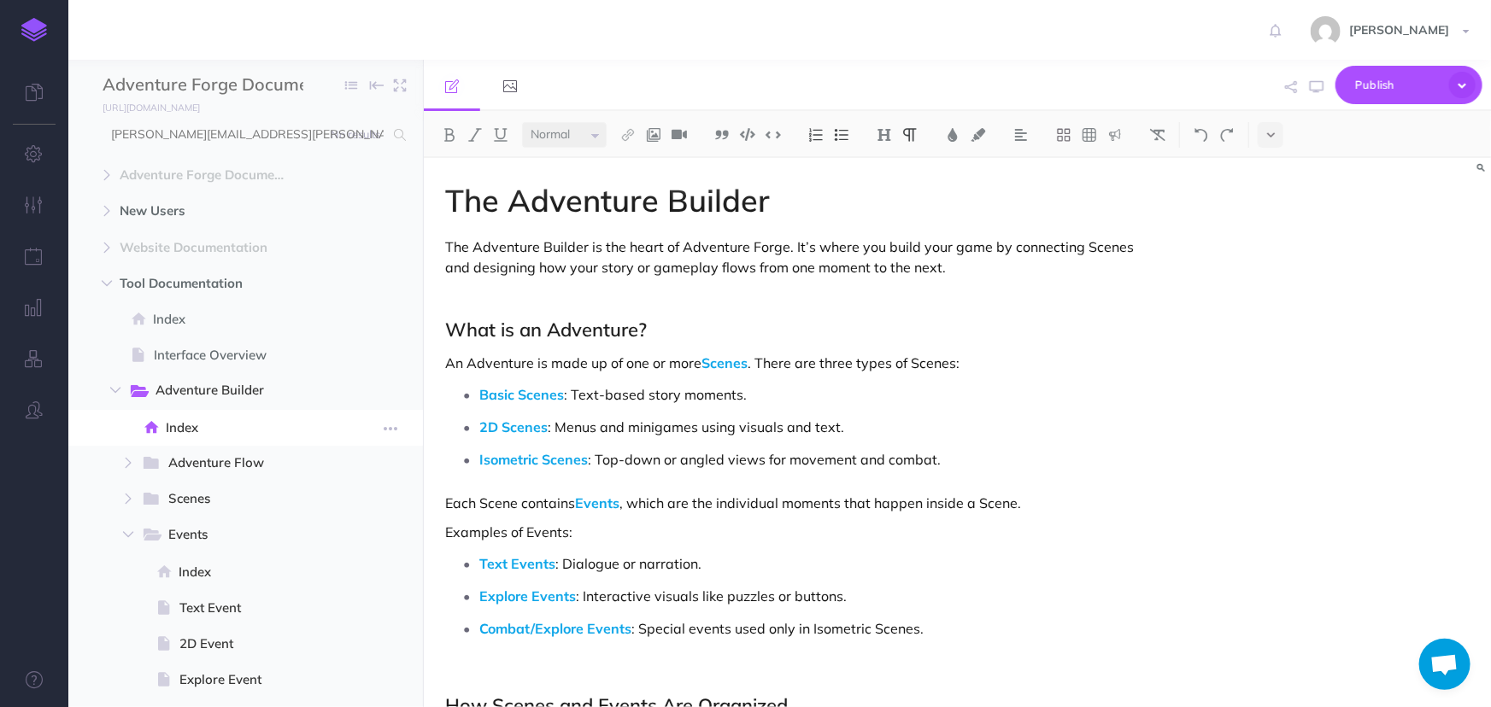
click at [214, 428] on span "Index" at bounding box center [243, 428] width 155 height 21
click at [205, 449] on span "Adventure Flow New folder Add a new folder inside this folder New page Add a ne…" at bounding box center [273, 464] width 265 height 36
select select "null"
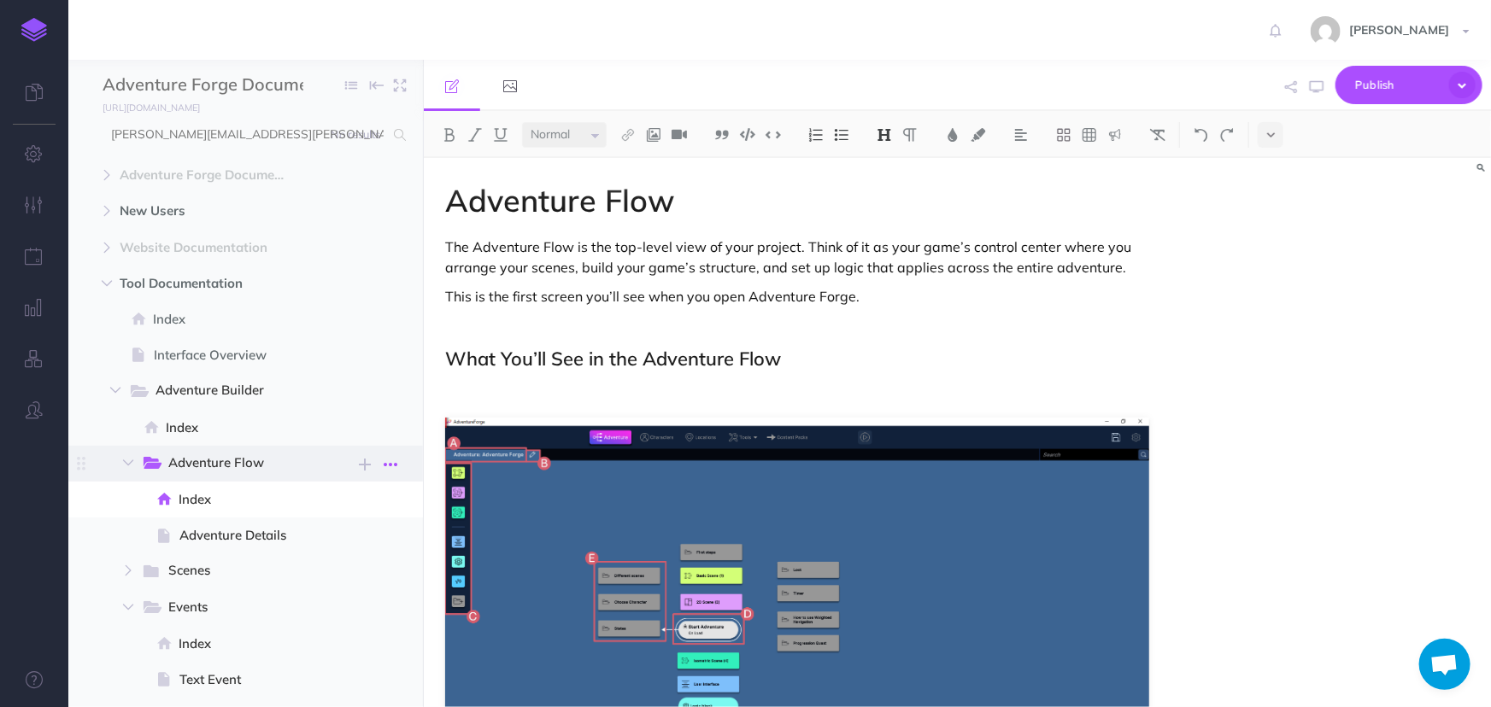
click at [396, 464] on icon "button" at bounding box center [391, 465] width 14 height 21
click at [338, 555] on link "Settings" at bounding box center [342, 551] width 128 height 28
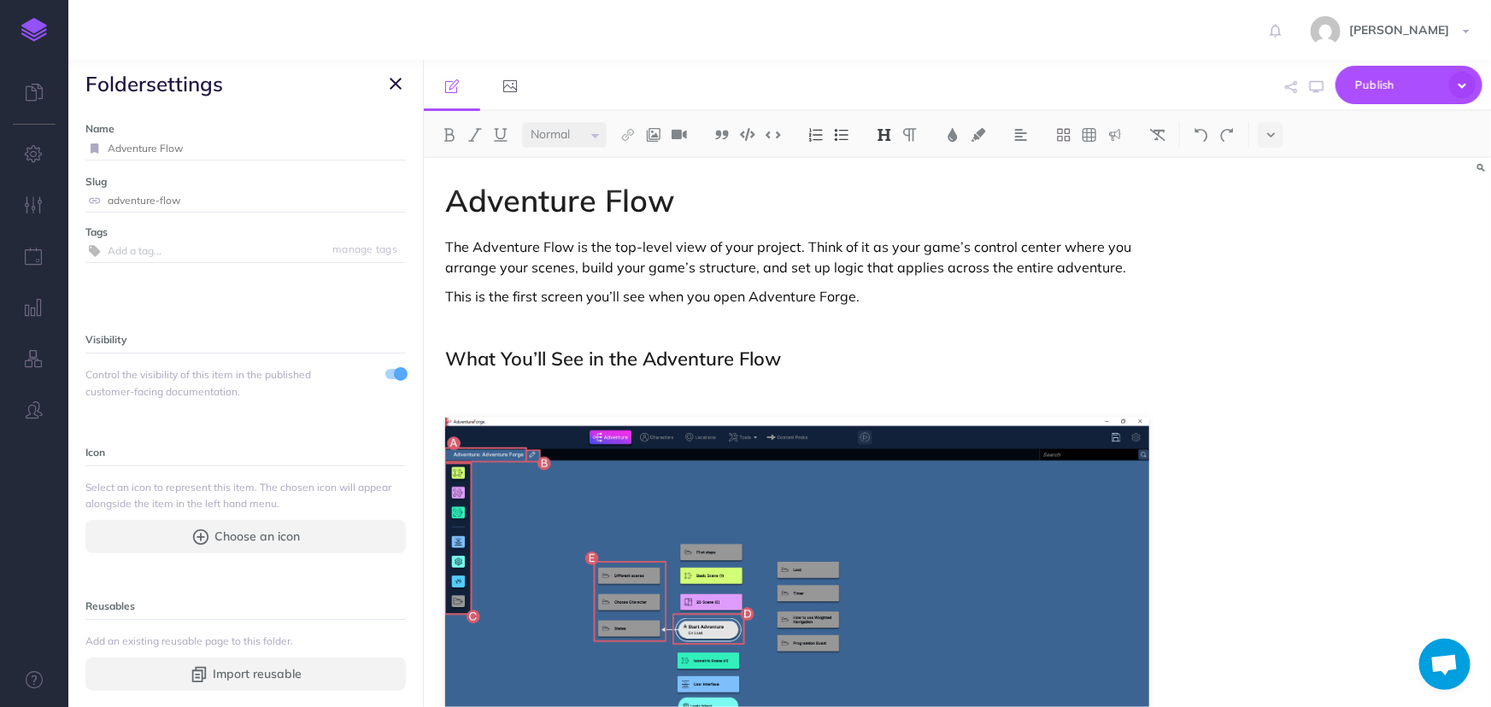
click at [178, 261] on input "text" at bounding box center [257, 251] width 298 height 22
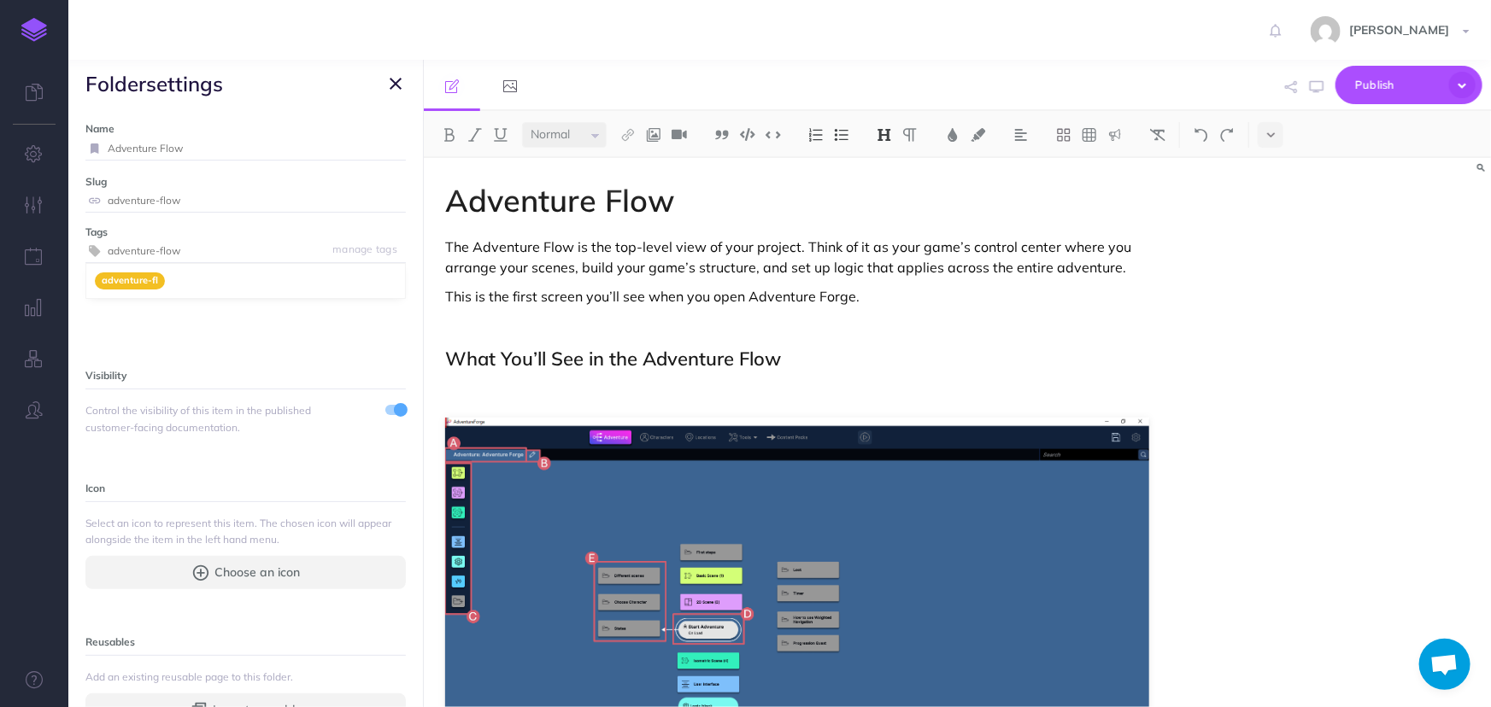
type input "adventure-flow"
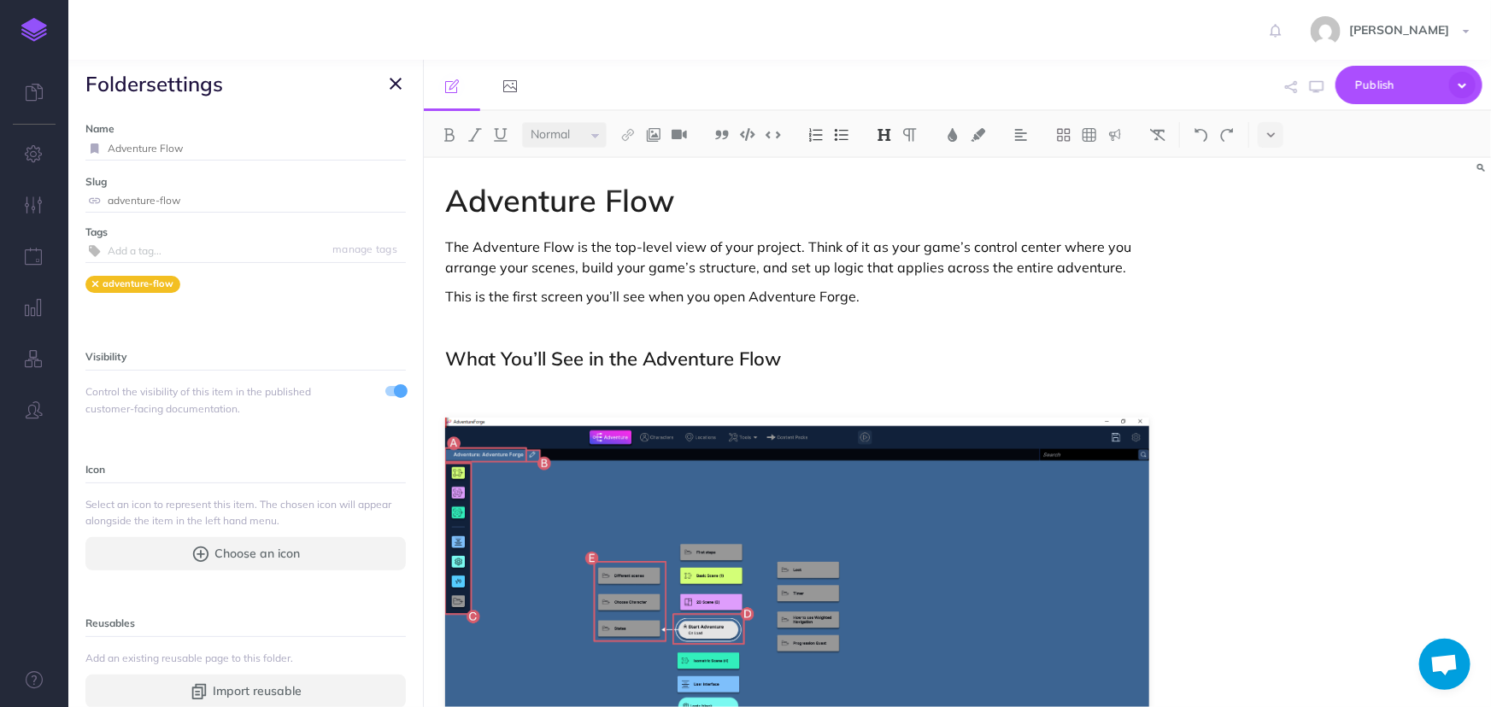
click at [382, 91] on span "folder settings" at bounding box center [245, 84] width 355 height 48
click at [386, 88] on button "button" at bounding box center [395, 83] width 21 height 21
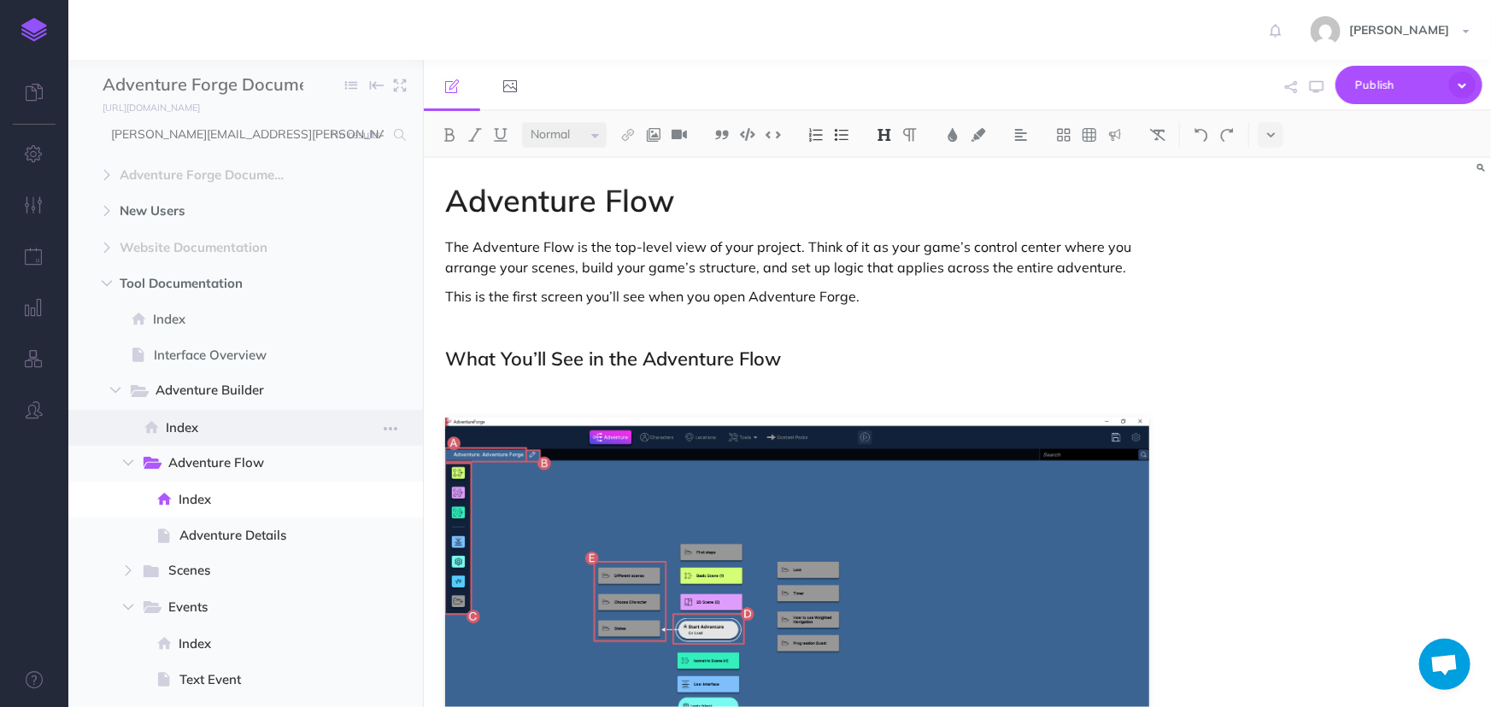
click at [191, 426] on span "Index" at bounding box center [243, 428] width 155 height 21
select select "null"
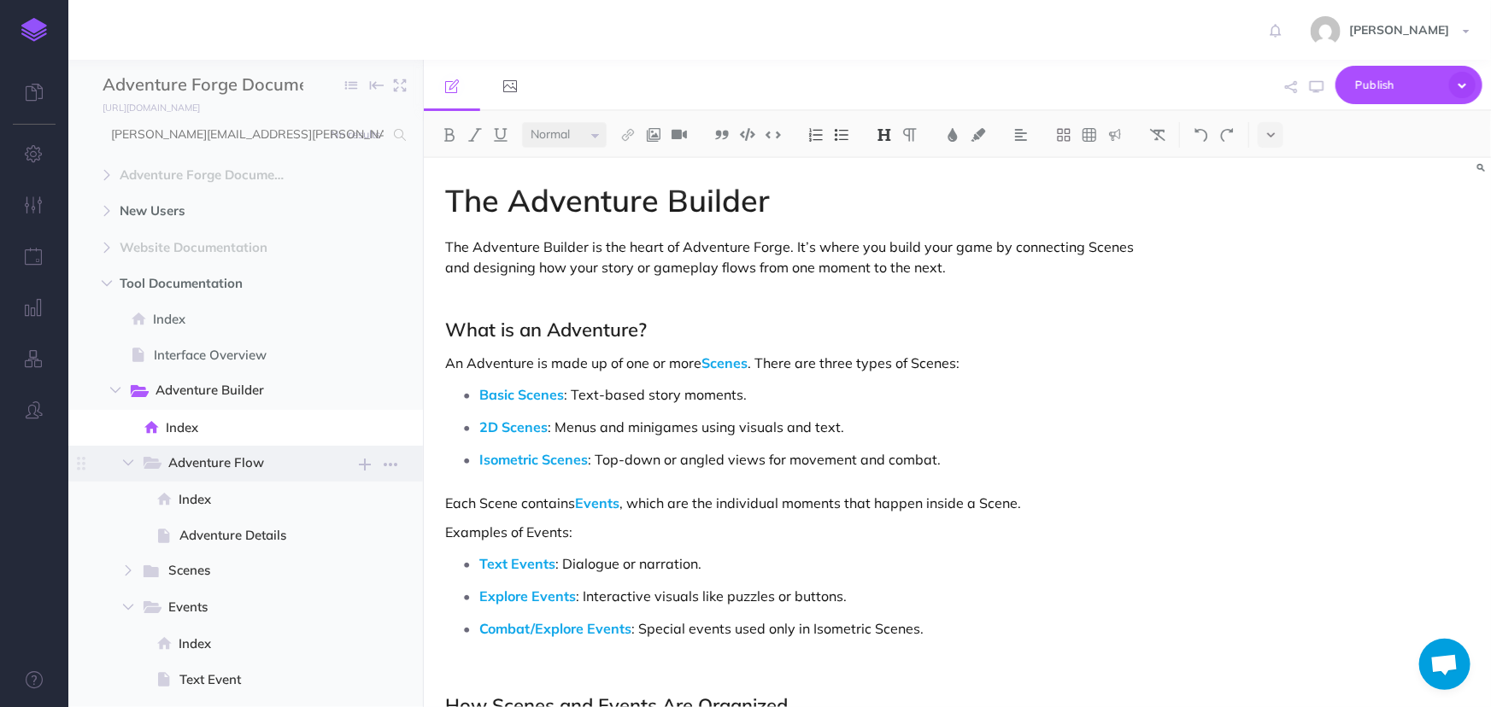
click at [192, 472] on span "Adventure Flow" at bounding box center [231, 464] width 126 height 22
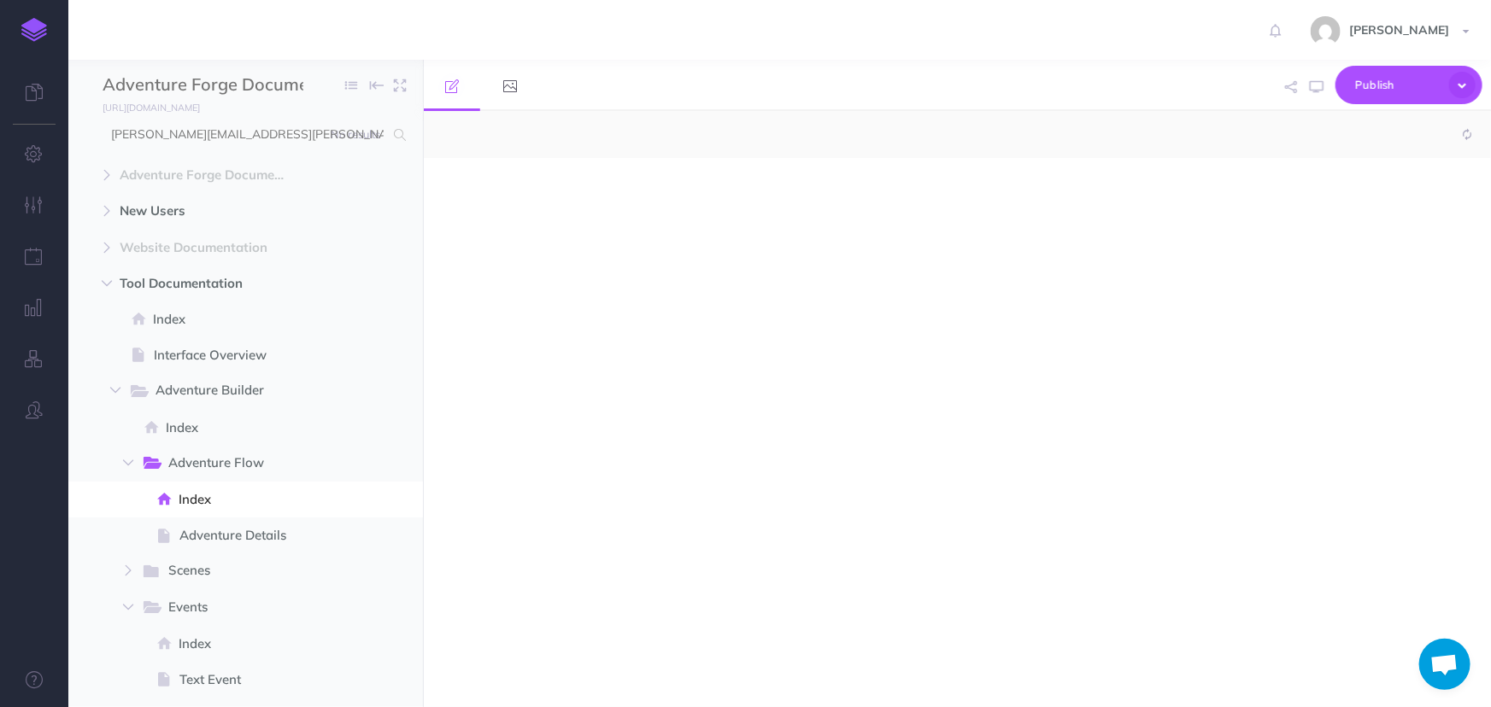
select select "null"
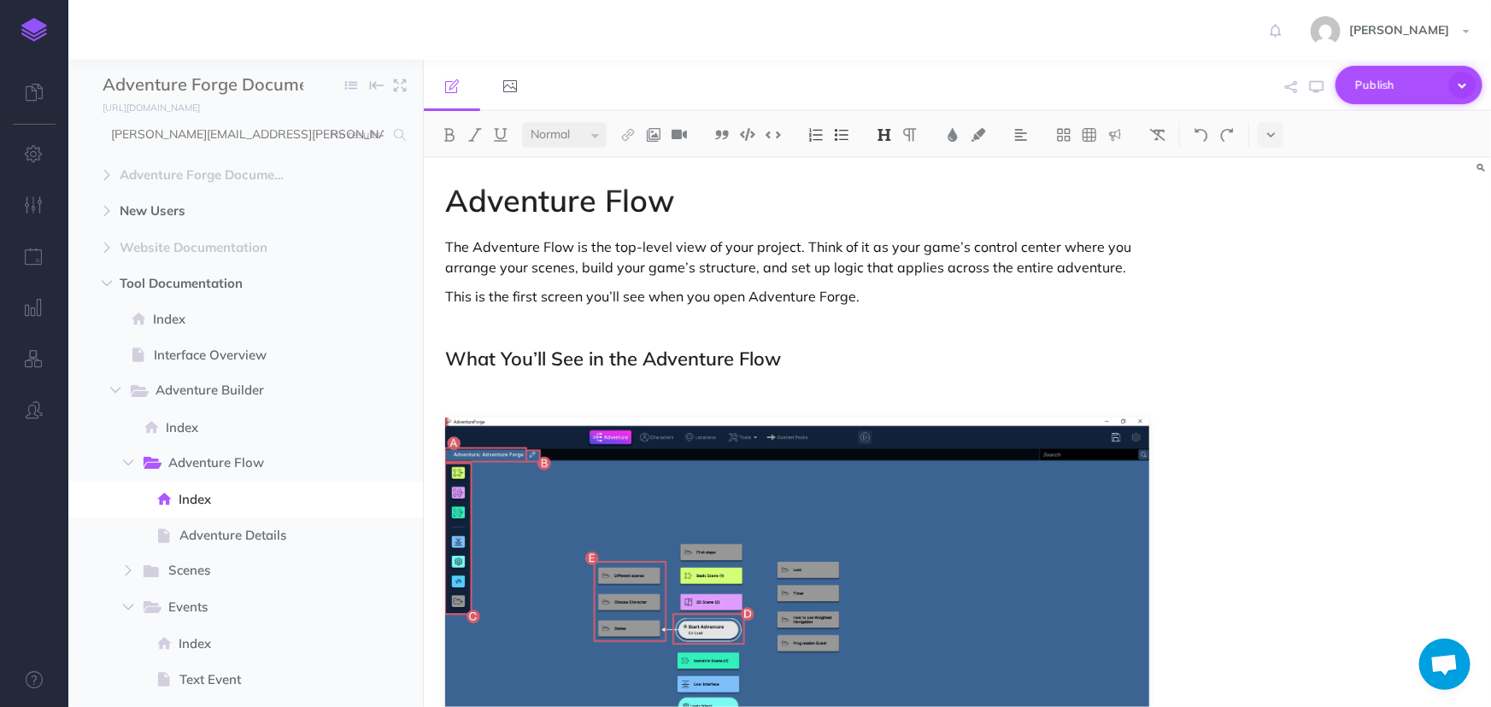
click at [1396, 68] on button "Publish" at bounding box center [1408, 85] width 147 height 38
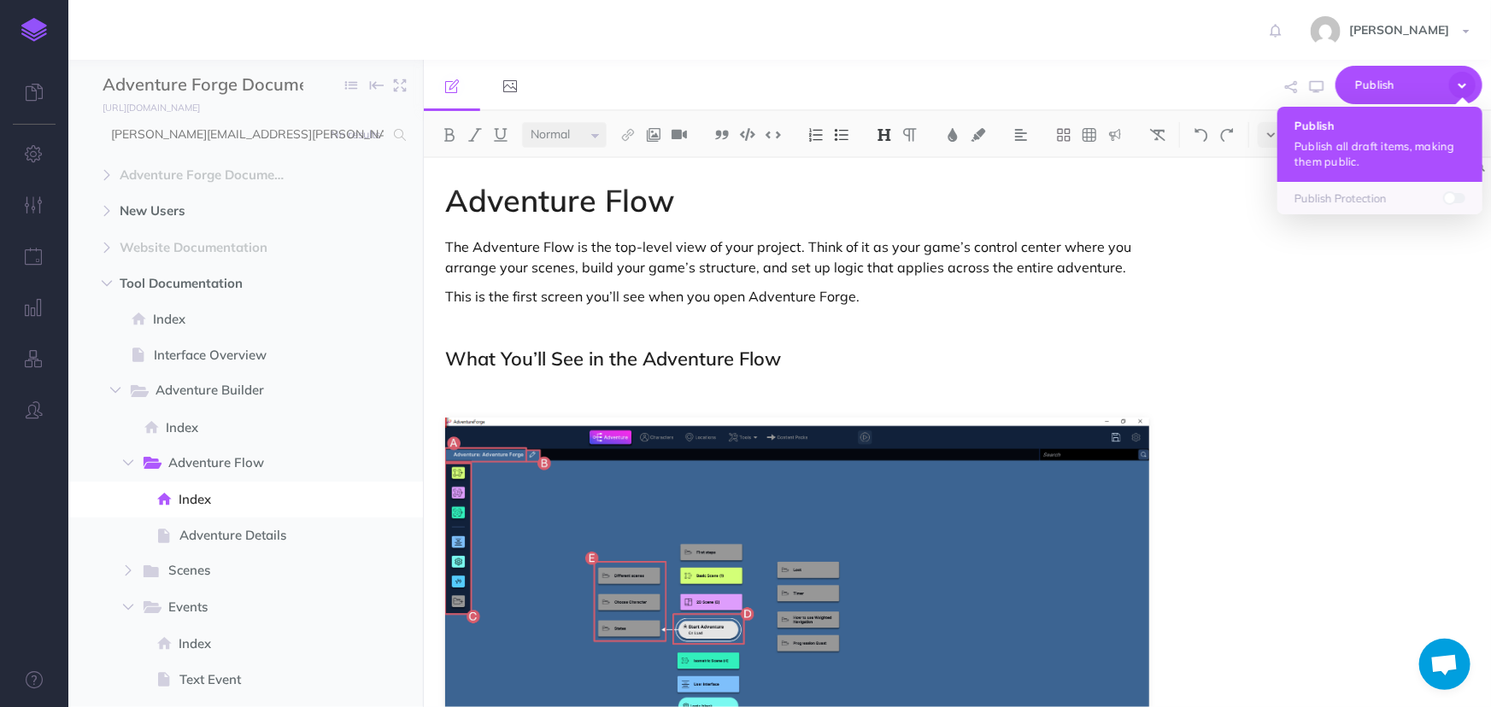
click at [1282, 160] on button "Publish Publish all draft items, making them public." at bounding box center [1379, 144] width 205 height 75
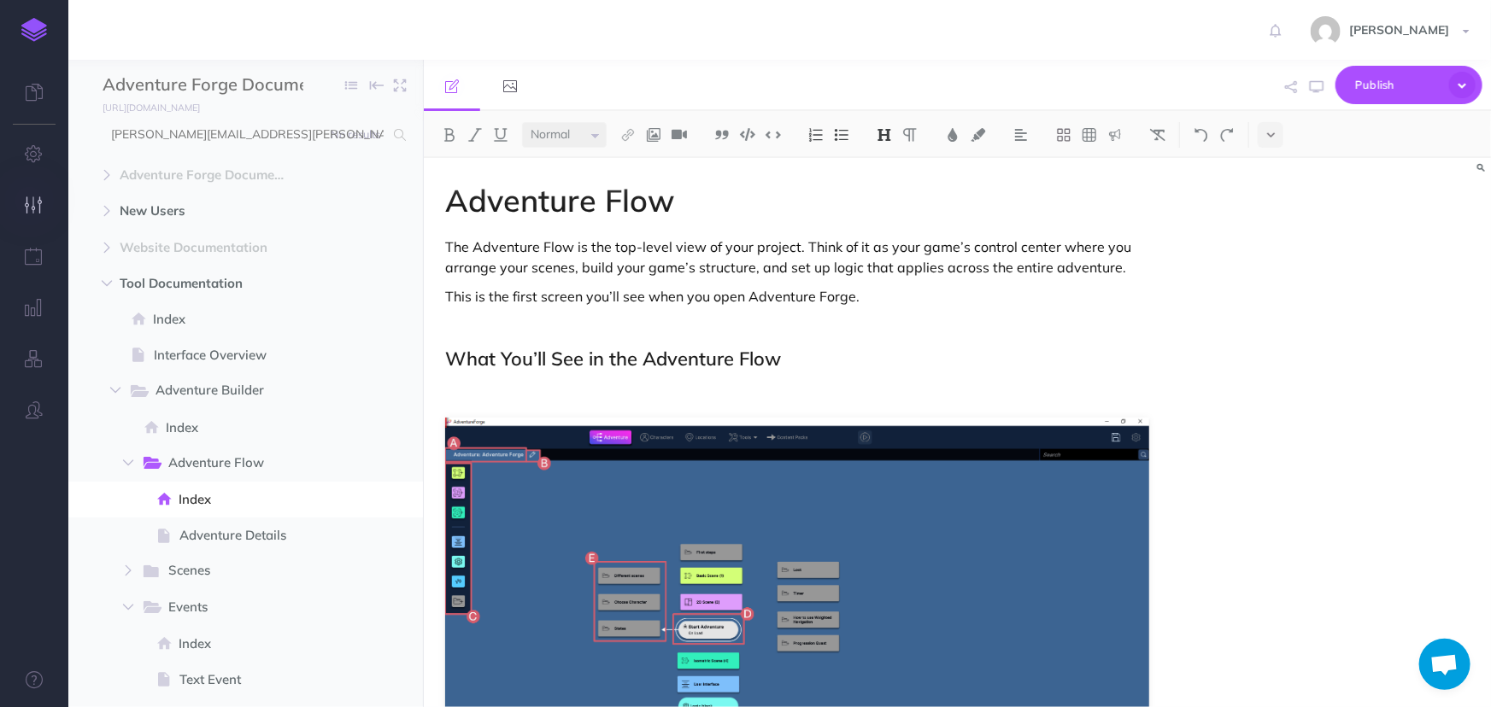
click at [21, 216] on button "button" at bounding box center [34, 205] width 68 height 51
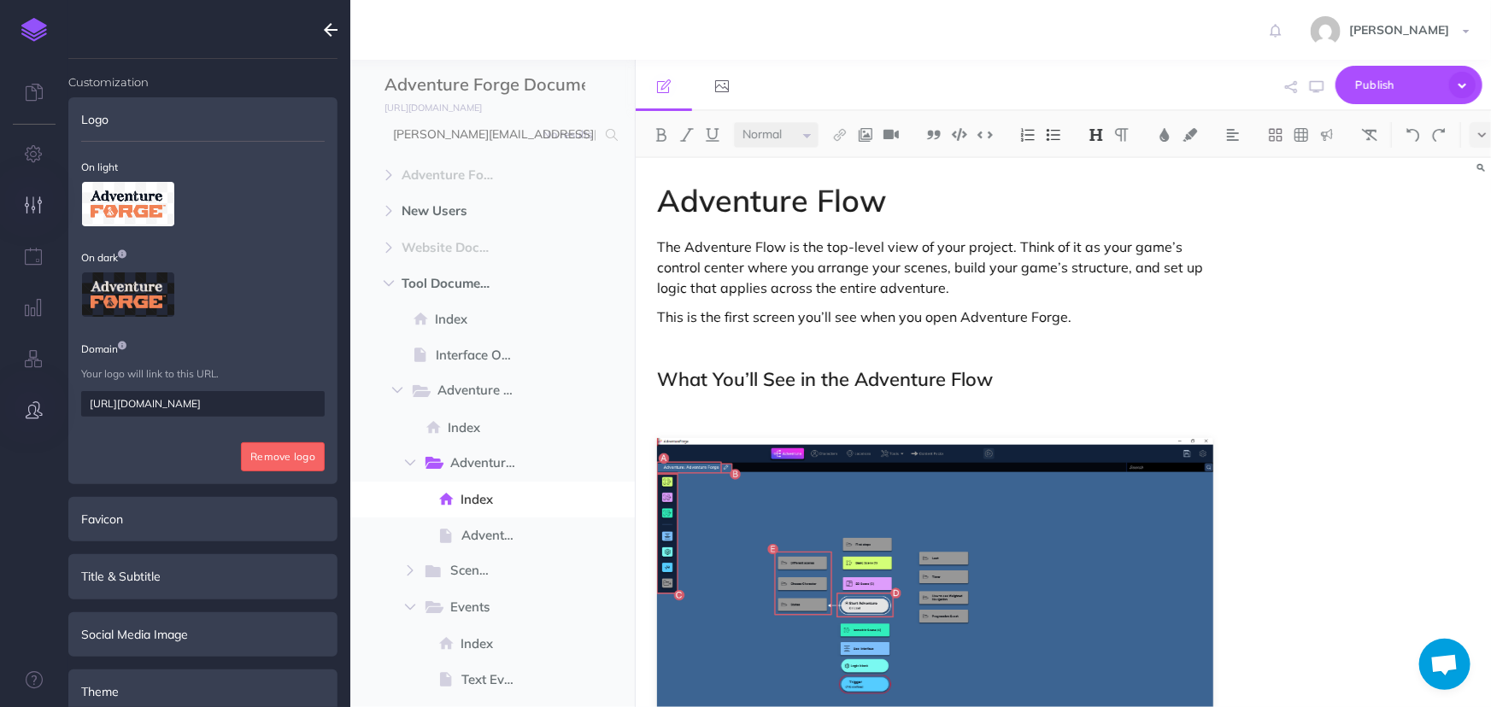
click at [24, 418] on button "button" at bounding box center [34, 410] width 68 height 51
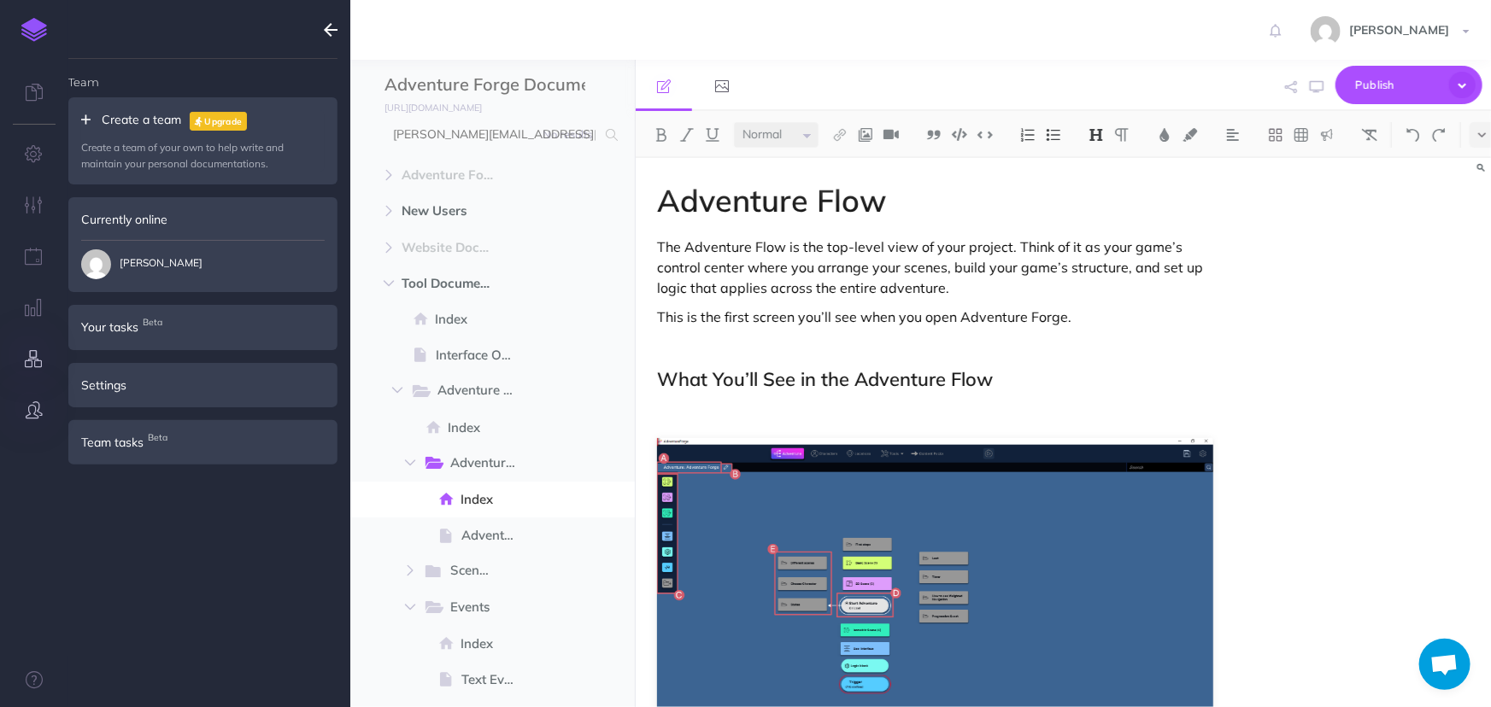
click at [35, 367] on icon "button" at bounding box center [35, 358] width 18 height 17
